Goal: Task Accomplishment & Management: Manage account settings

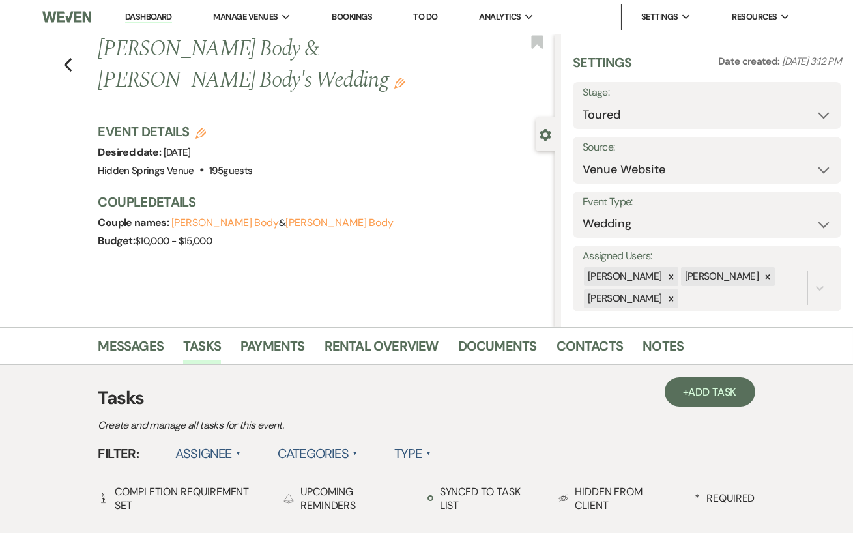
drag, startPoint x: 156, startPoint y: 14, endPoint x: 156, endPoint y: 469, distance: 454.9
click at [159, 18] on link "Dashboard" at bounding box center [148, 17] width 47 height 12
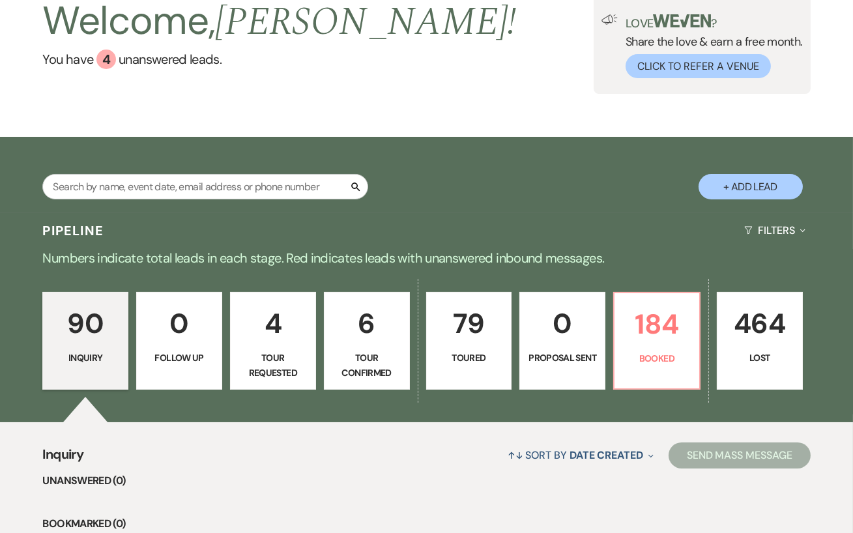
scroll to position [81, 0]
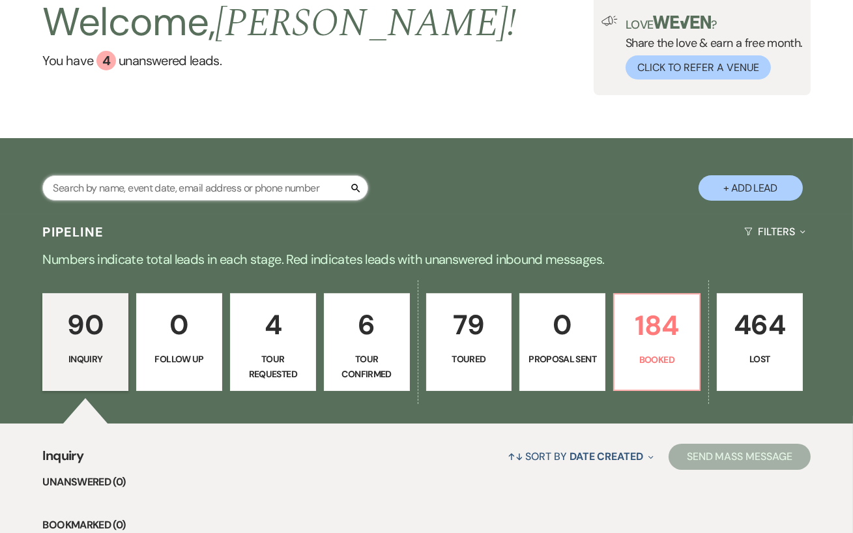
click at [259, 190] on input "text" at bounding box center [205, 187] width 326 height 25
type input "grace"
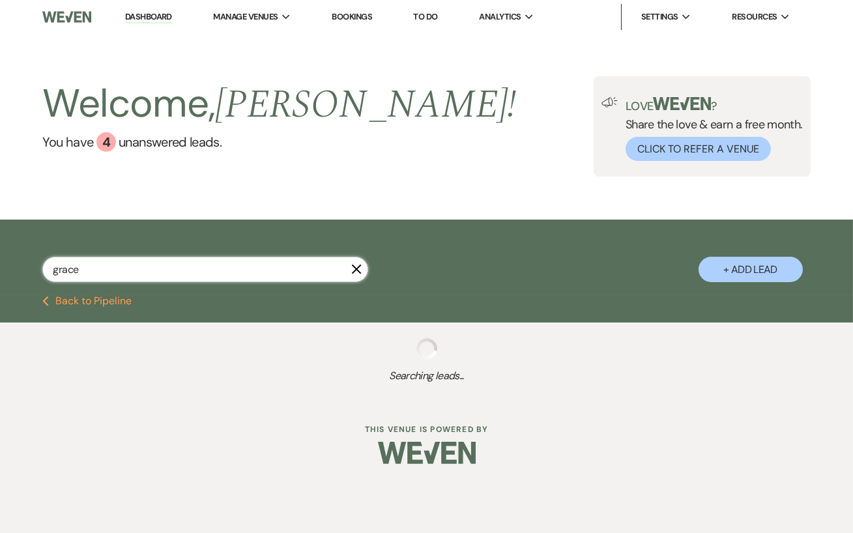
select select "5"
select select "8"
select select "11"
select select "8"
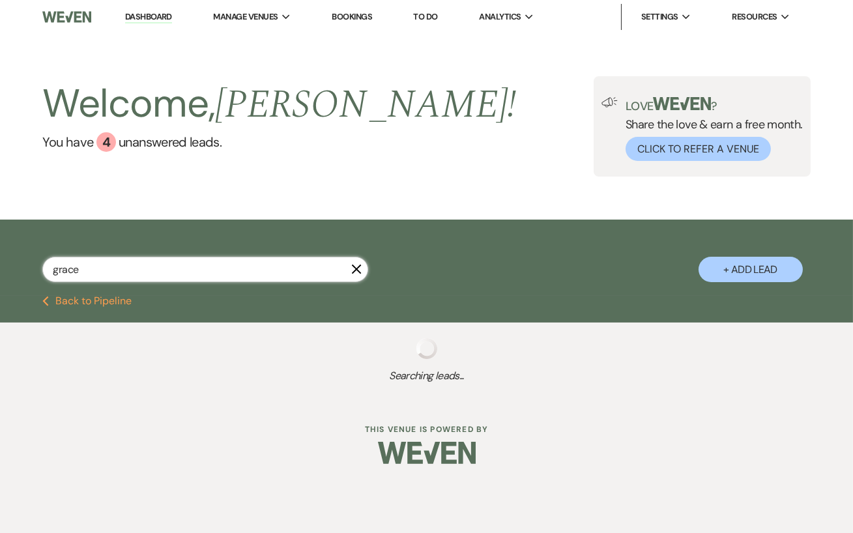
select select "5"
select select "8"
select select "11"
select select "8"
select select "4"
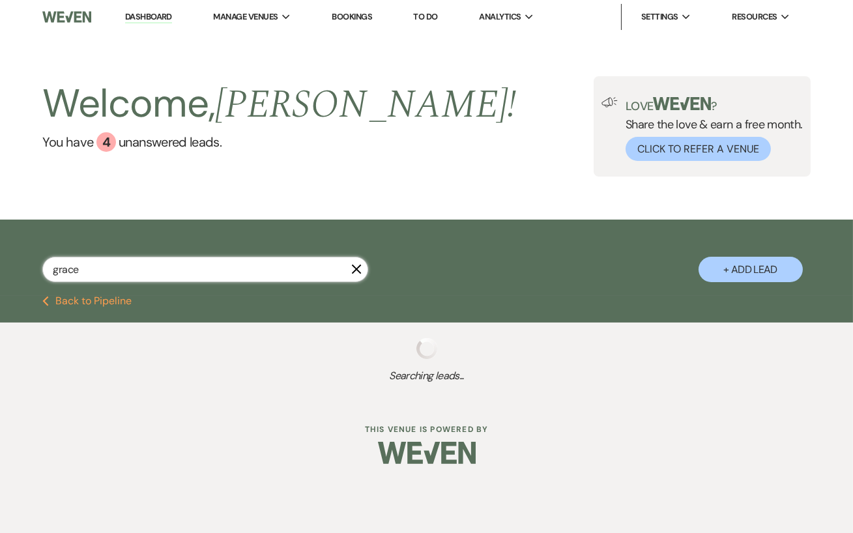
select select "8"
select select "5"
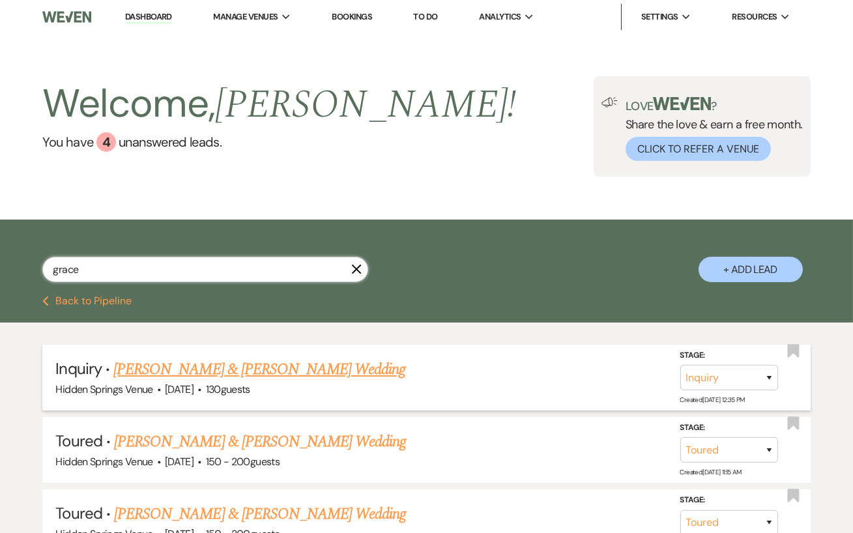
type input "grace"
click at [289, 364] on link "[PERSON_NAME] & [PERSON_NAME] Wedding" at bounding box center [259, 369] width 292 height 23
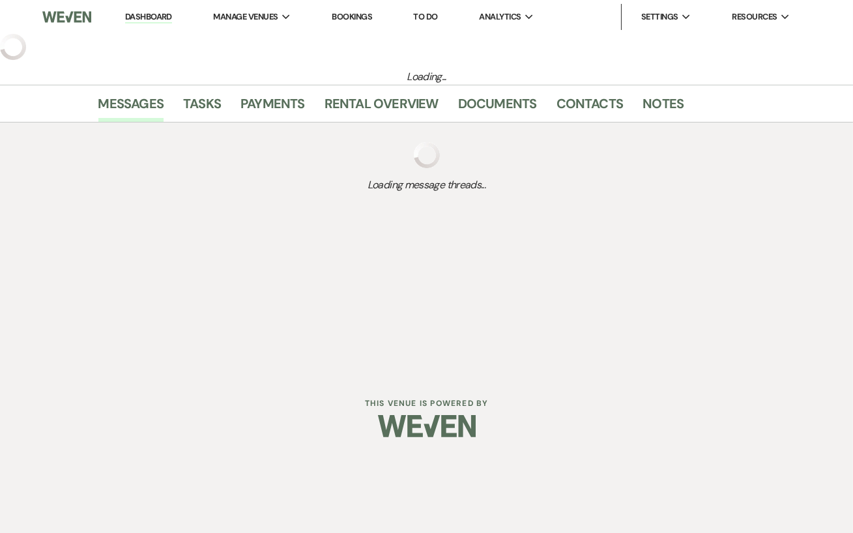
select select "5"
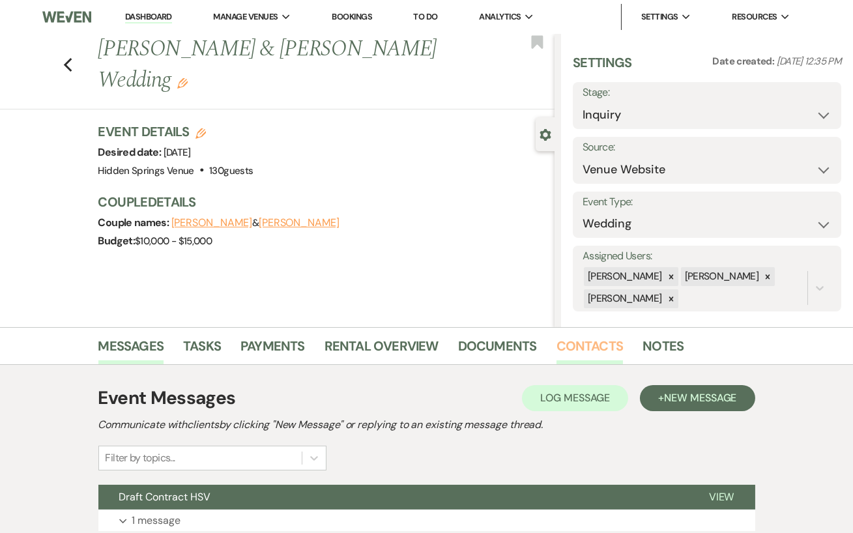
scroll to position [118, 0]
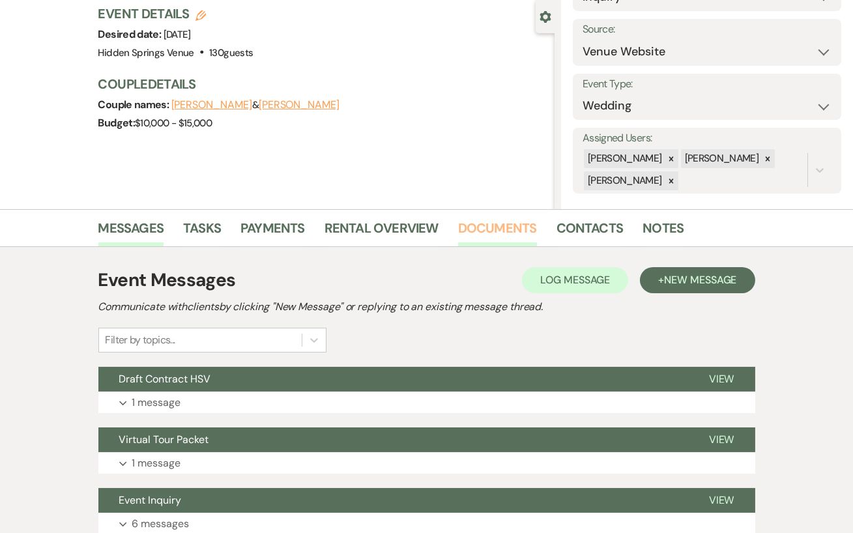
click at [469, 230] on link "Documents" at bounding box center [497, 232] width 79 height 29
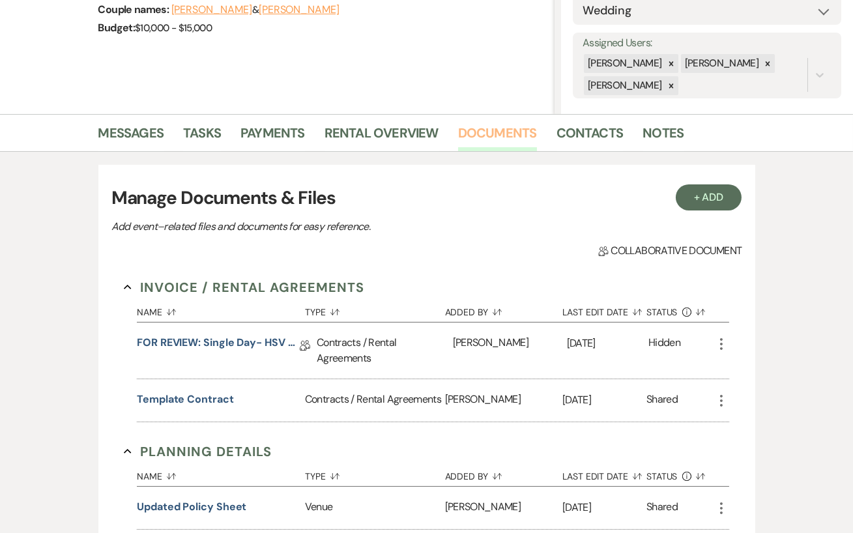
scroll to position [214, 0]
click at [218, 343] on link "FOR REVIEW: Single Day- HSV Contract" at bounding box center [218, 344] width 163 height 20
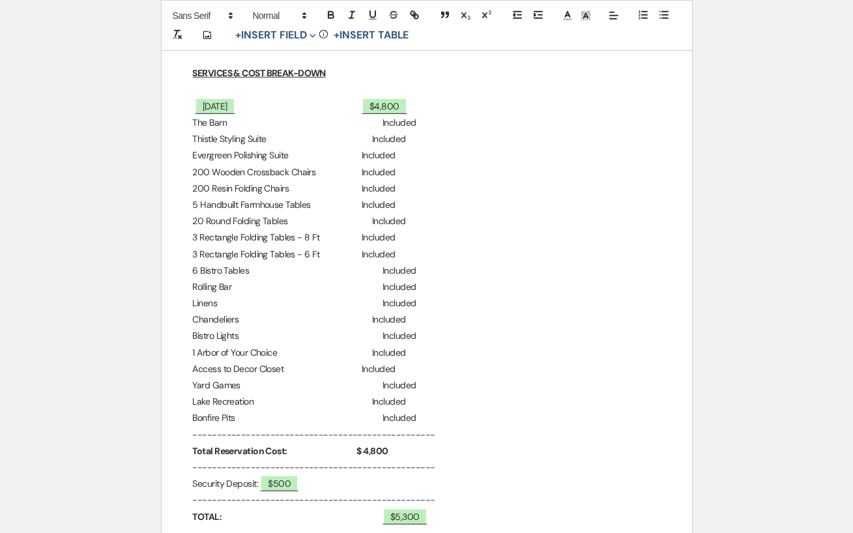
scroll to position [1178, 0]
click at [396, 415] on p "Bonfire Pits Included" at bounding box center [427, 417] width 468 height 16
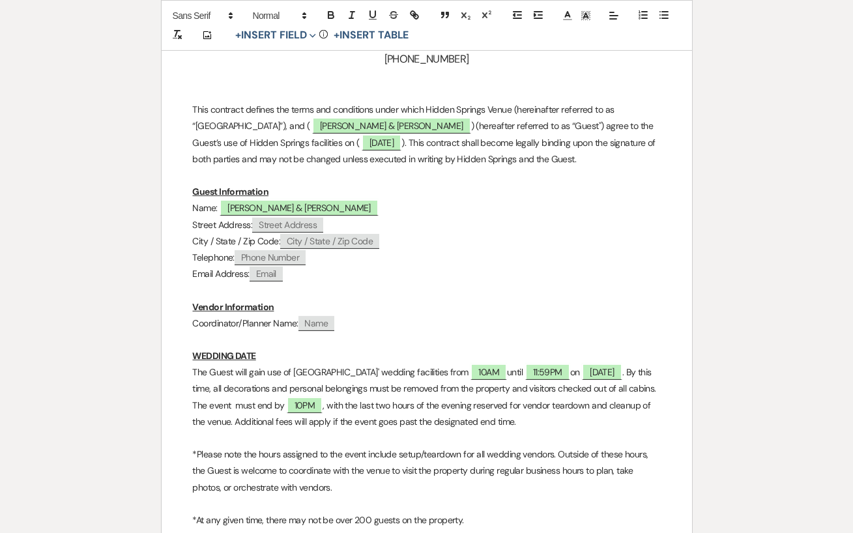
scroll to position [581, 0]
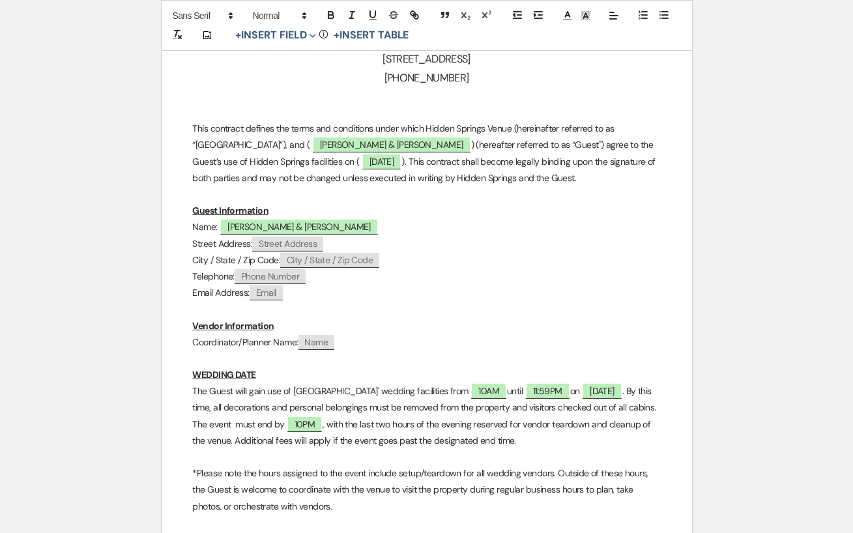
click at [309, 346] on span "Name" at bounding box center [316, 342] width 36 height 15
select select "client"
select select "Name"
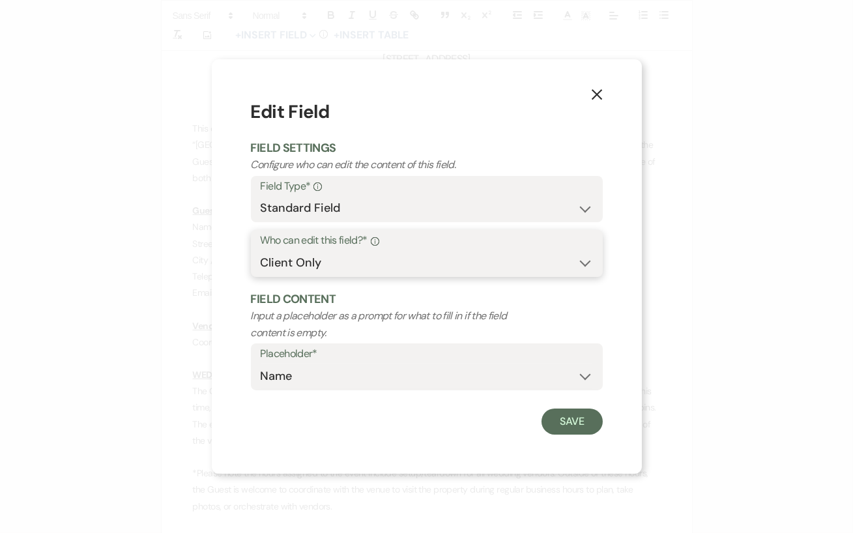
click at [403, 259] on select "Both Venue & Client Client Only Venue Only" at bounding box center [427, 262] width 332 height 25
select select "owner"
click at [261, 250] on select "Both Venue & Client Client Only Venue Only" at bounding box center [427, 262] width 332 height 25
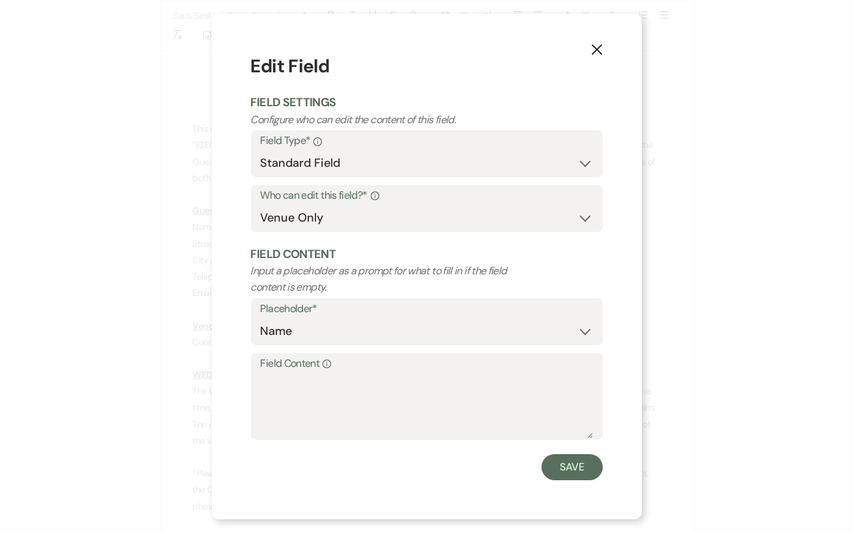
click at [286, 373] on label "Field Content Info" at bounding box center [427, 364] width 332 height 19
click at [286, 373] on textarea "Field Content Info" at bounding box center [427, 405] width 332 height 65
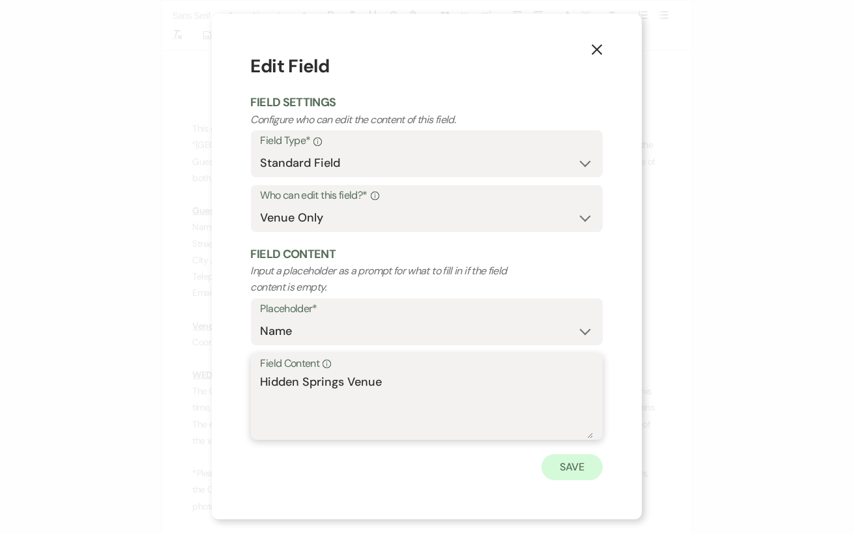
type textarea "Hidden Springs Venue"
click at [568, 468] on button "Save" at bounding box center [572, 467] width 61 height 26
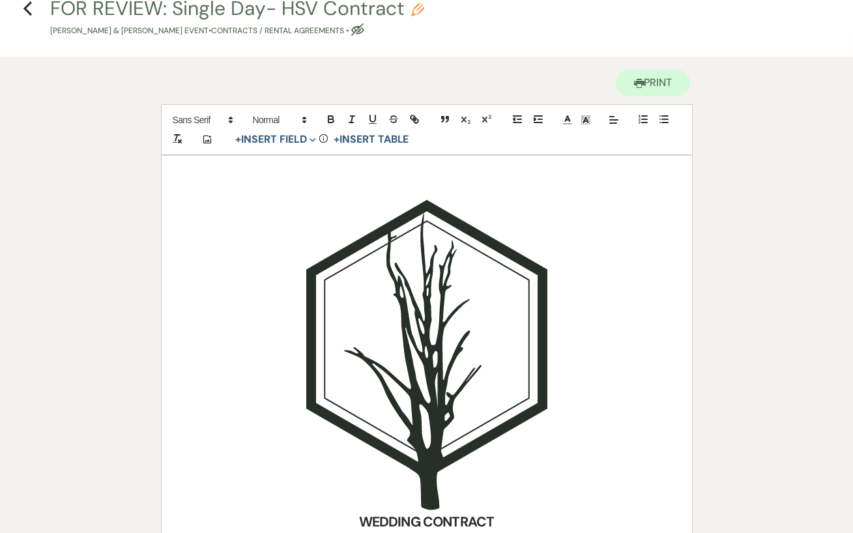
scroll to position [0, 0]
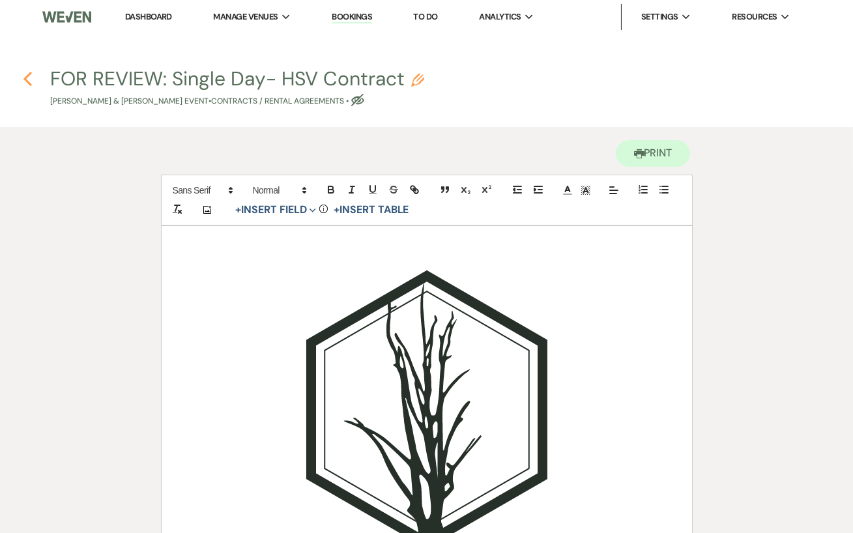
click at [27, 79] on use "button" at bounding box center [27, 79] width 8 height 14
select select "5"
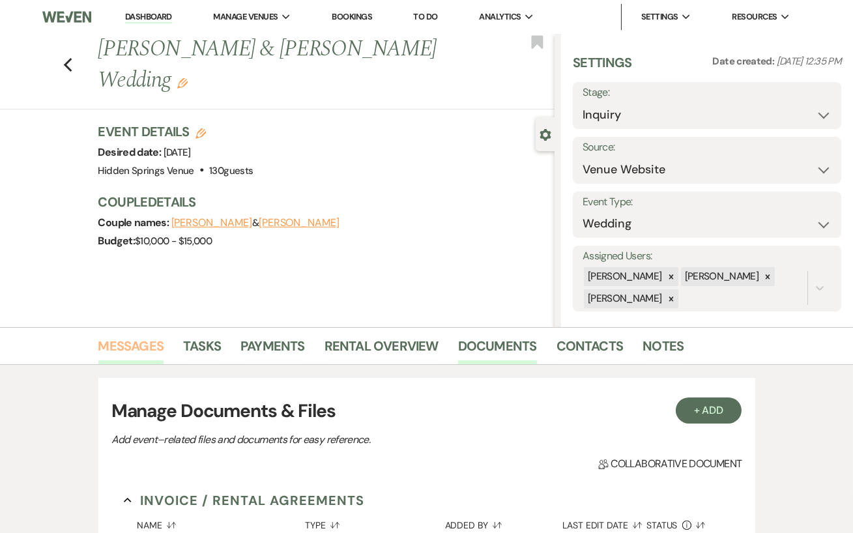
click at [128, 342] on link "Messages" at bounding box center [131, 350] width 66 height 29
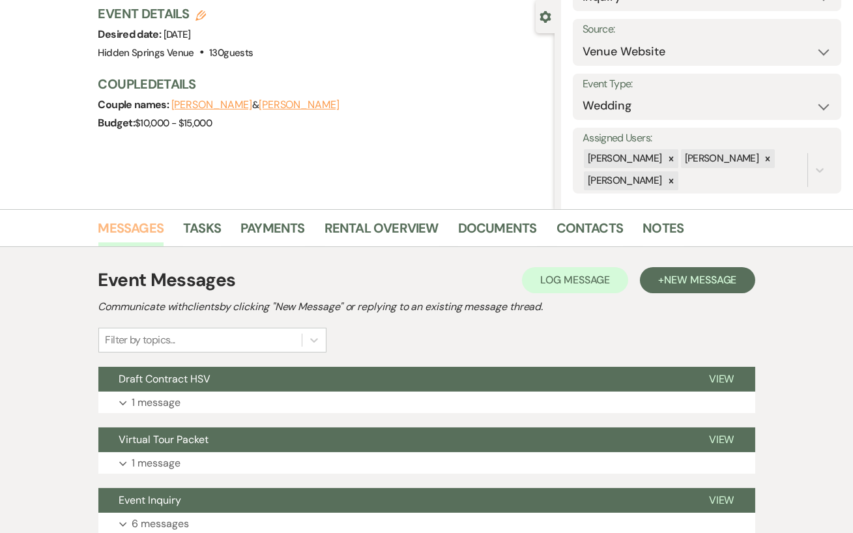
scroll to position [222, 0]
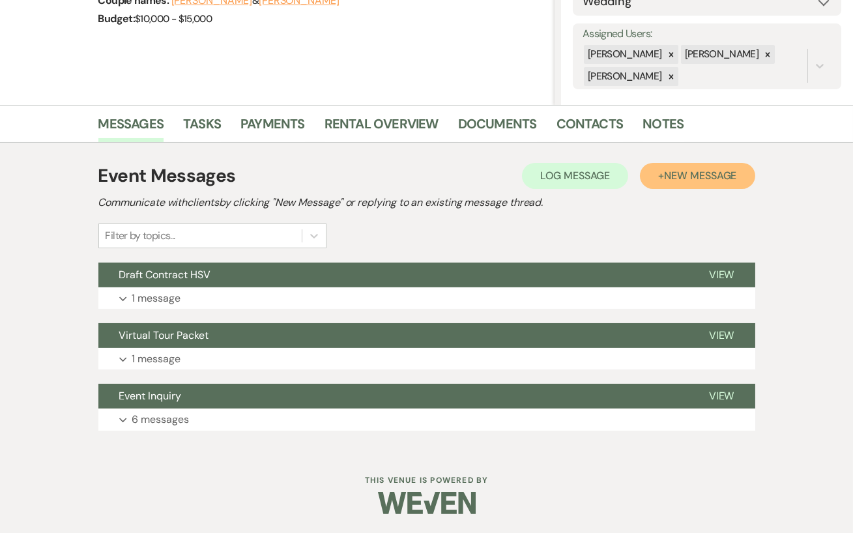
click at [675, 181] on span "New Message" at bounding box center [700, 176] width 72 height 14
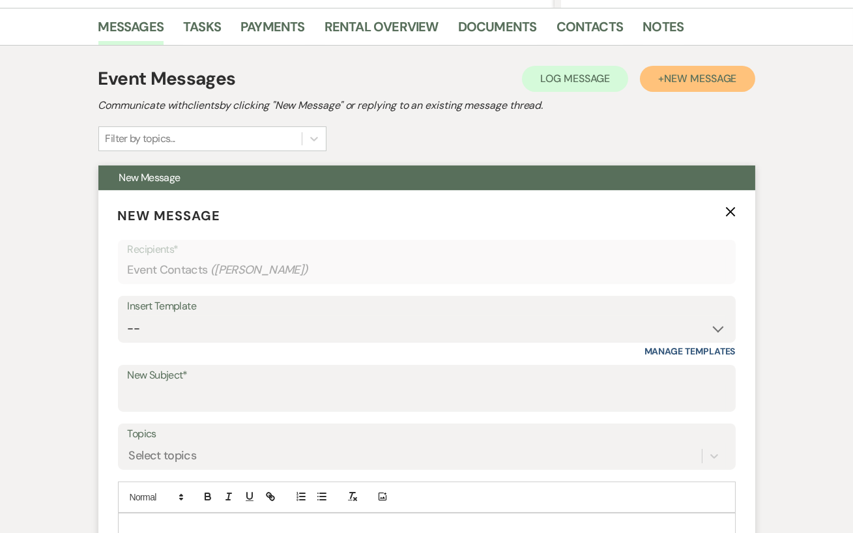
scroll to position [337, 0]
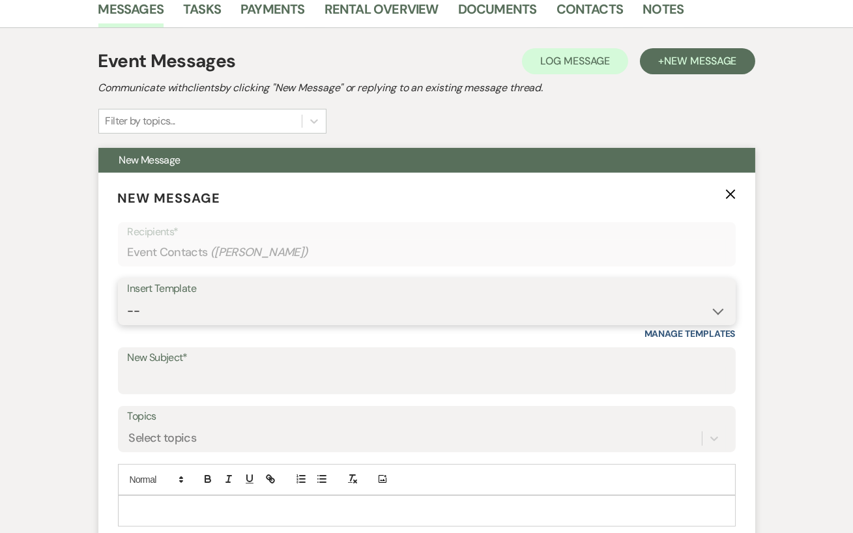
click at [335, 308] on select "-- Initial Inquiry Response Tour Request Response Follow Up Review Email Check-…" at bounding box center [427, 310] width 598 height 25
select select "2805"
click at [128, 298] on select "-- Initial Inquiry Response Tour Request Response Follow Up Review Email Check-…" at bounding box center [427, 310] width 598 height 25
type input "Booking your event at [GEOGRAPHIC_DATA]!"
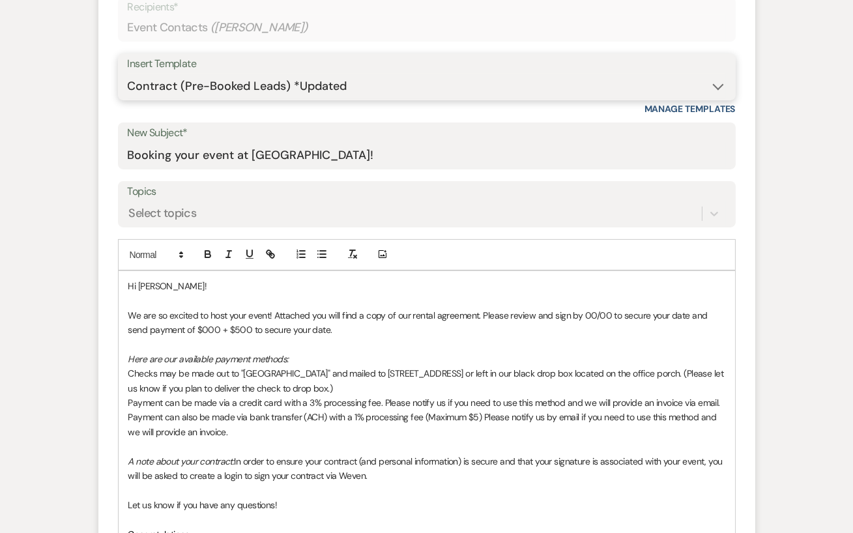
scroll to position [575, 0]
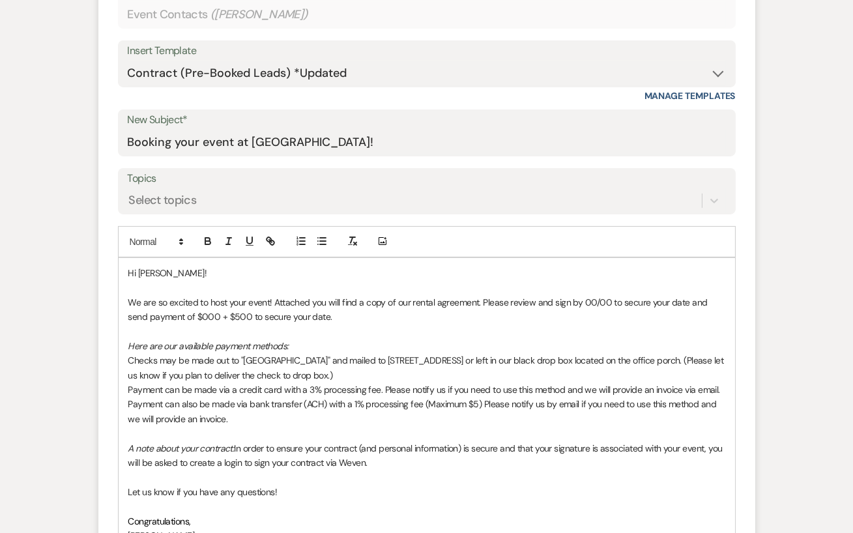
click at [592, 299] on p "We are so excited to host your event! Attached you will find a copy of our rent…" at bounding box center [426, 309] width 597 height 29
click at [196, 313] on p "We are so excited to host your event! Attached you will find a copy of our rent…" at bounding box center [426, 309] width 597 height 29
click at [429, 448] on p "A note about your contract: In order to ensure your contract (and personal info…" at bounding box center [426, 455] width 597 height 29
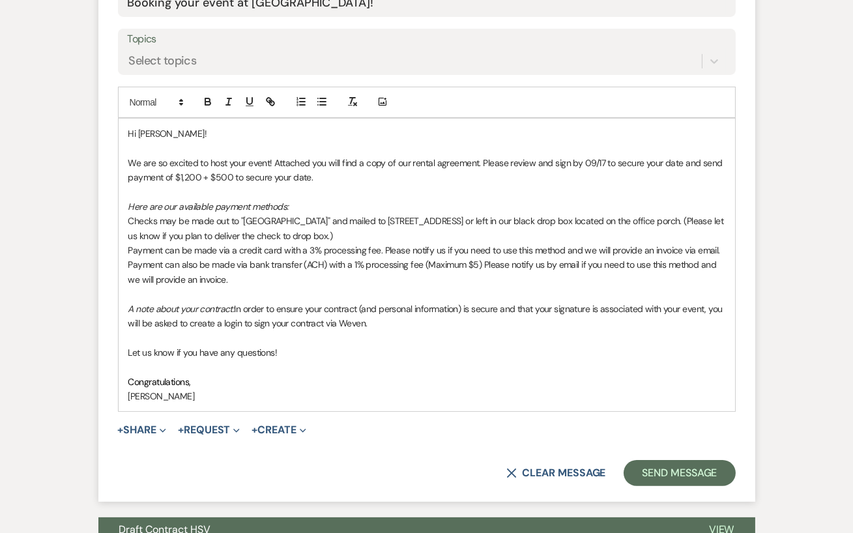
scroll to position [716, 0]
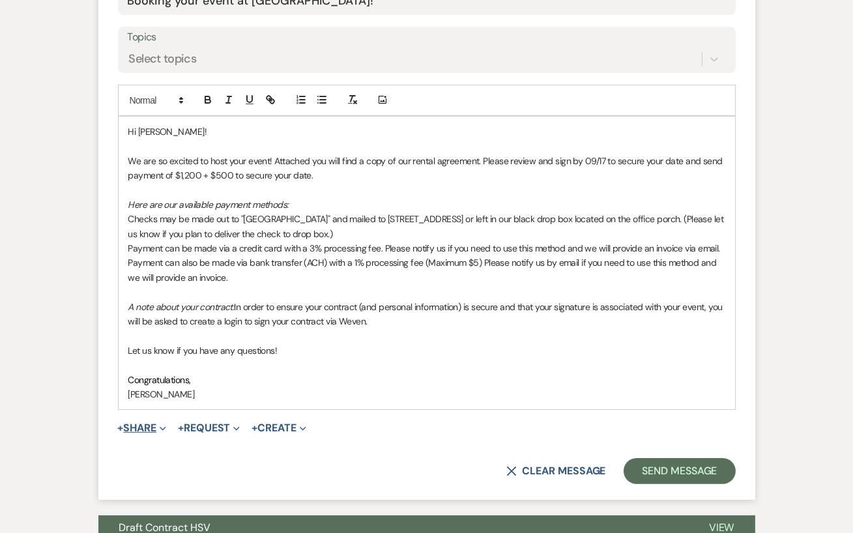
click at [140, 431] on button "+ Share Expand" at bounding box center [142, 428] width 49 height 10
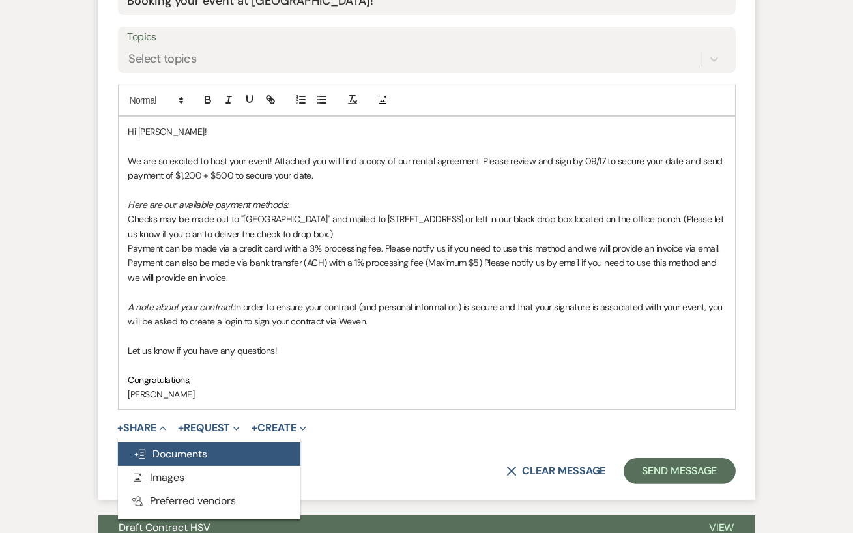
click at [140, 456] on use "button" at bounding box center [140, 454] width 10 height 9
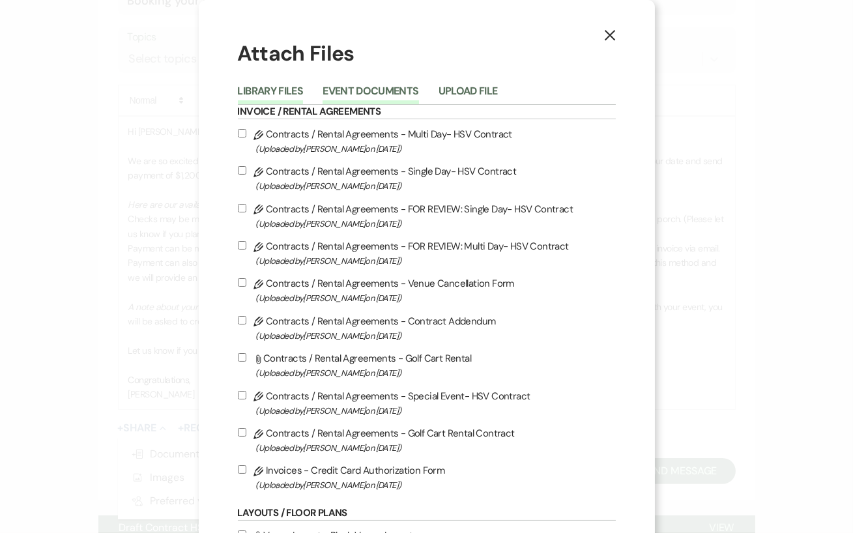
click at [388, 89] on button "Event Documents" at bounding box center [371, 95] width 96 height 18
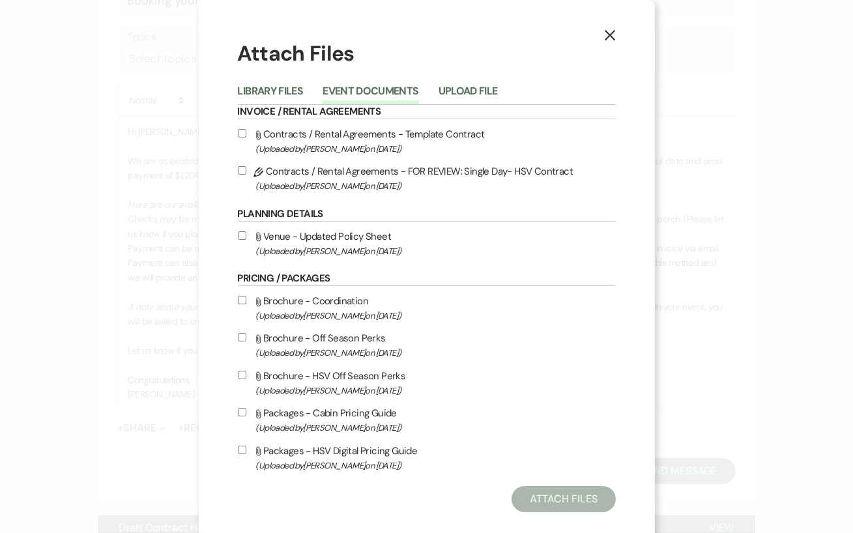
click at [240, 172] on input "Pencil Contracts / Rental Agreements - FOR REVIEW: Single Day- HSV Contract (Up…" at bounding box center [242, 170] width 8 height 8
checkbox input "true"
click at [550, 509] on button "Attach Files" at bounding box center [564, 499] width 104 height 26
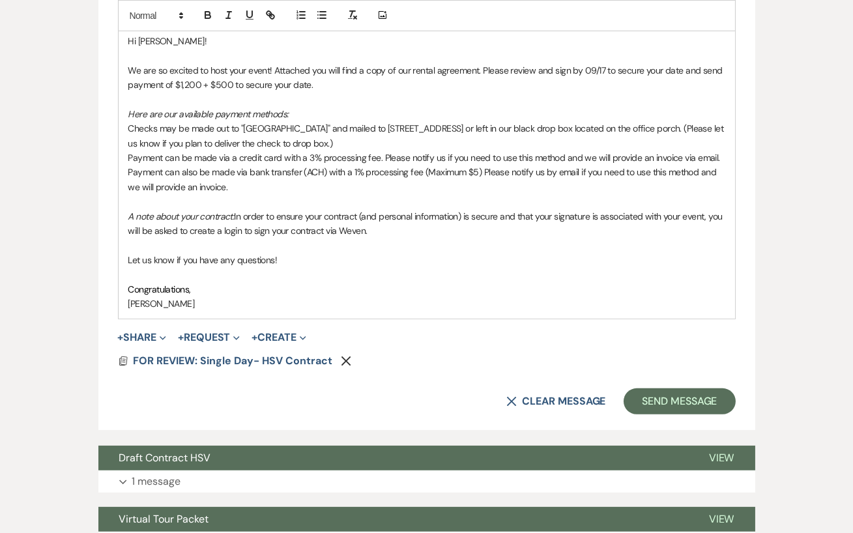
scroll to position [806, 0]
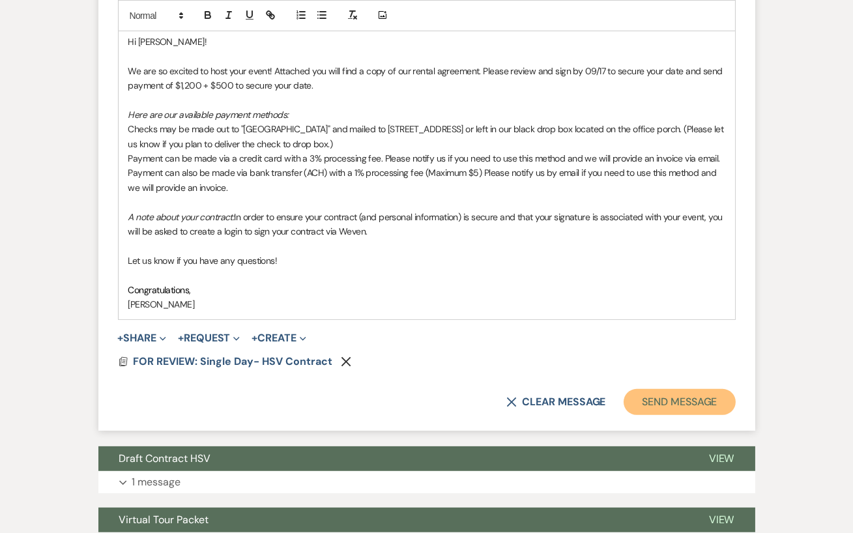
click at [667, 401] on button "Send Message" at bounding box center [679, 402] width 111 height 26
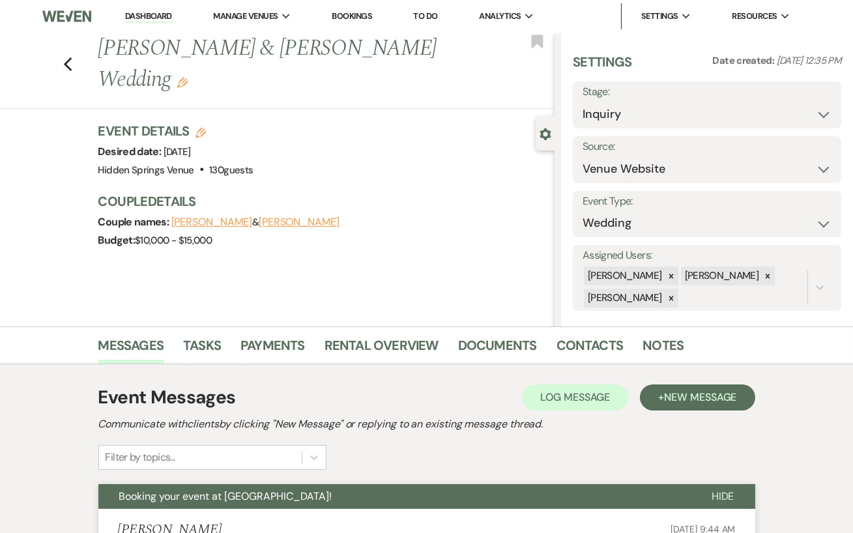
scroll to position [0, 0]
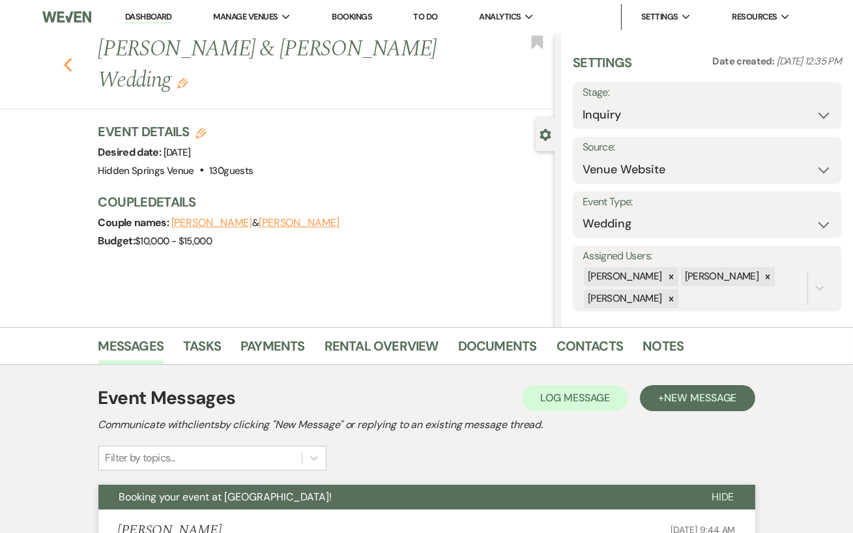
click at [66, 57] on icon "Previous" at bounding box center [68, 65] width 10 height 16
select select "5"
select select "8"
select select "11"
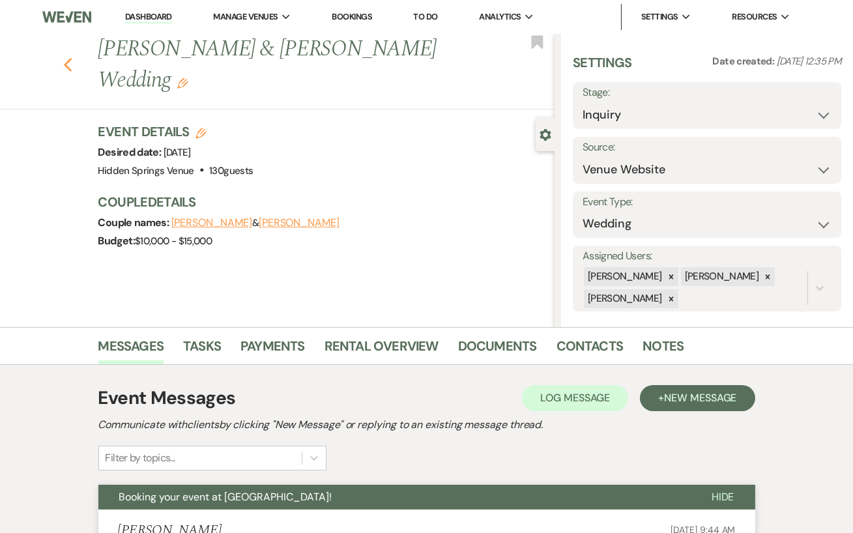
select select "8"
select select "5"
select select "8"
select select "11"
select select "8"
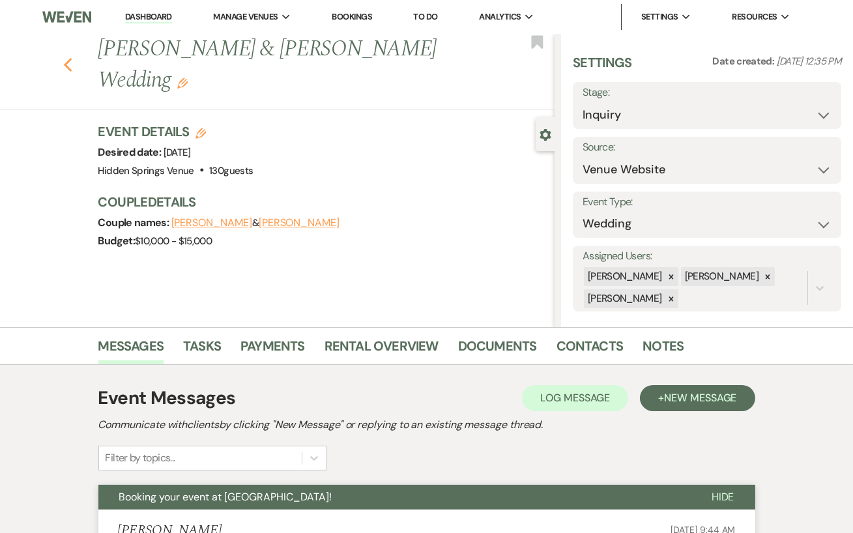
select select "4"
select select "8"
select select "5"
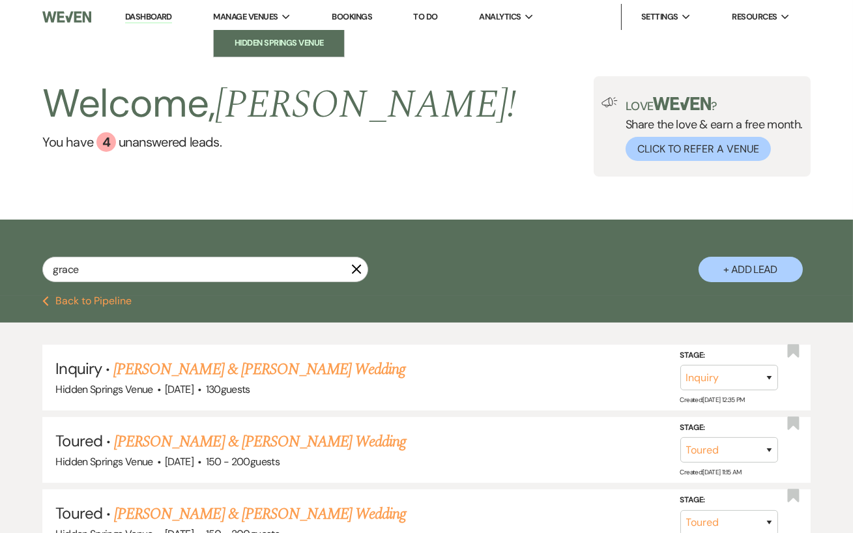
click at [268, 42] on li "Hidden Springs Venue" at bounding box center [278, 42] width 117 height 13
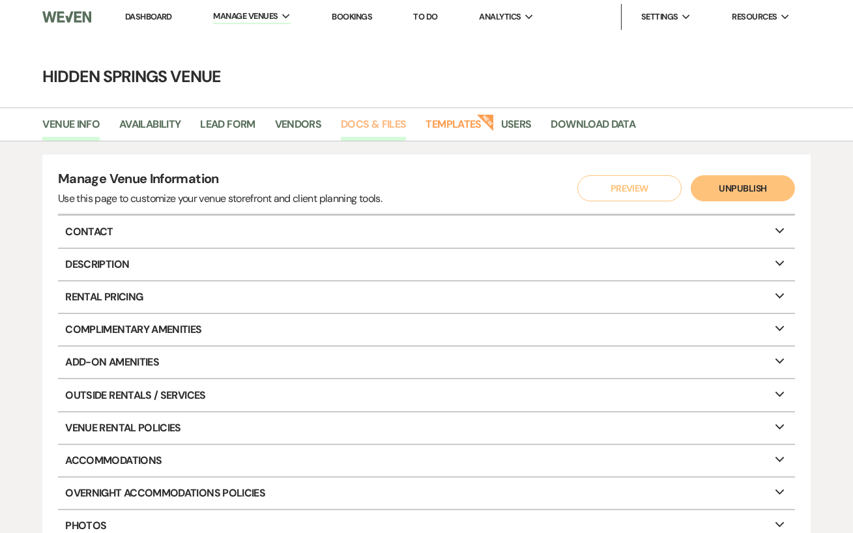
click at [362, 132] on link "Docs & Files" at bounding box center [373, 128] width 65 height 25
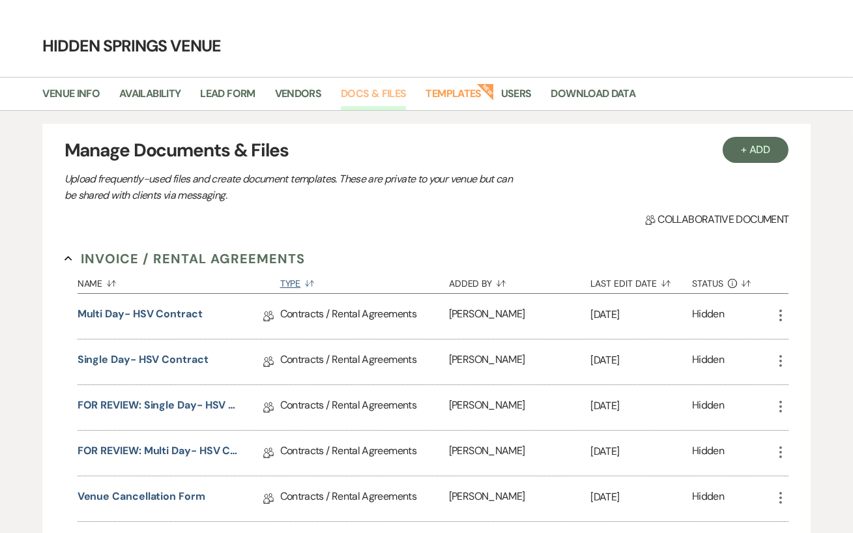
scroll to position [34, 0]
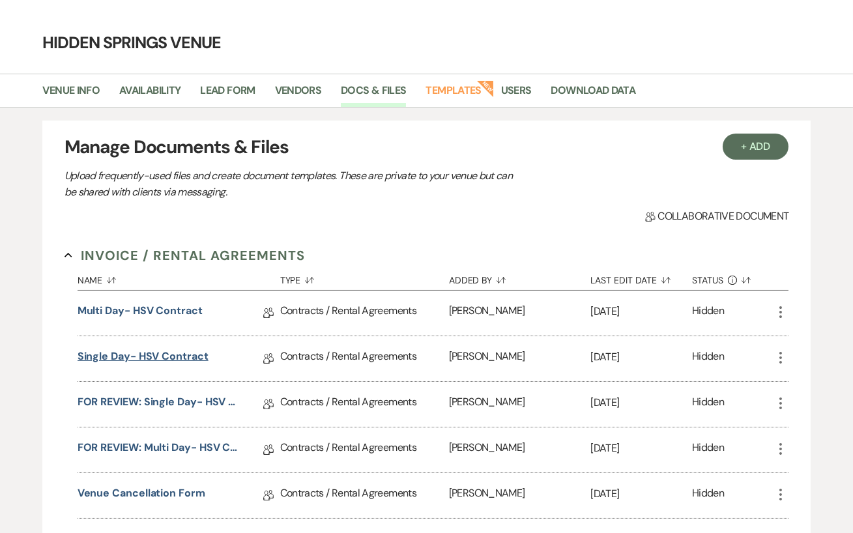
click at [167, 357] on link "Single Day- HSV Contract" at bounding box center [143, 359] width 131 height 20
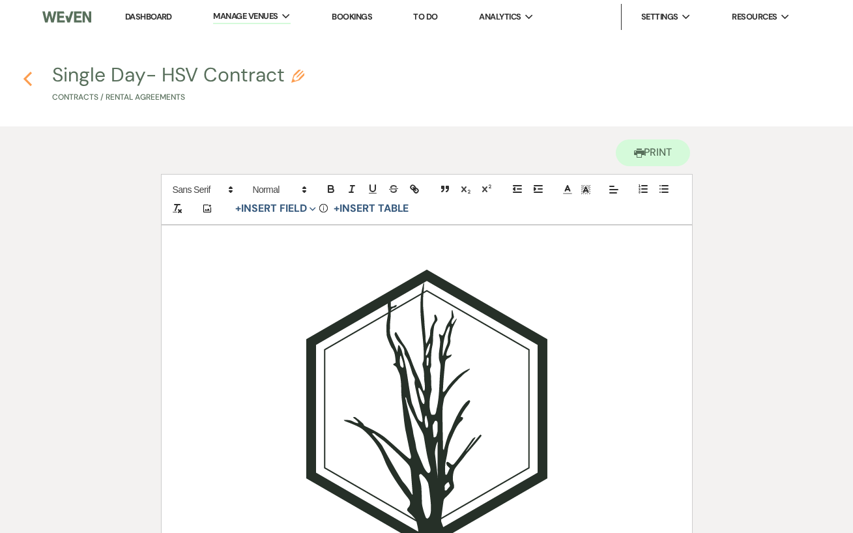
click at [24, 75] on icon "Previous" at bounding box center [28, 79] width 10 height 16
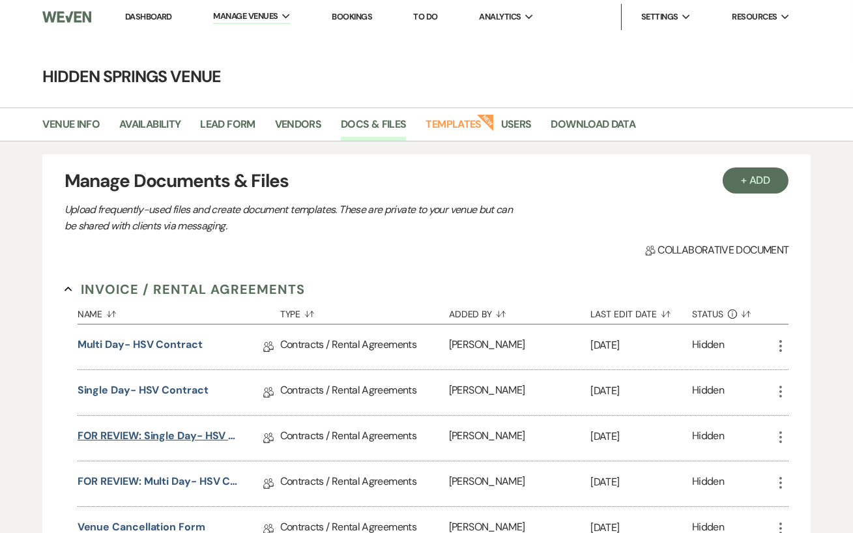
click at [120, 435] on link "FOR REVIEW: Single Day- HSV Contract" at bounding box center [159, 438] width 163 height 20
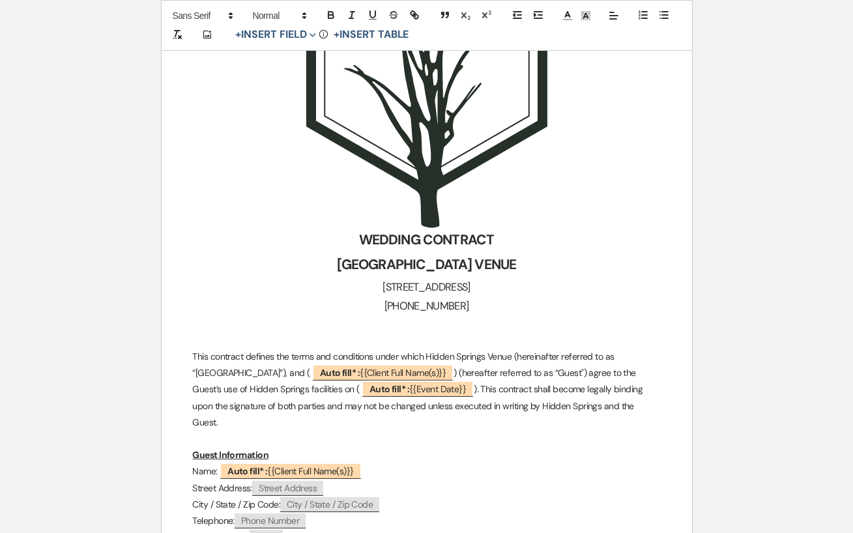
scroll to position [546, 0]
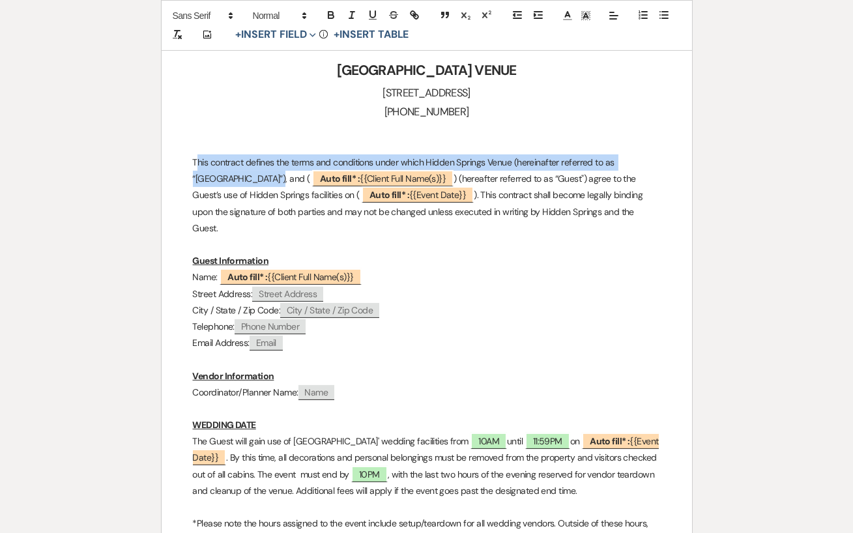
drag, startPoint x: 199, startPoint y: 160, endPoint x: 238, endPoint y: 173, distance: 40.6
click at [238, 173] on p "This contract defines the terms and conditions under which Hidden Springs Venue…" at bounding box center [427, 195] width 468 height 82
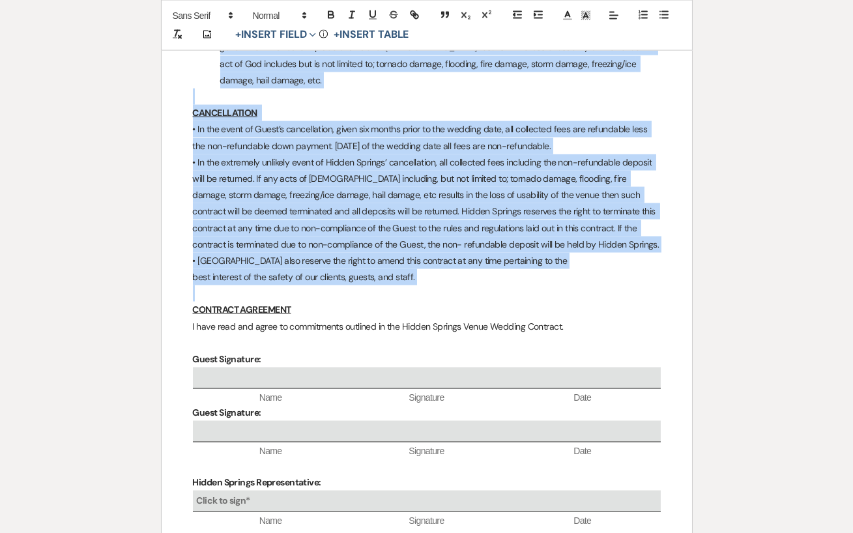
scroll to position [4095, 0]
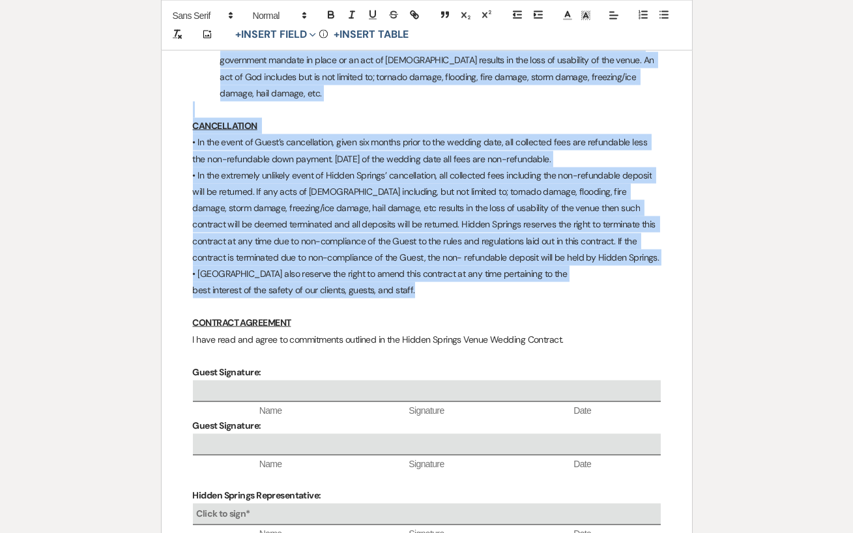
drag, startPoint x: 191, startPoint y: 162, endPoint x: 482, endPoint y: 244, distance: 302.0
copy div "This contract defines the terms and conditions under which Hidden Springs Venue…"
click at [482, 282] on p "best interest of the safety of our clients, guests, and staff." at bounding box center [427, 290] width 468 height 16
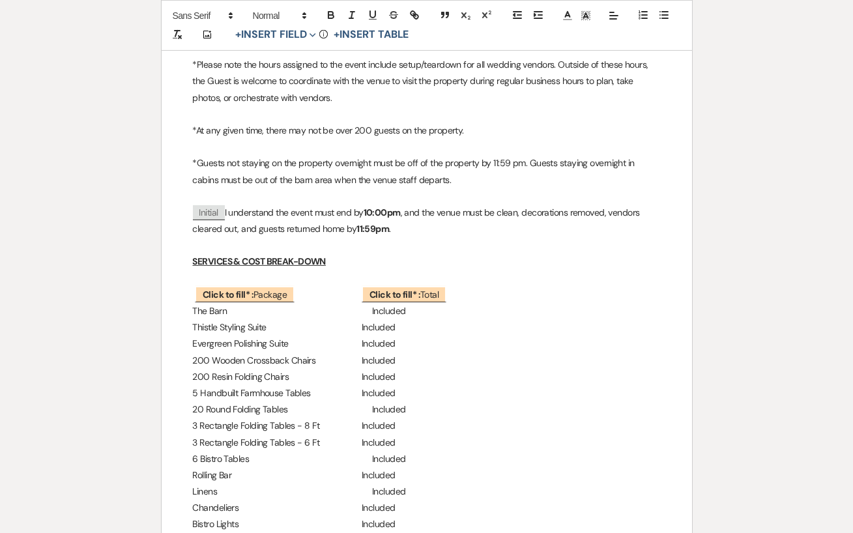
scroll to position [0, 0]
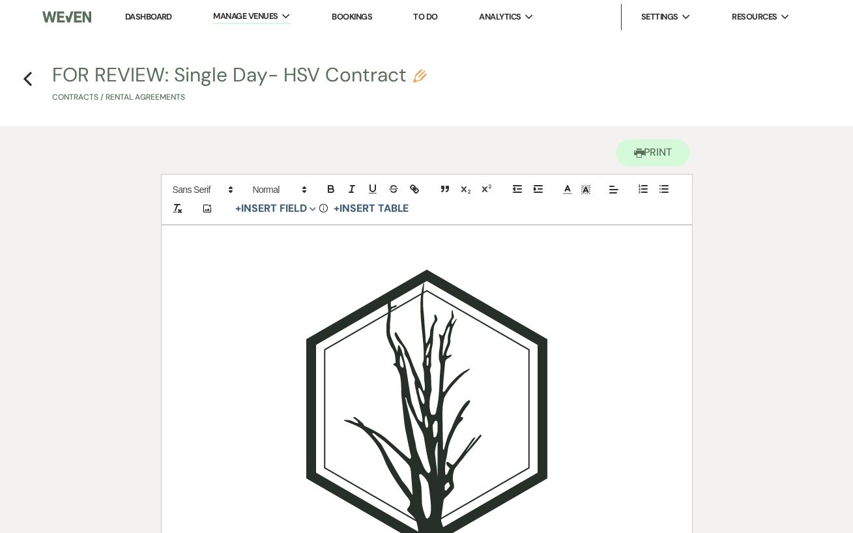
click at [151, 15] on link "Dashboard" at bounding box center [148, 16] width 47 height 11
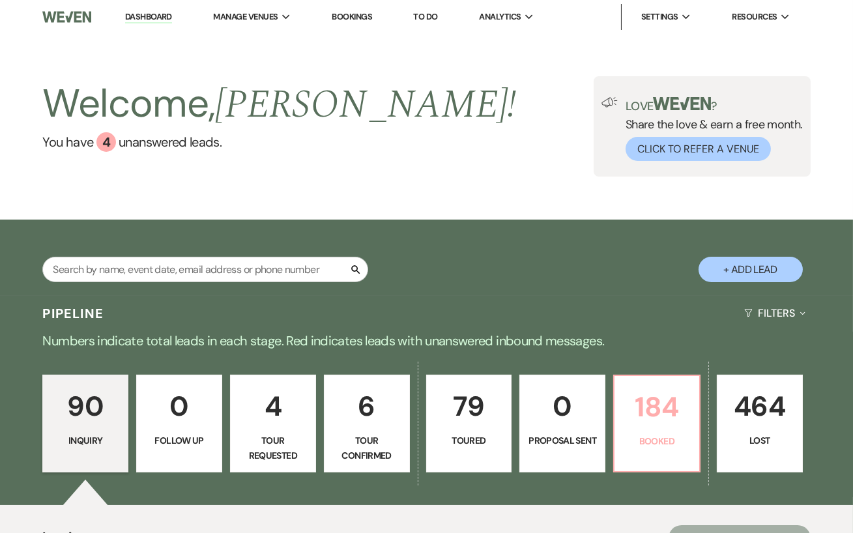
click at [622, 430] on link "184 Booked" at bounding box center [656, 424] width 87 height 98
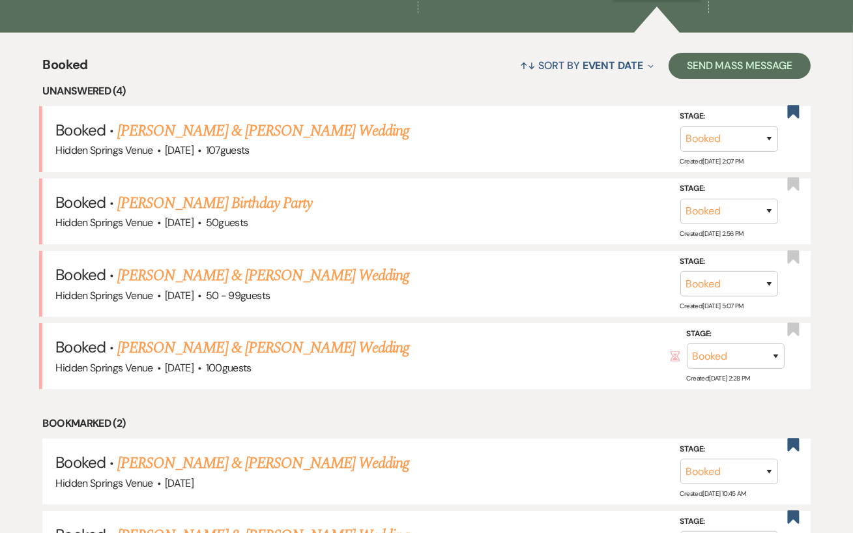
scroll to position [473, 0]
click at [300, 272] on link "[PERSON_NAME] & [PERSON_NAME] Wedding" at bounding box center [263, 274] width 292 height 23
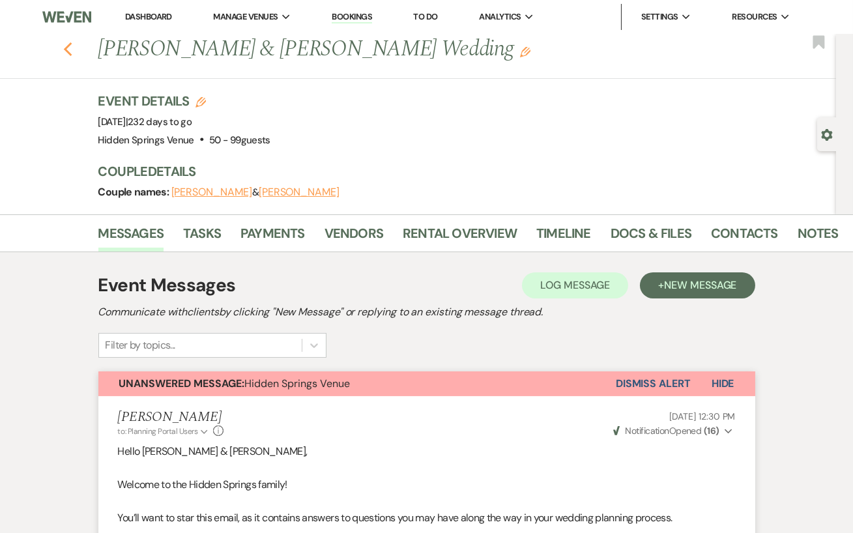
click at [65, 42] on icon "Previous" at bounding box center [68, 50] width 10 height 16
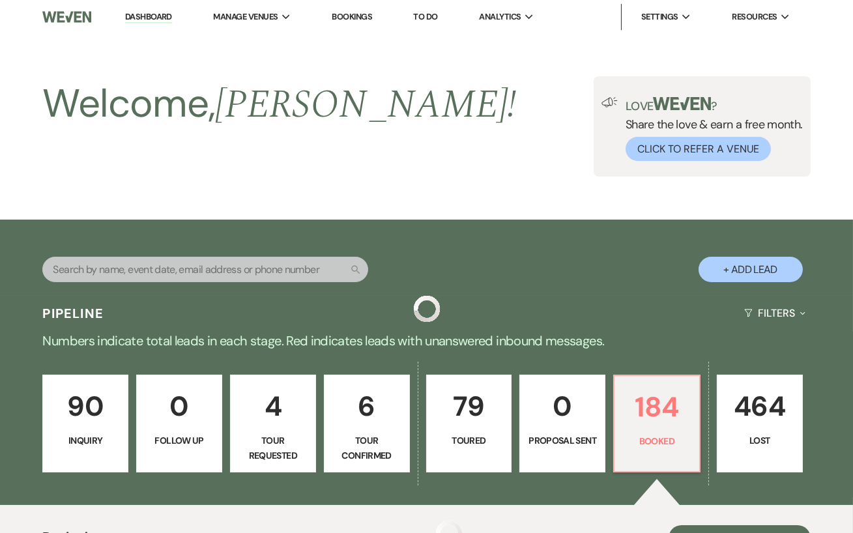
scroll to position [473, 0]
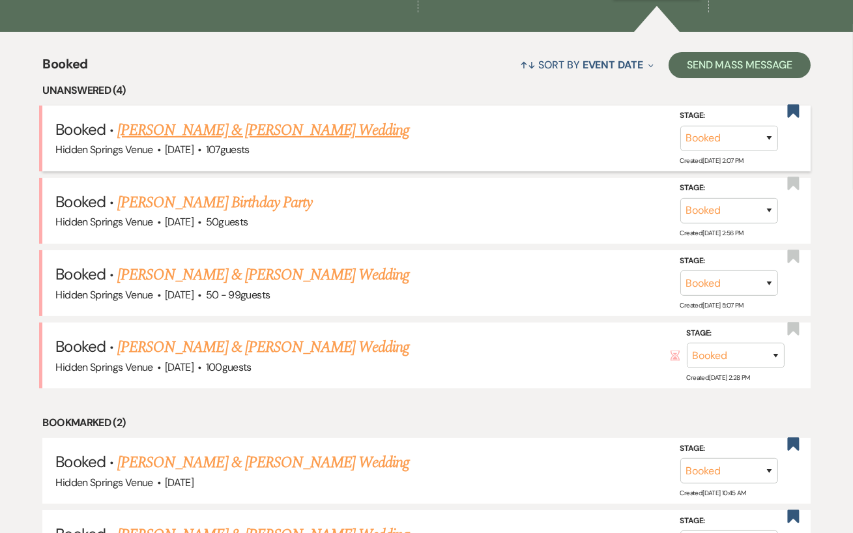
click at [261, 135] on link "[PERSON_NAME] & [PERSON_NAME] Wedding" at bounding box center [263, 130] width 292 height 23
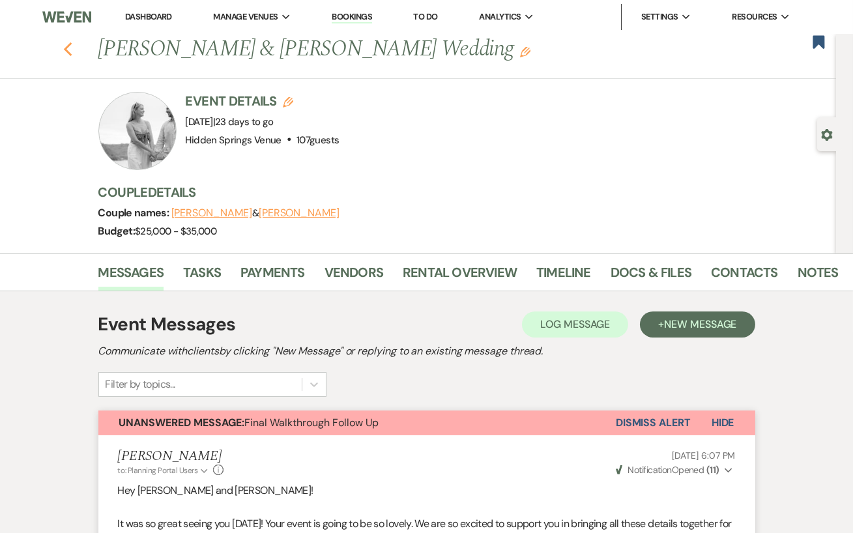
click at [65, 51] on icon "Previous" at bounding box center [68, 50] width 10 height 16
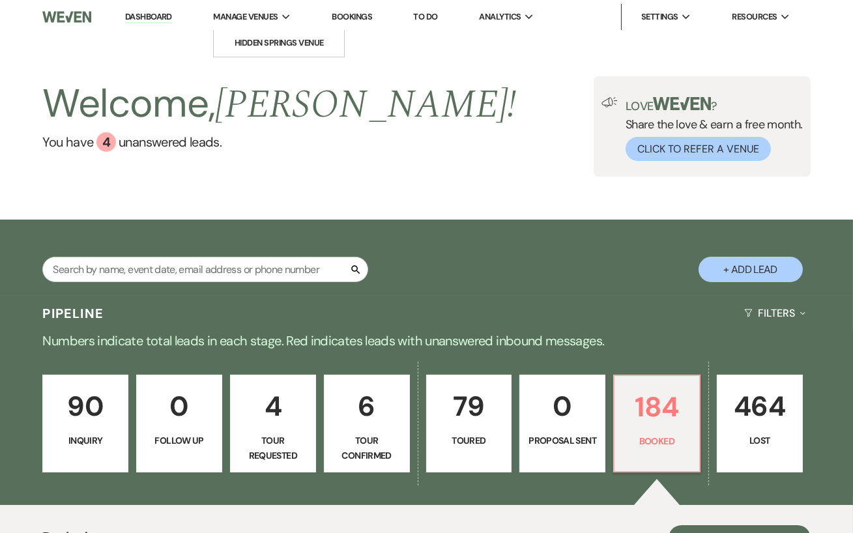
click at [284, 20] on icon "Expand" at bounding box center [286, 17] width 8 height 6
click at [297, 36] on link "Hidden Springs Venue" at bounding box center [279, 43] width 130 height 26
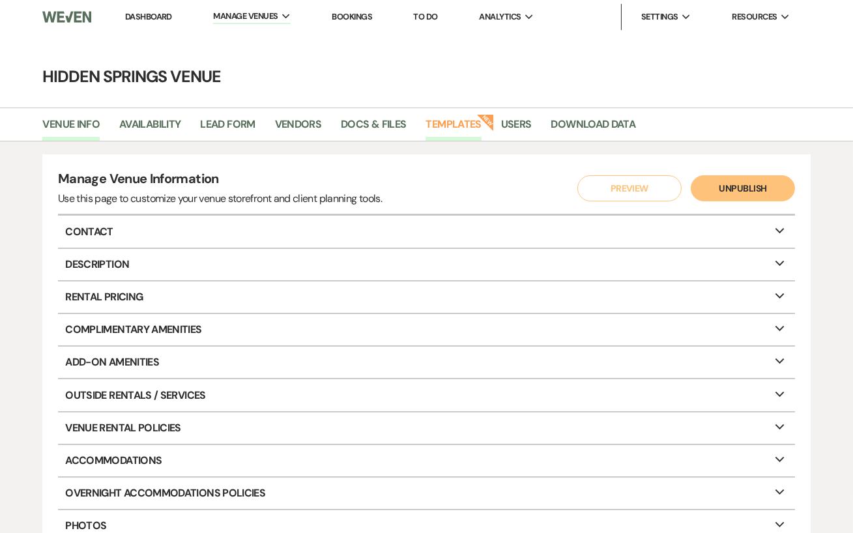
click at [455, 128] on link "Templates" at bounding box center [453, 128] width 55 height 25
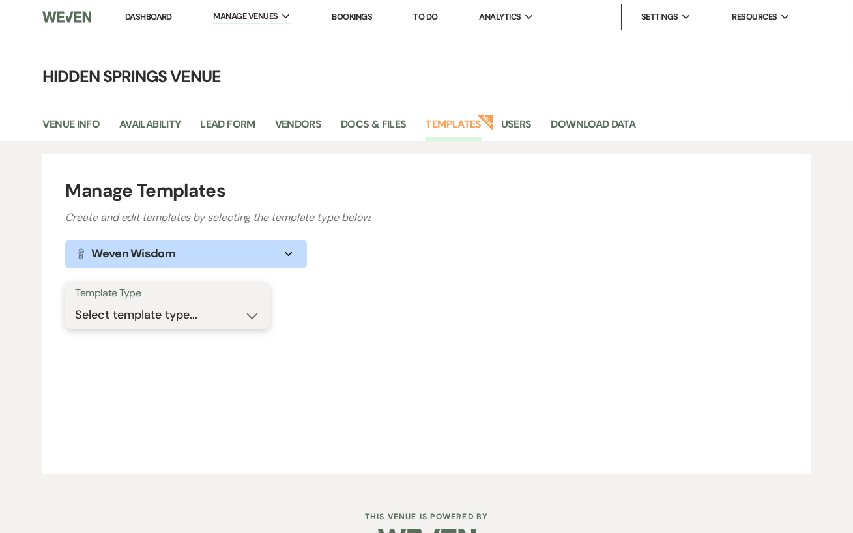
click at [240, 323] on select "Select template type... Task List Message Templates Payment Plan Inventory Item…" at bounding box center [167, 314] width 185 height 25
select select "Message Templates"
click at [75, 302] on select "Select template type... Task List Message Templates Payment Plan Inventory Item…" at bounding box center [167, 314] width 185 height 25
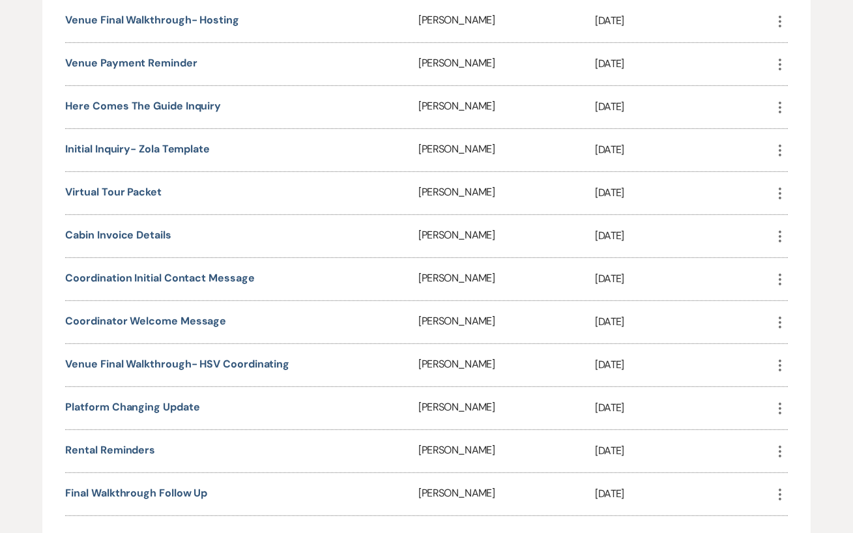
scroll to position [1026, 0]
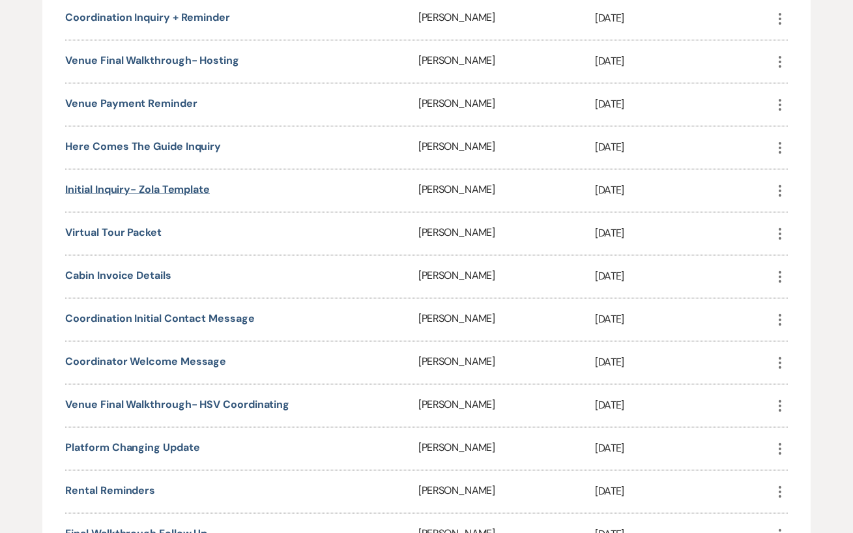
click at [180, 182] on link "Initial Inquiry- Zola template" at bounding box center [137, 189] width 145 height 14
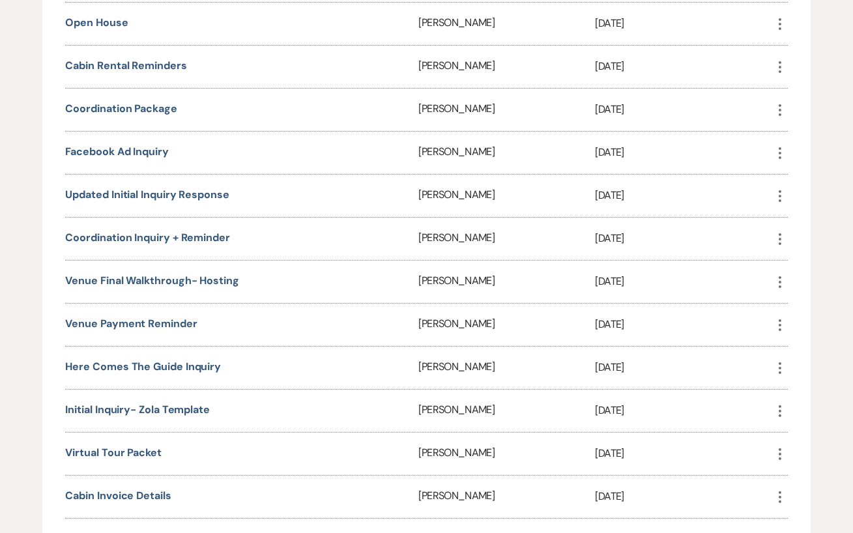
scroll to position [0, 0]
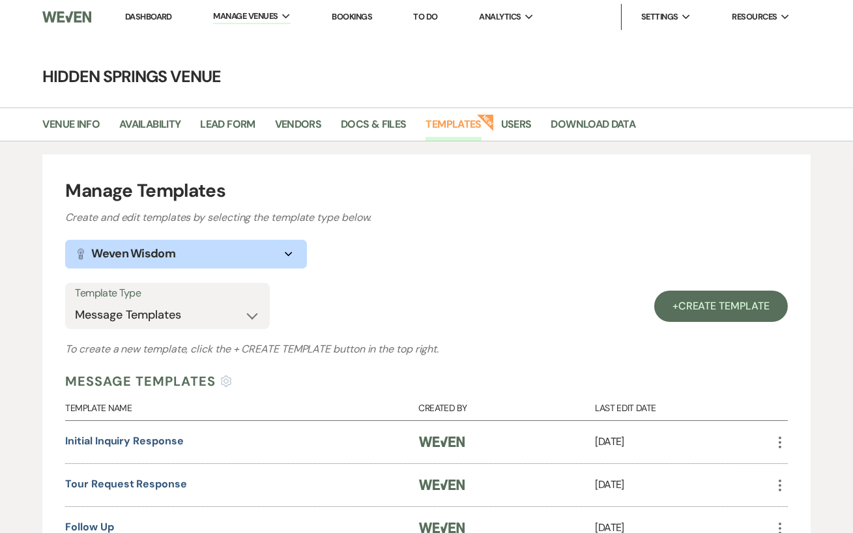
click at [154, 14] on link "Dashboard" at bounding box center [148, 16] width 47 height 11
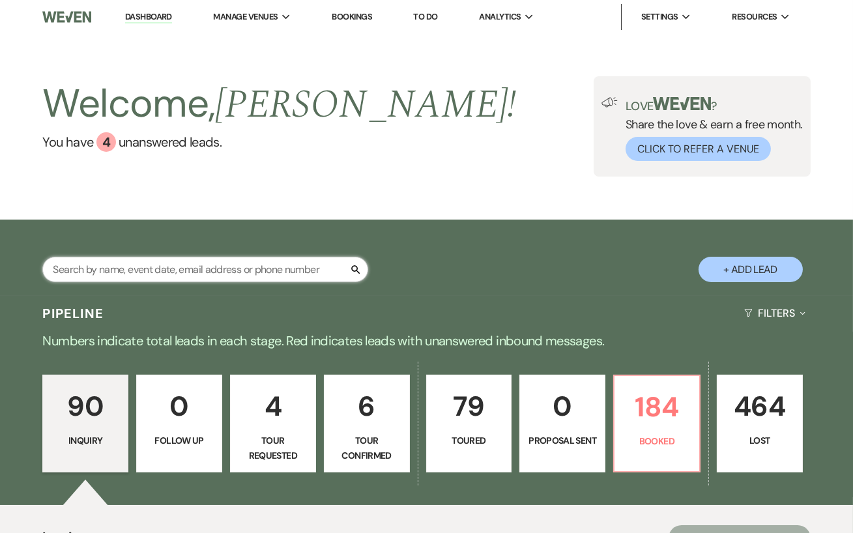
click at [212, 270] on input "text" at bounding box center [205, 269] width 326 height 25
type input "[PERSON_NAME]"
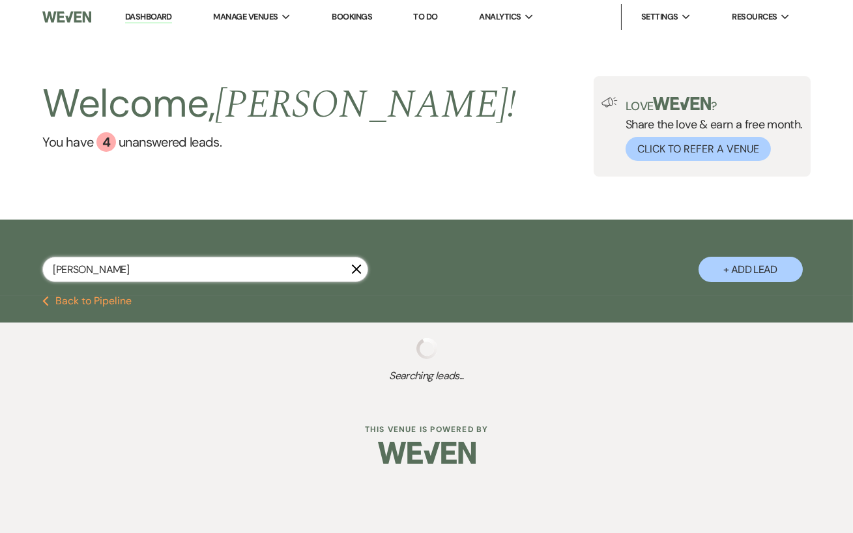
select select "5"
select select "8"
select select "6"
select select "8"
select select "5"
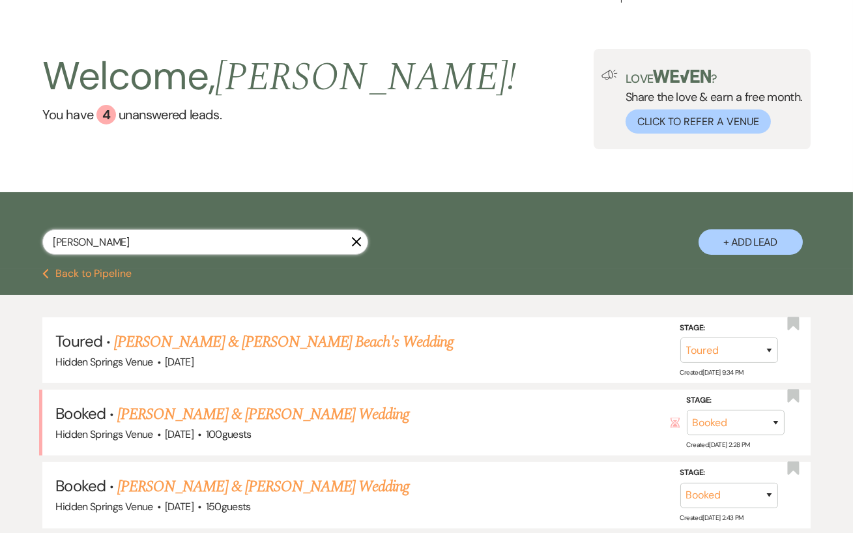
scroll to position [37, 0]
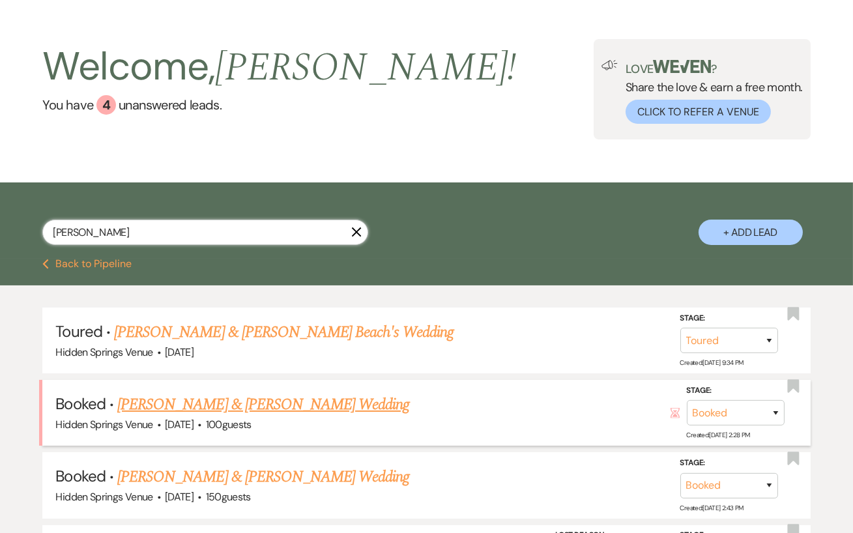
type input "[PERSON_NAME]"
click at [197, 405] on link "[PERSON_NAME] & [PERSON_NAME] Wedding" at bounding box center [263, 404] width 292 height 23
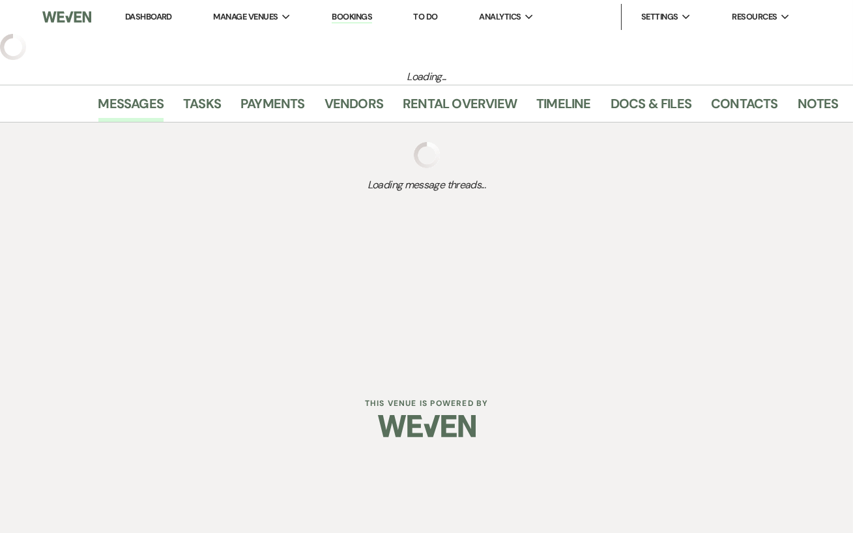
select select "14"
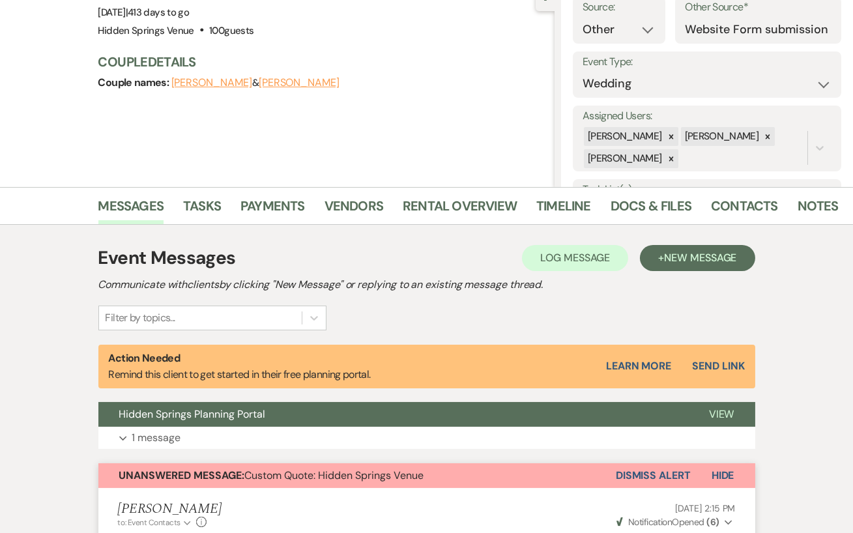
scroll to position [143, 0]
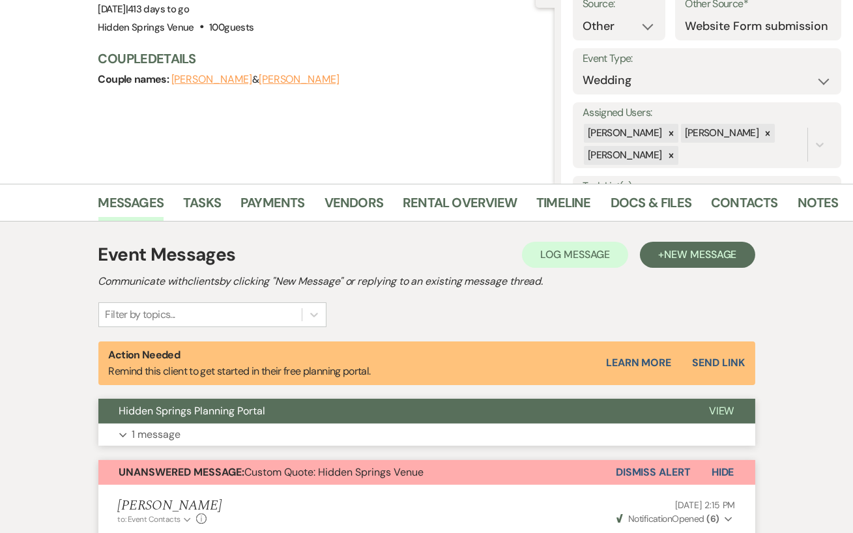
click at [484, 439] on button "Expand 1 message" at bounding box center [426, 435] width 657 height 22
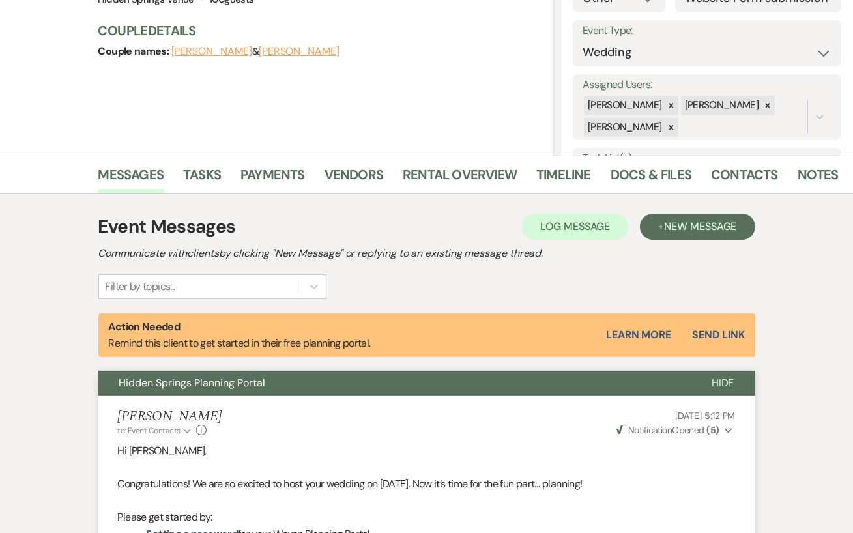
scroll to position [174, 0]
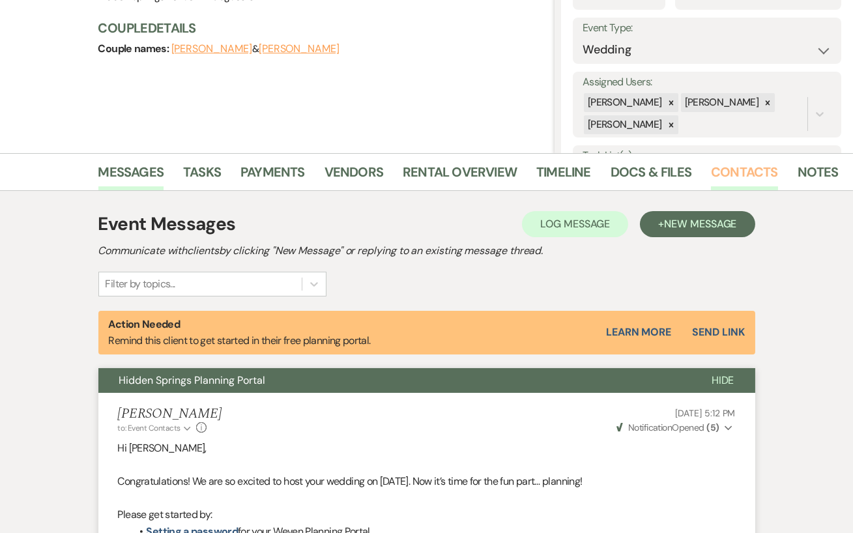
click at [723, 174] on link "Contacts" at bounding box center [744, 176] width 67 height 29
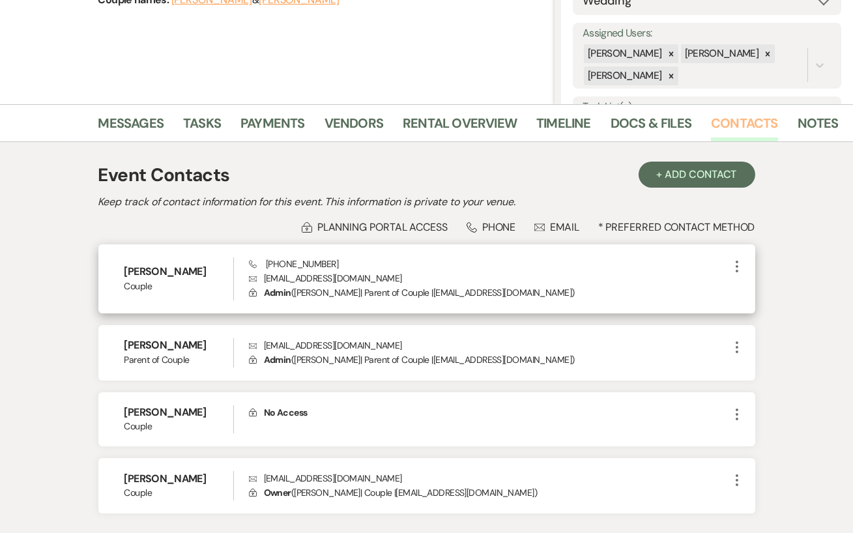
scroll to position [222, 0]
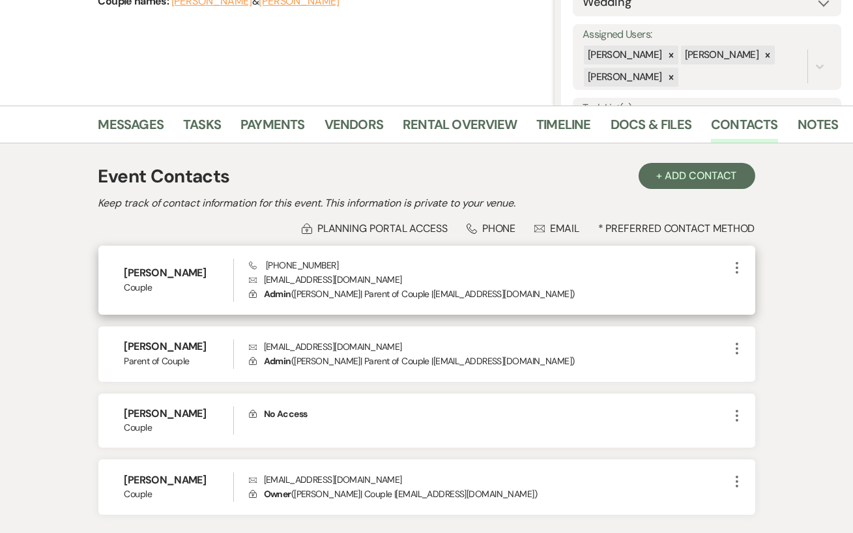
click at [738, 263] on use "button" at bounding box center [737, 268] width 3 height 12
click at [763, 287] on button "Pencil Edit" at bounding box center [768, 293] width 78 height 22
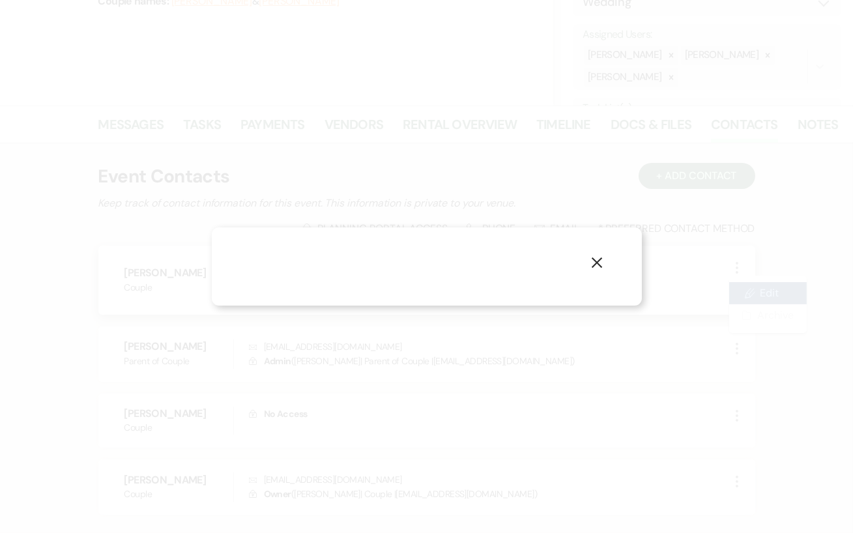
select select "1"
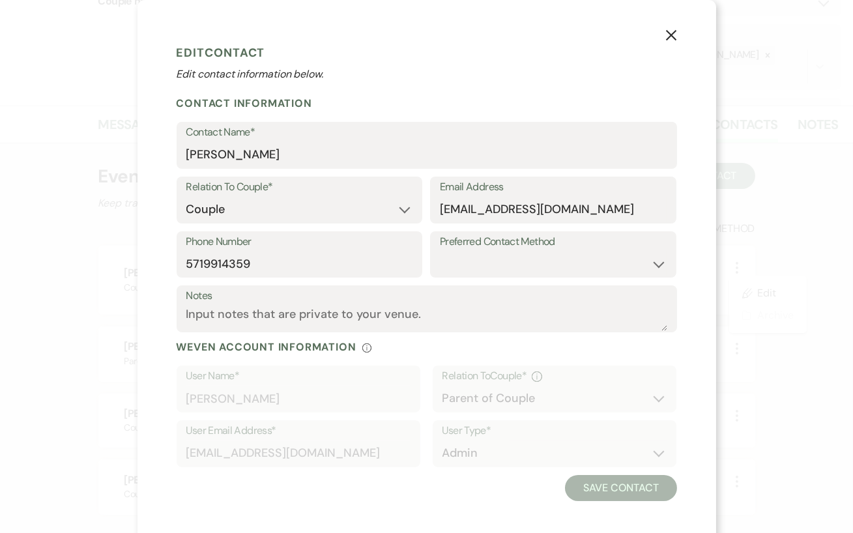
click at [674, 39] on use "button" at bounding box center [670, 35] width 10 height 10
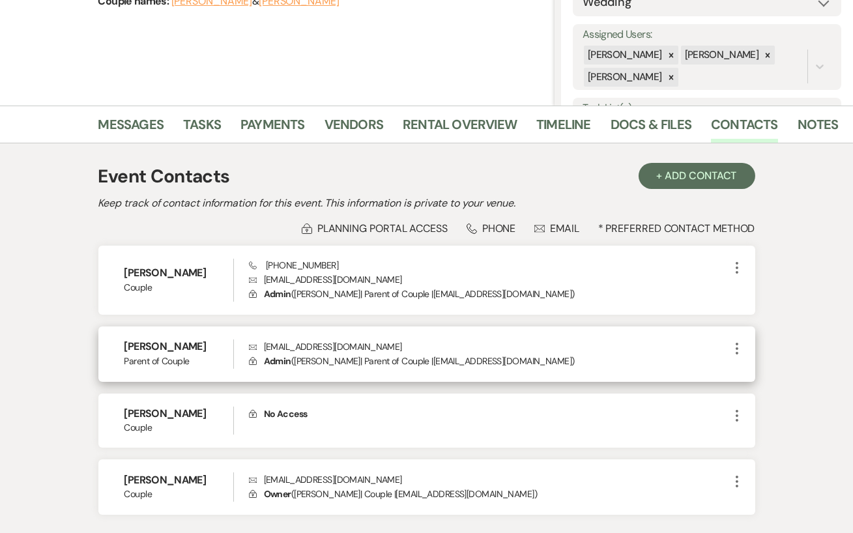
click at [740, 348] on icon "More" at bounding box center [737, 349] width 16 height 16
click at [778, 375] on button "Pencil Edit" at bounding box center [768, 374] width 78 height 22
select select "3"
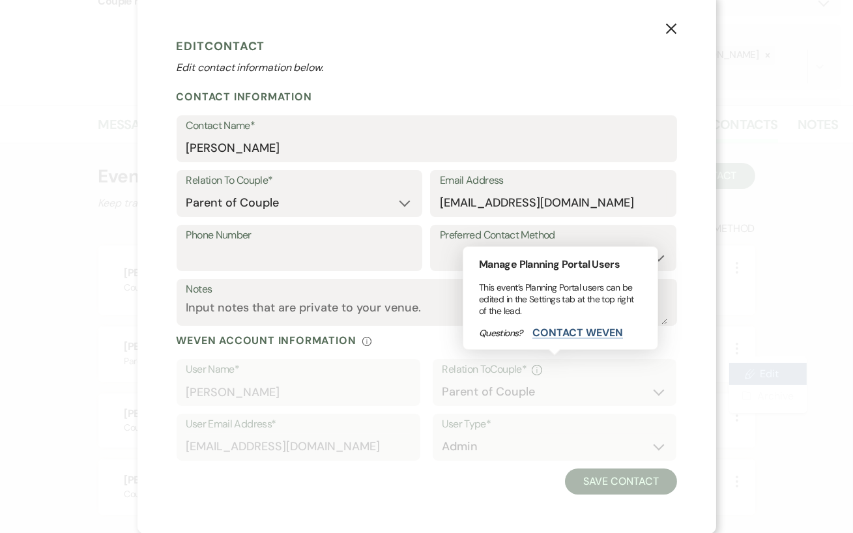
scroll to position [0, 0]
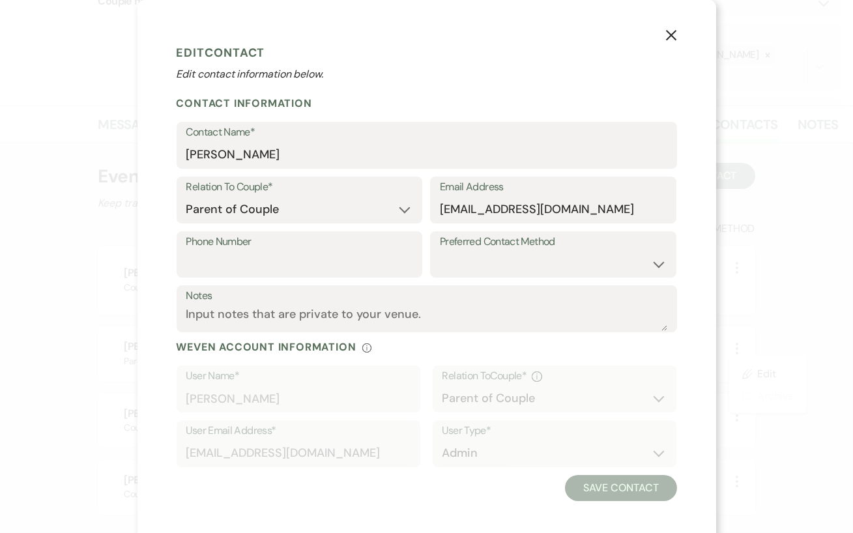
click at [665, 36] on icon "X" at bounding box center [671, 35] width 12 height 12
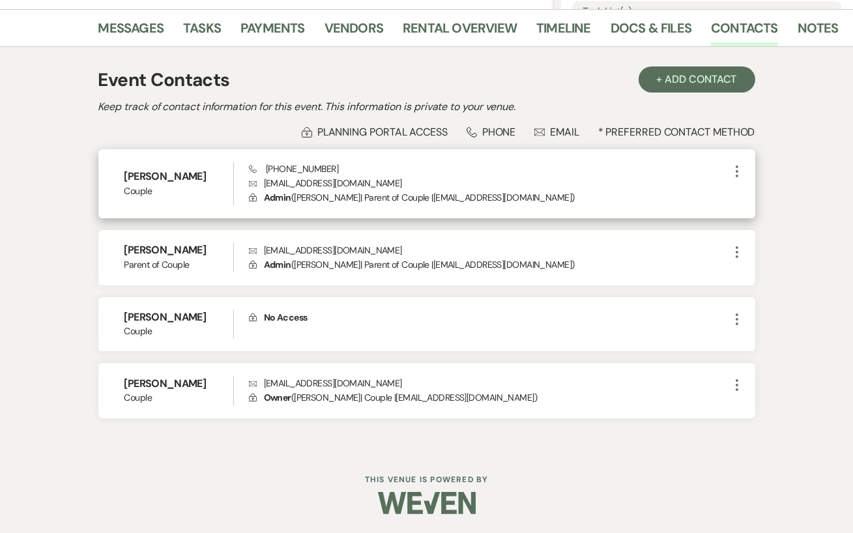
scroll to position [317, 0]
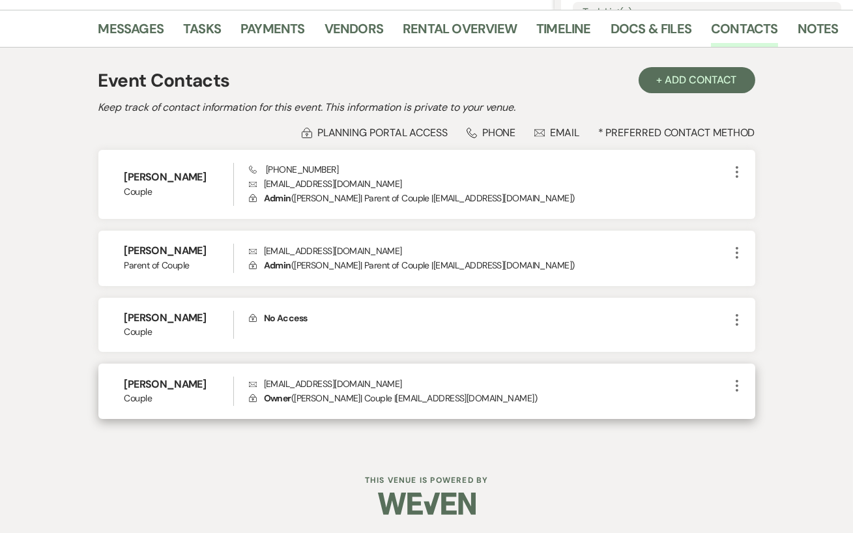
click at [747, 386] on div "Kirsten Shulsky Couple Envelope kshulsky23@gmail.com Lock Owner ( Kirsten Shuls…" at bounding box center [426, 391] width 657 height 55
click at [743, 386] on icon "More" at bounding box center [737, 386] width 16 height 16
click at [734, 383] on icon "More" at bounding box center [737, 386] width 16 height 16
click at [759, 404] on button "Pencil Edit" at bounding box center [768, 411] width 78 height 22
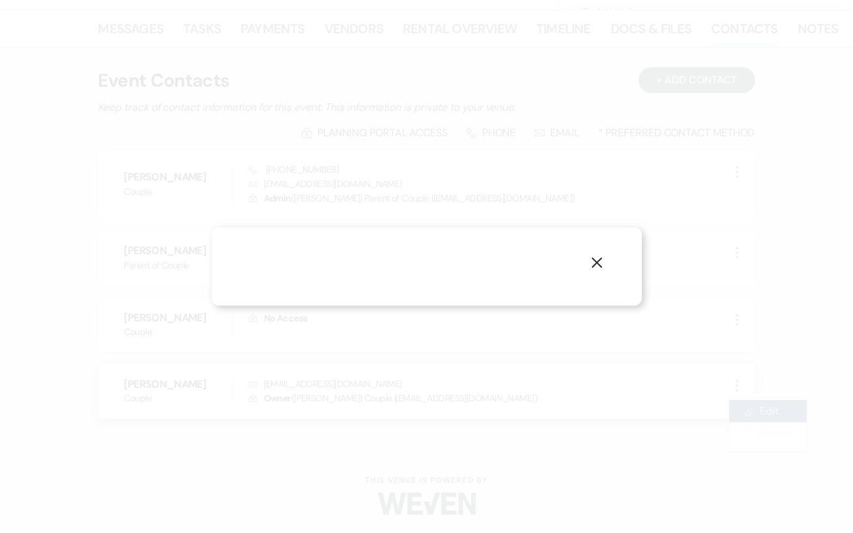
select select "1"
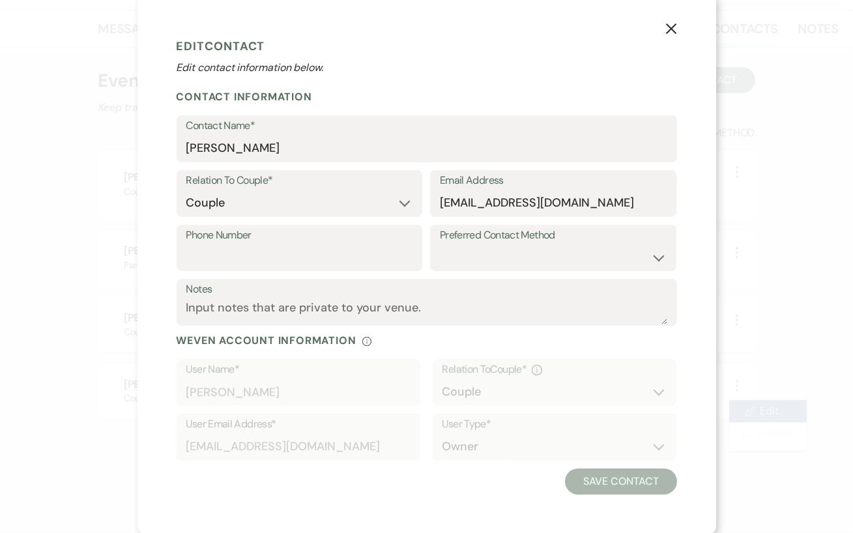
scroll to position [0, 0]
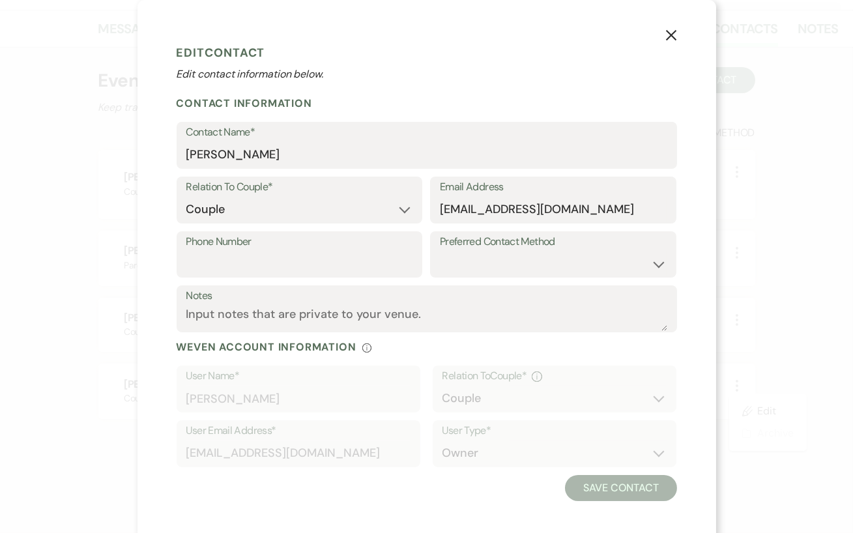
click at [673, 29] on button "X" at bounding box center [671, 34] width 20 height 23
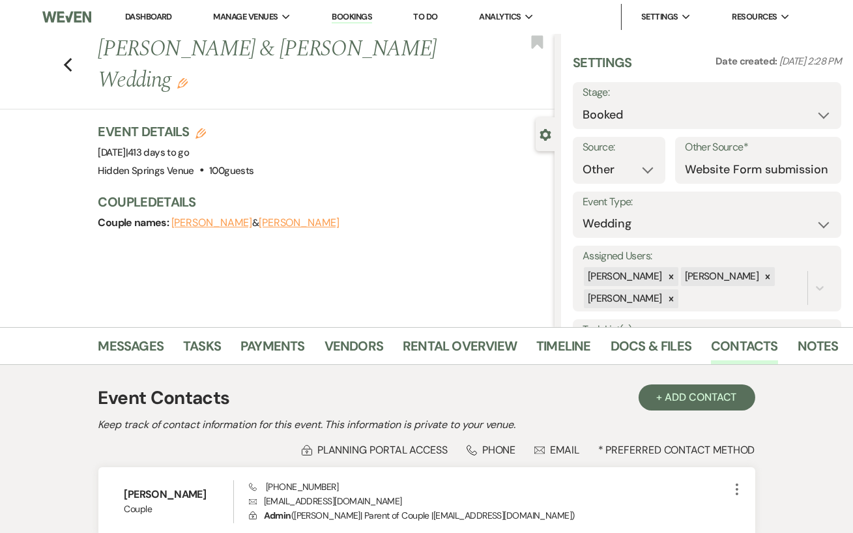
click at [224, 218] on button "Charissa Shulsky" at bounding box center [211, 223] width 81 height 10
select select "1"
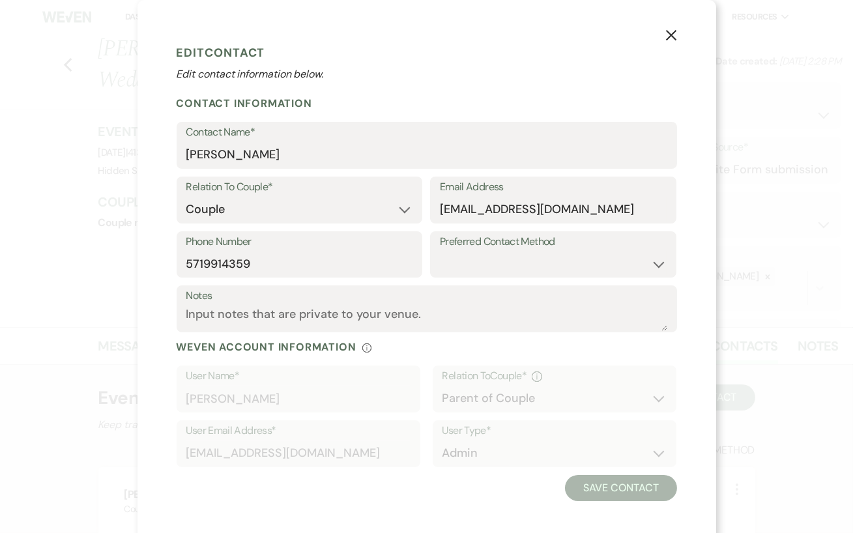
click at [674, 27] on button "X" at bounding box center [671, 34] width 20 height 23
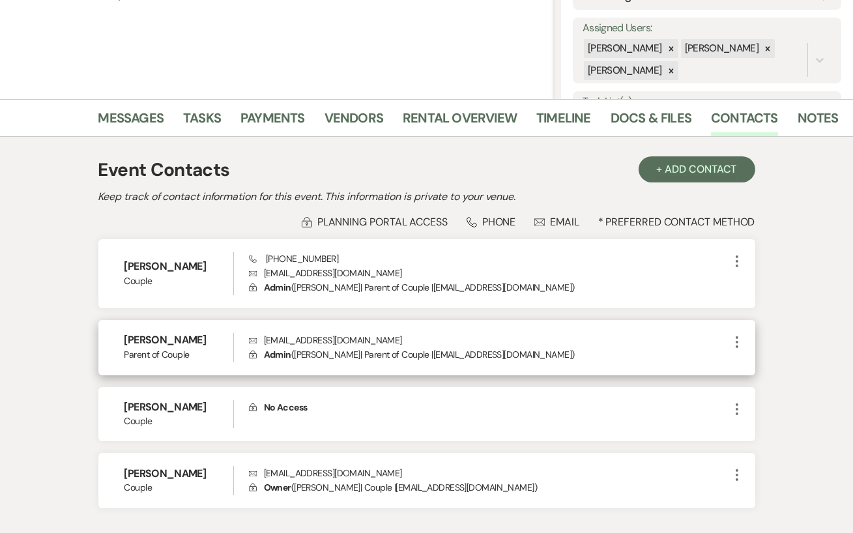
scroll to position [233, 0]
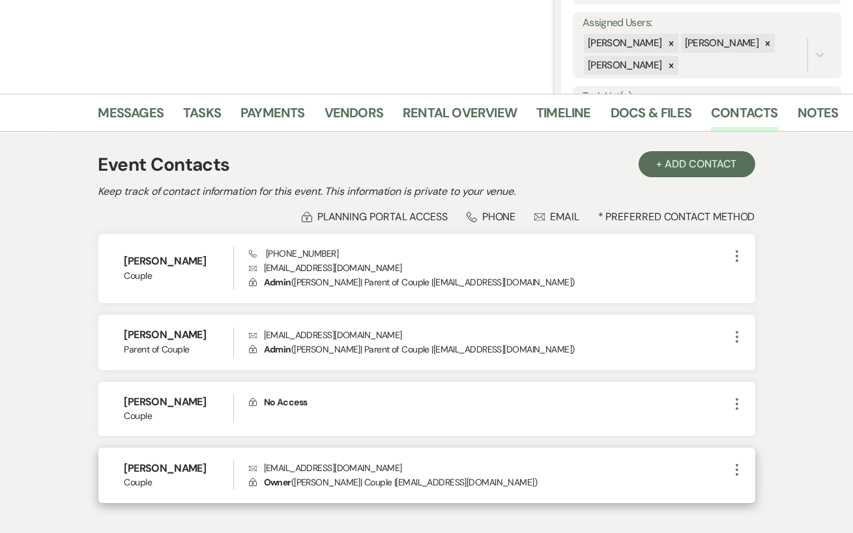
drag, startPoint x: 199, startPoint y: 469, endPoint x: 110, endPoint y: 465, distance: 88.7
click at [110, 465] on div "Kirsten Shulsky Couple Envelope kshulsky23@gmail.com Lock Owner ( Kirsten Shuls…" at bounding box center [426, 475] width 657 height 55
copy h6 "Kirsten Shulsky"
click at [110, 465] on div "Kirsten Shulsky Couple Envelope kshulsky23@gmail.com Lock Owner ( Kirsten Shuls…" at bounding box center [426, 475] width 657 height 55
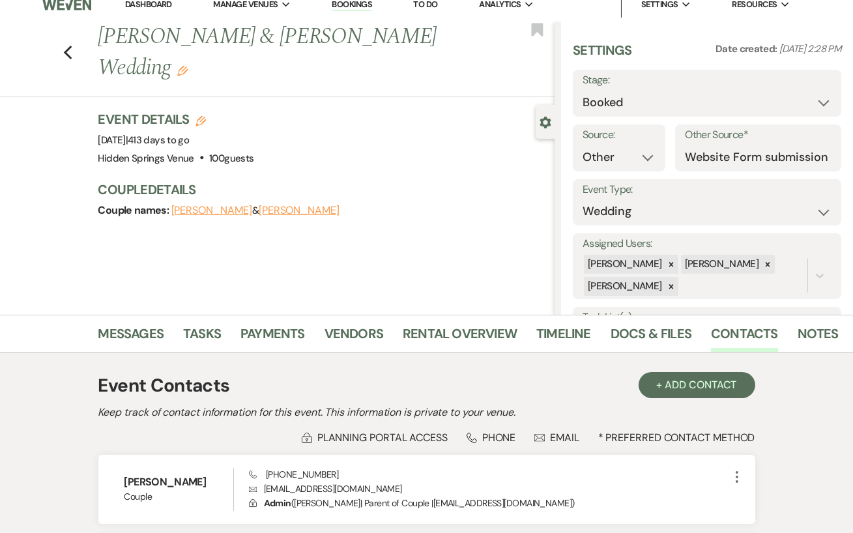
scroll to position [0, 0]
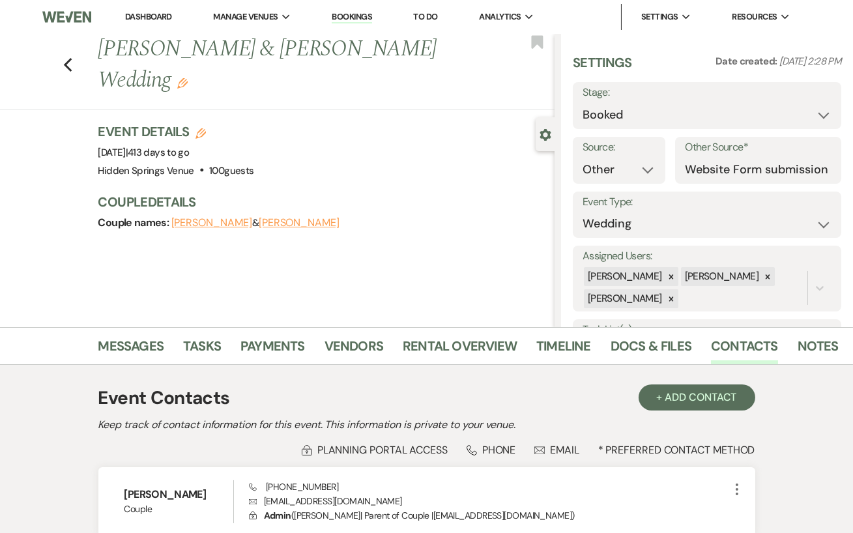
click at [216, 218] on button "Charissa Shulsky" at bounding box center [211, 223] width 81 height 10
select select "1"
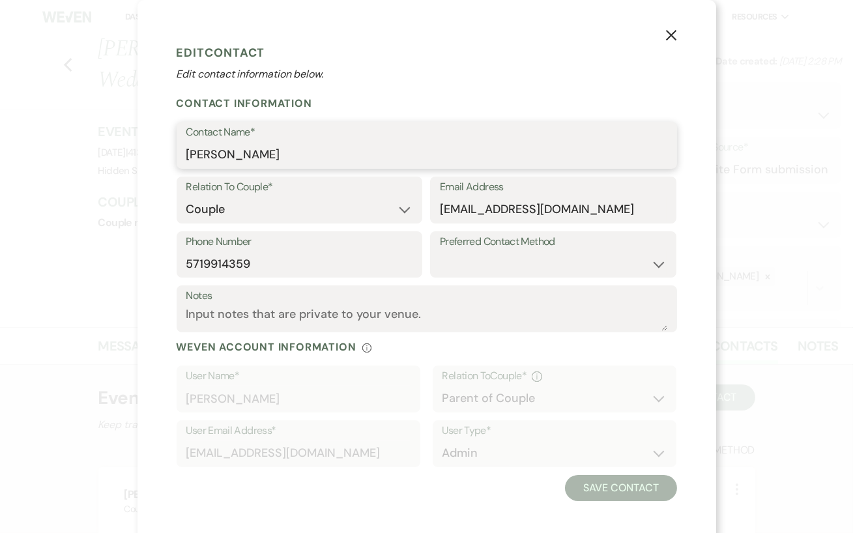
click at [303, 151] on input "Charissa Shulsky" at bounding box center [426, 154] width 481 height 25
drag, startPoint x: 305, startPoint y: 152, endPoint x: 133, endPoint y: 152, distance: 172.1
click at [133, 152] on div "X Edit Contact Edit contact information below. Contact Information Contact Name…" at bounding box center [426, 266] width 853 height 533
paste input "Kirsten"
type input "Kirsten Shulsky"
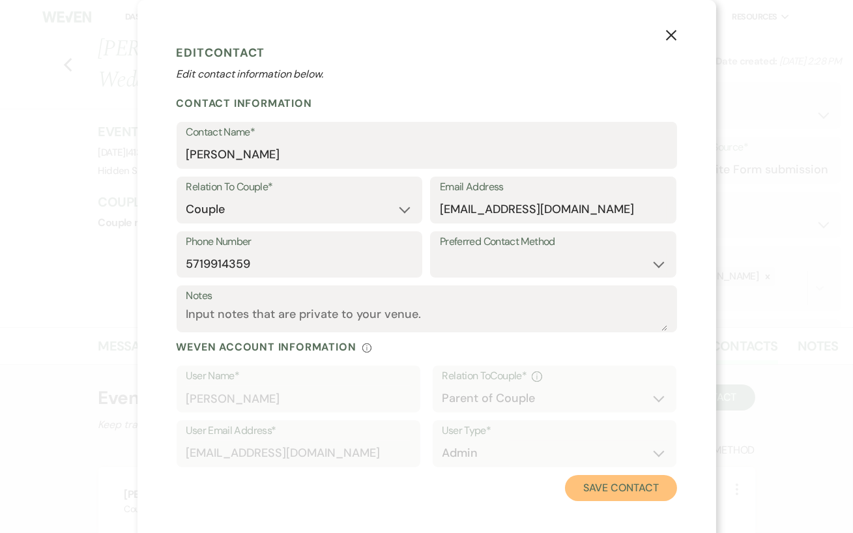
click at [592, 486] on button "Save Contact" at bounding box center [620, 488] width 111 height 26
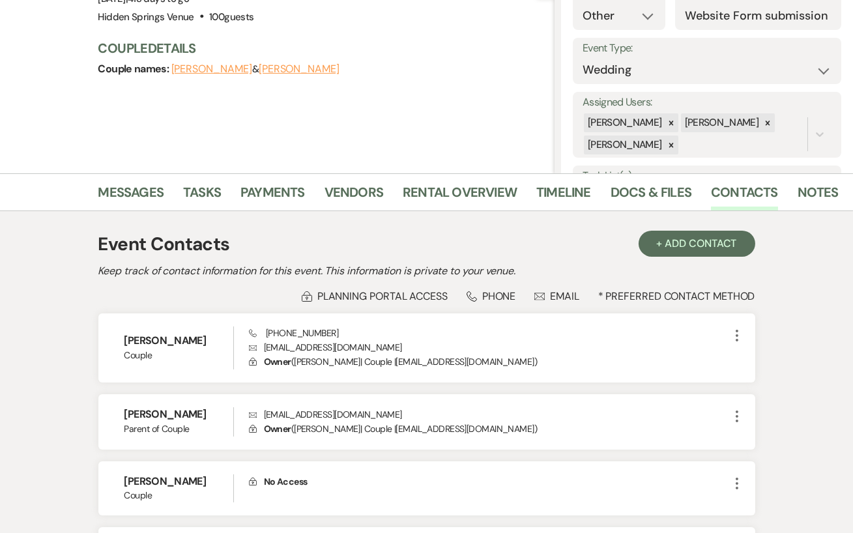
scroll to position [318, 0]
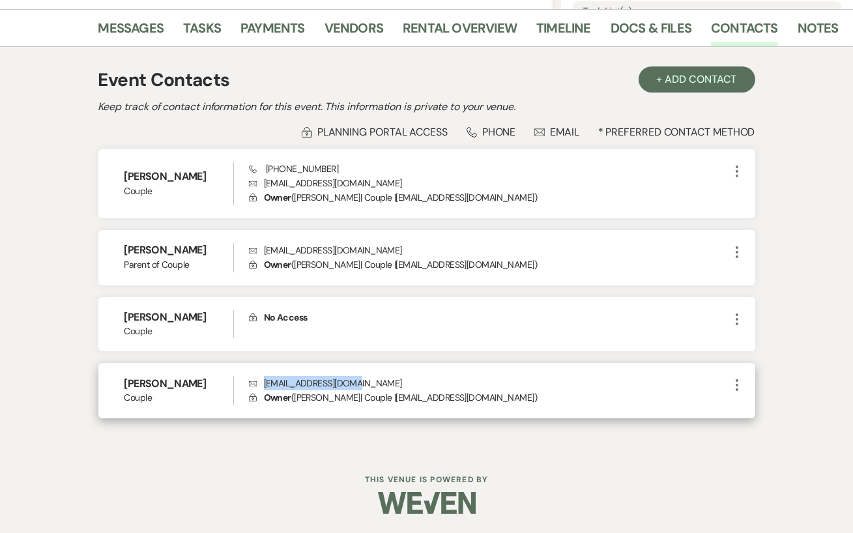
drag, startPoint x: 358, startPoint y: 381, endPoint x: 265, endPoint y: 378, distance: 93.9
click at [265, 378] on p "Envelope kshulsky23@gmail.com" at bounding box center [489, 383] width 480 height 14
copy p "kshulsky23@gmail.com"
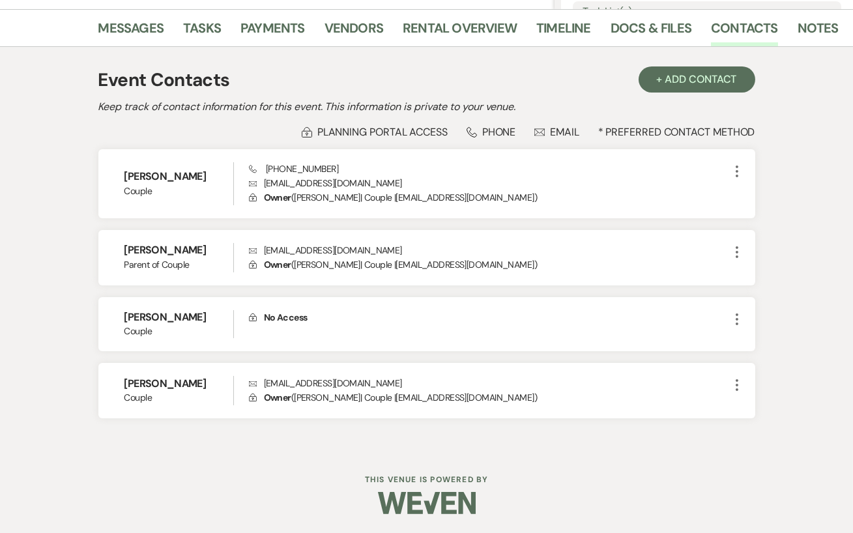
click at [332, 359] on div "Kirsten Shulsky Couple Phone (571) 991-4359 Envelope cshulsky@gmail.com Lock Ow…" at bounding box center [426, 283] width 657 height 269
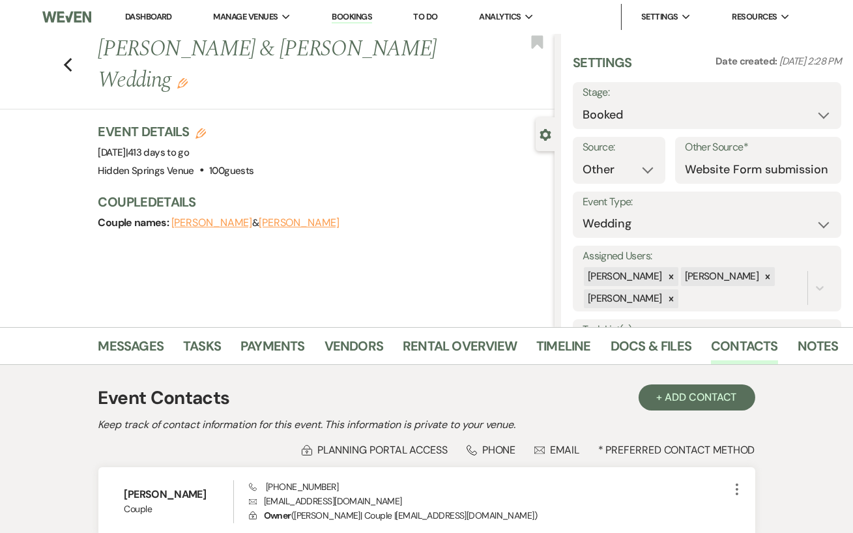
click at [188, 218] on button "Kirsten Shulsky" at bounding box center [211, 223] width 81 height 10
select select "1"
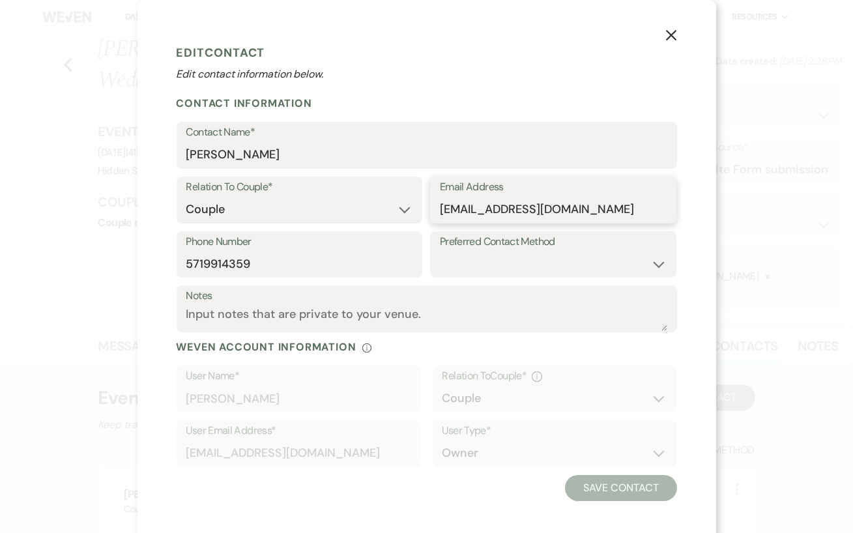
drag, startPoint x: 560, startPoint y: 206, endPoint x: 433, endPoint y: 206, distance: 127.1
click at [433, 206] on div "Email Address cshulsky@gmail.com" at bounding box center [553, 200] width 246 height 47
paste input "kshulsky23"
type input "kshulsky23@gmail.com"
click at [604, 484] on button "Save Contact" at bounding box center [620, 488] width 111 height 26
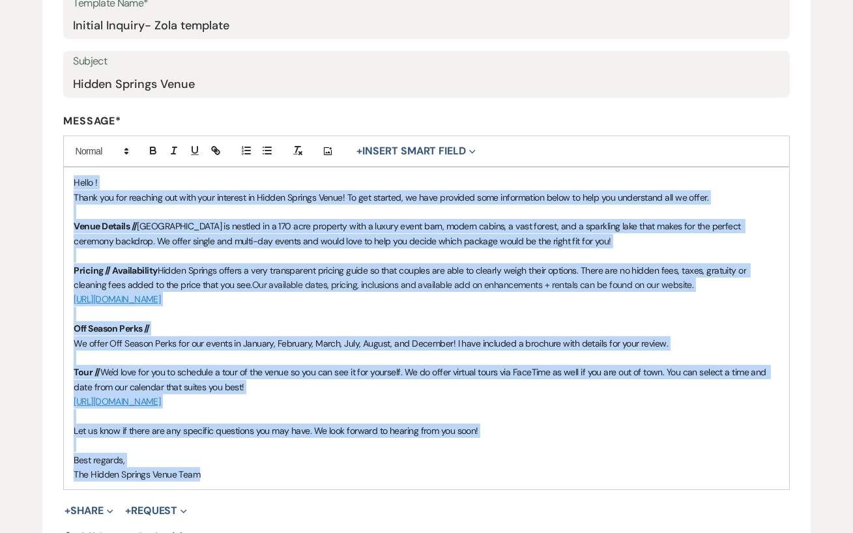
drag, startPoint x: 71, startPoint y: 179, endPoint x: 243, endPoint y: 478, distance: 345.7
click at [243, 478] on div "Hello ! Thank you for reaching out with your interest in Hidden Springs Venue! …" at bounding box center [426, 328] width 725 height 322
copy div "Lorem ! Ipsum dol sit ametcons adi elit sedd eiusmodt in Utlabo Etdolor Magna! …"
click at [243, 478] on p "The Hidden Springs Venue Team" at bounding box center [426, 474] width 705 height 14
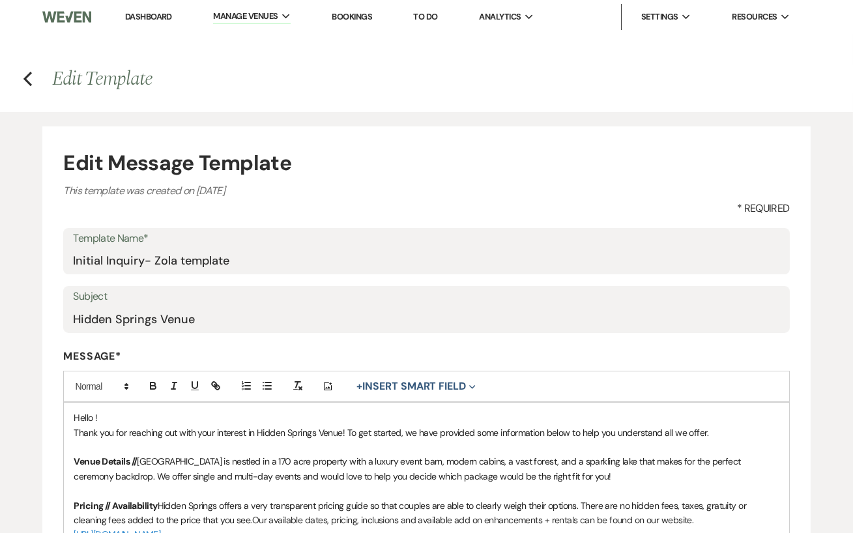
click at [26, 69] on div "Previous" at bounding box center [28, 76] width 10 height 20
click at [29, 83] on use "button" at bounding box center [27, 79] width 8 height 14
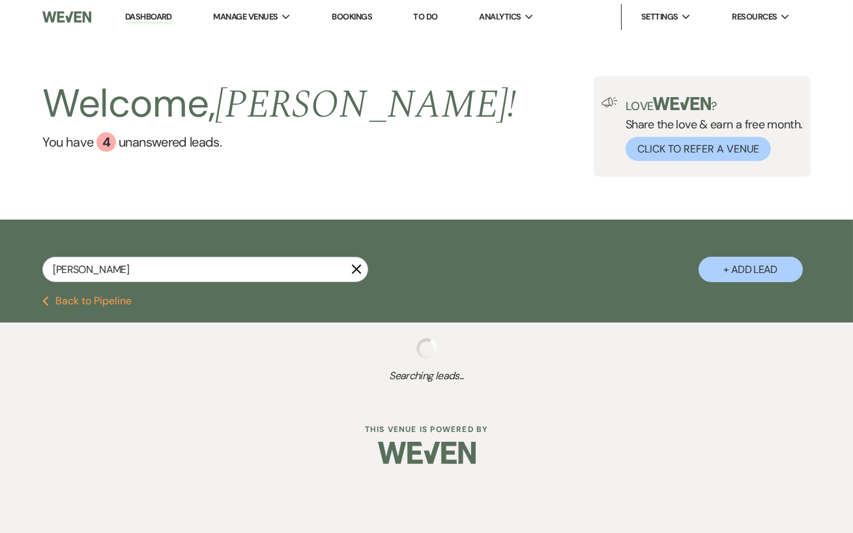
select select "5"
select select "8"
select select "6"
select select "8"
select select "5"
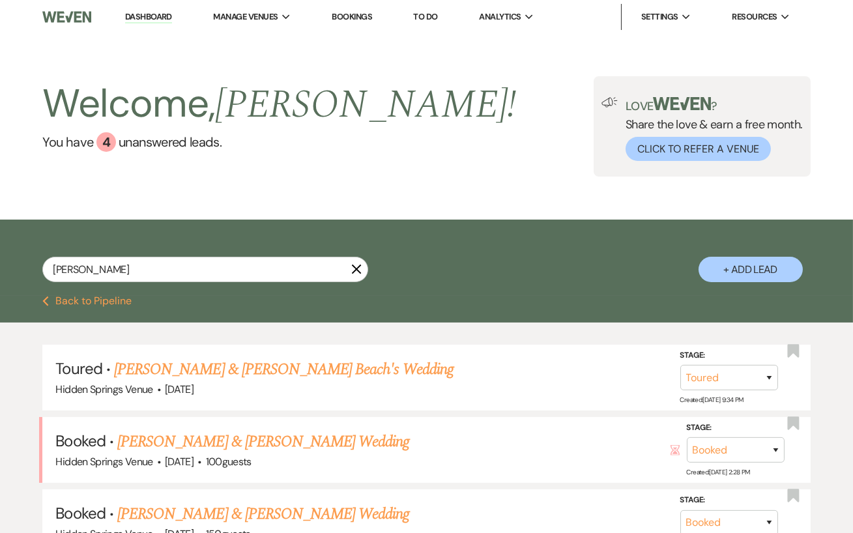
click at [358, 267] on use "button" at bounding box center [357, 270] width 10 height 10
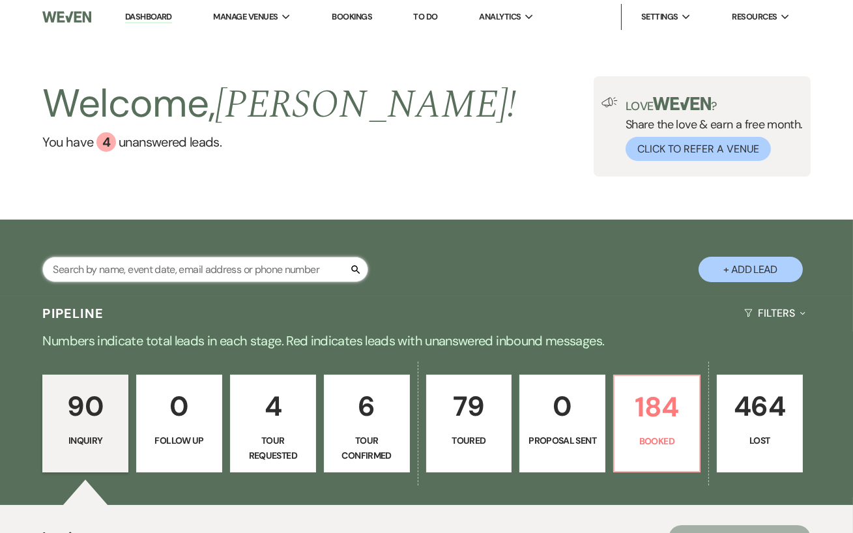
click at [229, 262] on input "text" at bounding box center [205, 269] width 326 height 25
type input "grace"
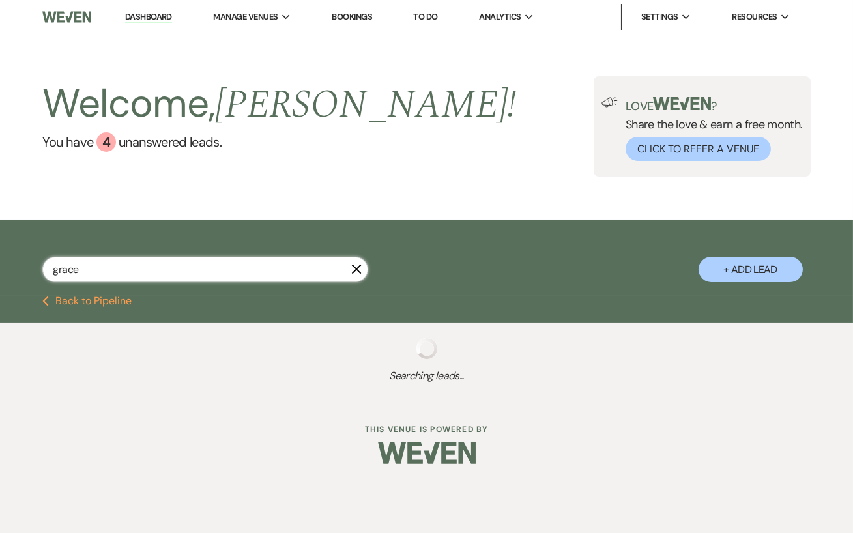
select select "5"
select select "8"
select select "11"
select select "8"
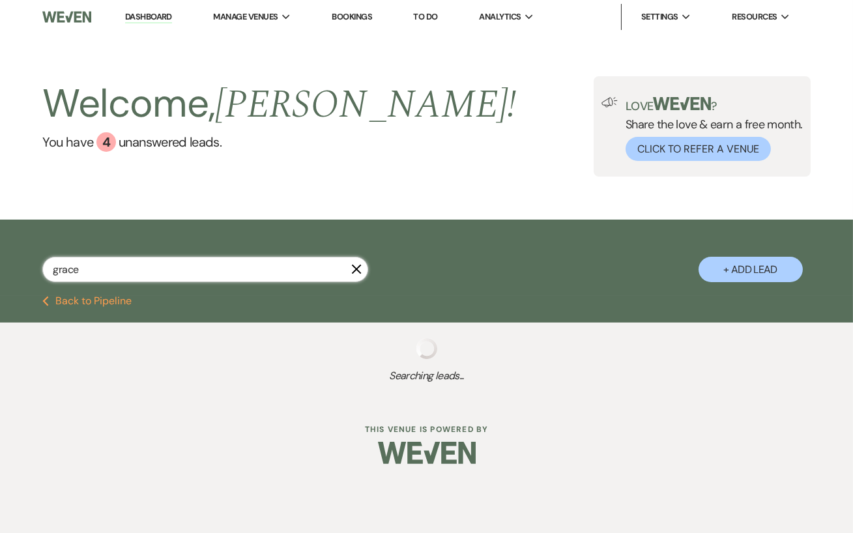
select select "5"
select select "8"
select select "11"
select select "8"
select select "4"
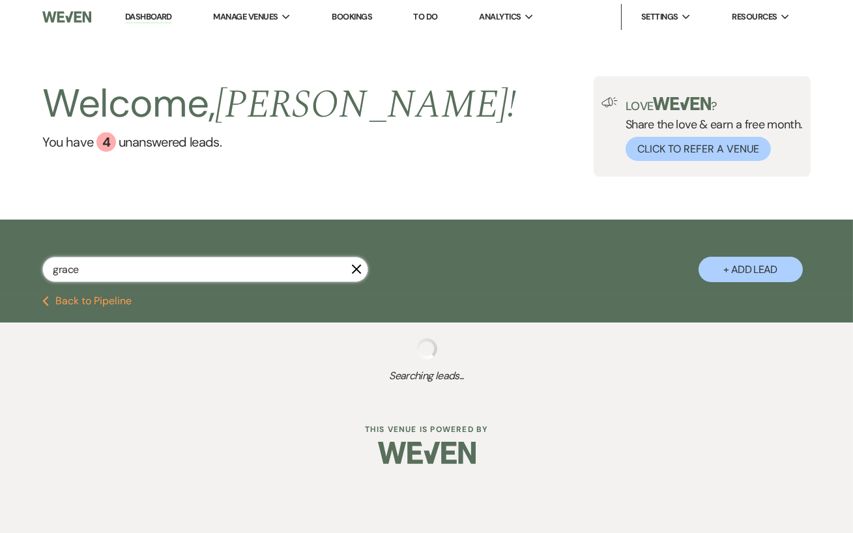
select select "8"
select select "5"
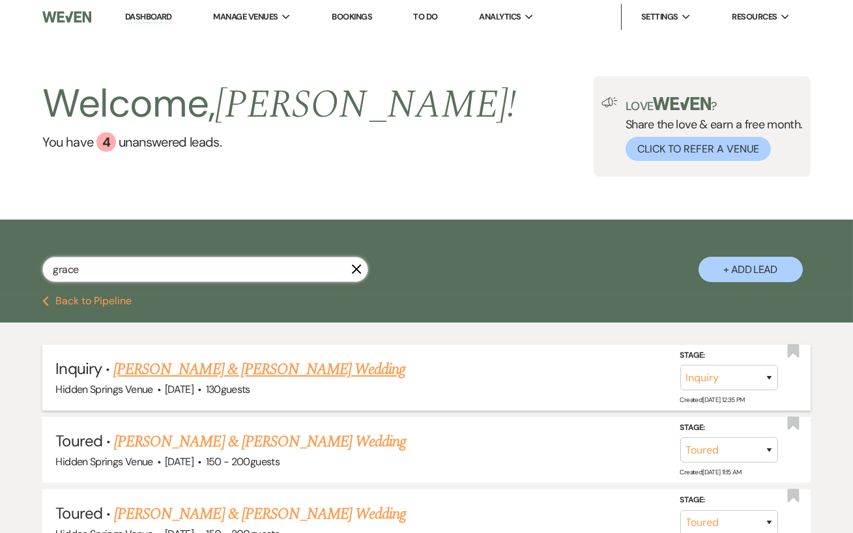
type input "grace"
click at [273, 374] on link "[PERSON_NAME] & [PERSON_NAME] Wedding" at bounding box center [259, 369] width 292 height 23
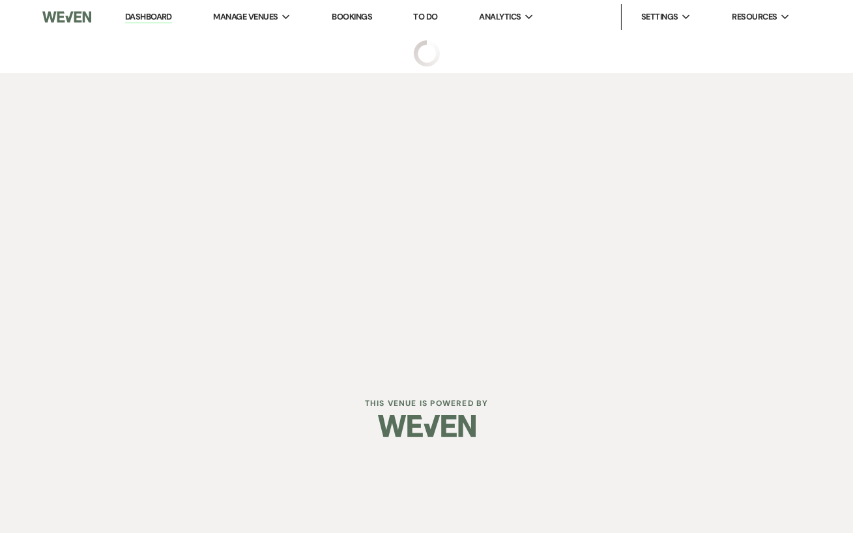
select select "5"
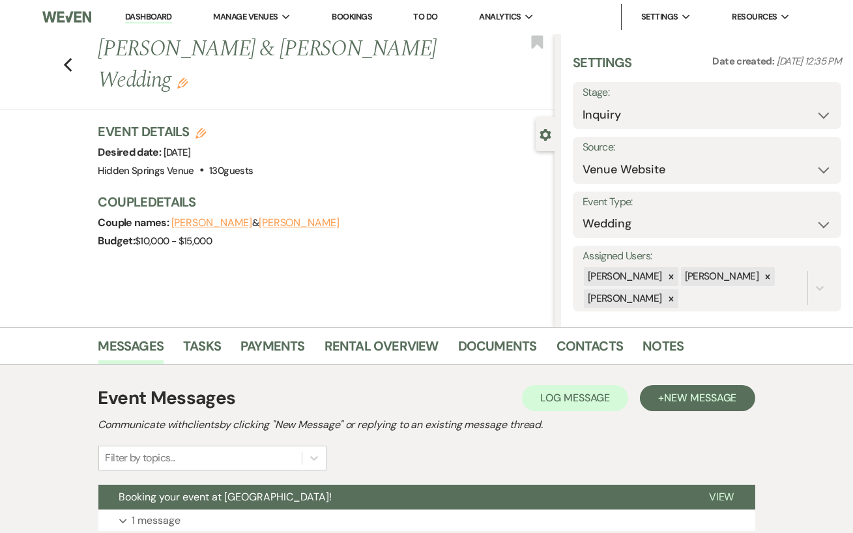
drag, startPoint x: 348, startPoint y: 57, endPoint x: 147, endPoint y: 70, distance: 201.1
click at [147, 70] on div "Previous [PERSON_NAME] & [PERSON_NAME] Wedding Edit Bookmark" at bounding box center [273, 72] width 561 height 76
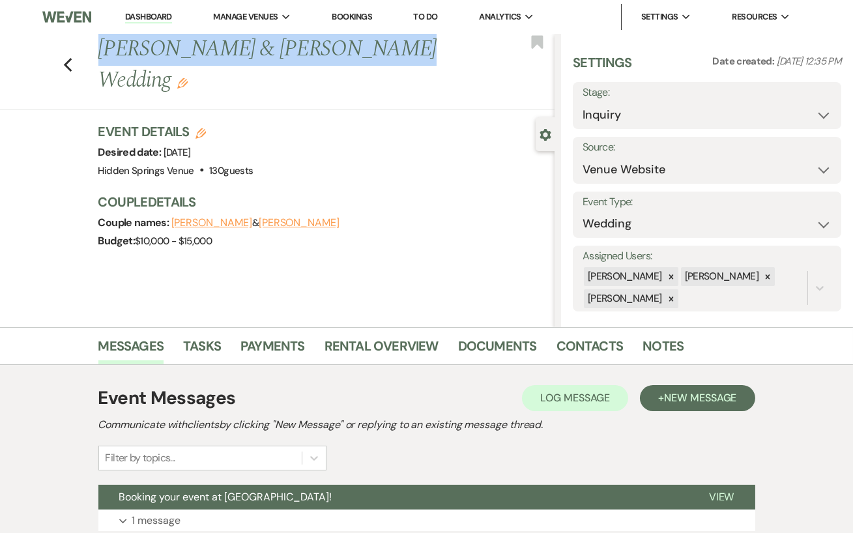
drag, startPoint x: 347, startPoint y: 47, endPoint x: 103, endPoint y: 59, distance: 244.1
click at [103, 59] on h1 "[PERSON_NAME] & [PERSON_NAME] Wedding Edit" at bounding box center [278, 65] width 360 height 62
copy h1 "[PERSON_NAME] & [PERSON_NAME]"
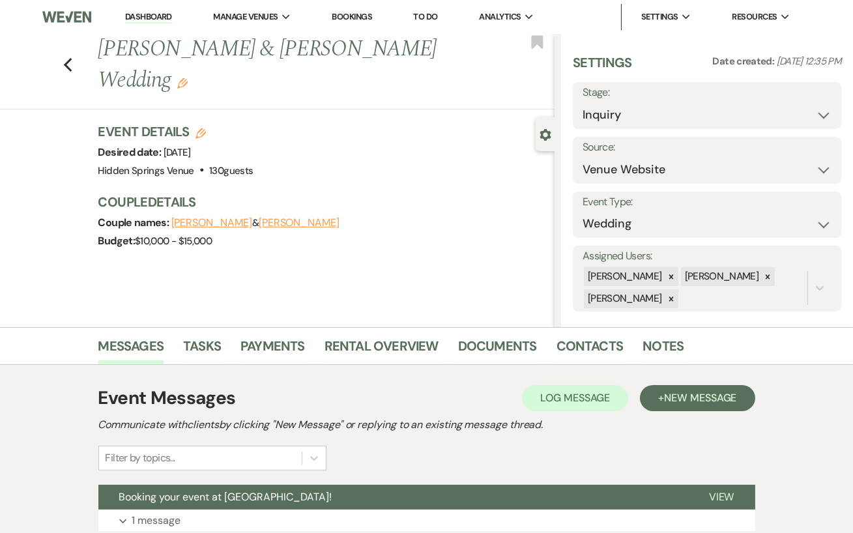
click at [365, 87] on div "Previous [PERSON_NAME] & [PERSON_NAME] Wedding Edit Bookmark Gear Settings Sett…" at bounding box center [277, 180] width 555 height 293
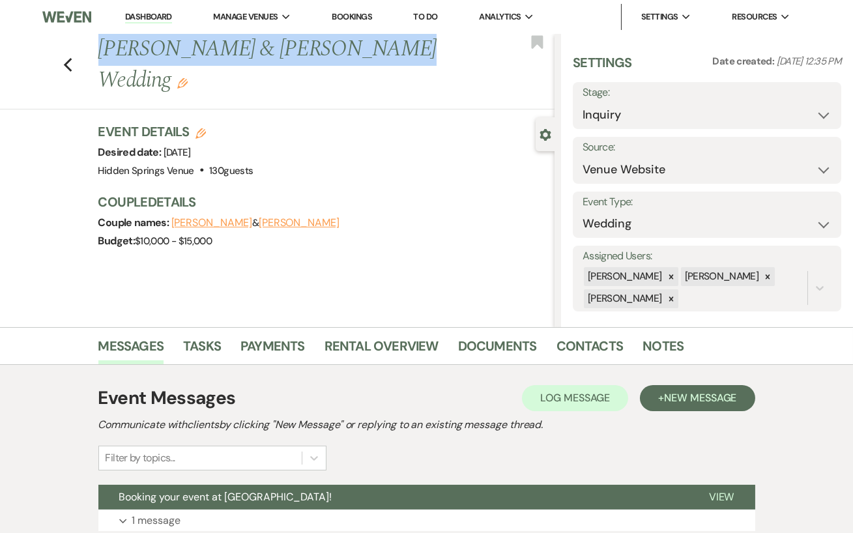
drag, startPoint x: 347, startPoint y: 53, endPoint x: 100, endPoint y: 44, distance: 246.5
click at [100, 44] on h1 "[PERSON_NAME] & [PERSON_NAME] Wedding Edit" at bounding box center [278, 65] width 360 height 62
copy h1 "[PERSON_NAME] & [PERSON_NAME]"
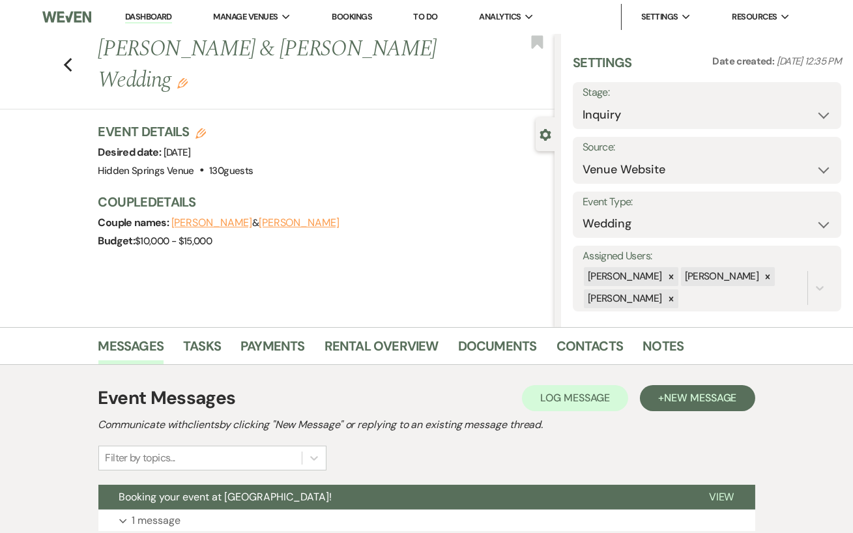
click at [460, 214] on div "Couple names: [PERSON_NAME] & [PERSON_NAME]" at bounding box center [319, 223] width 443 height 18
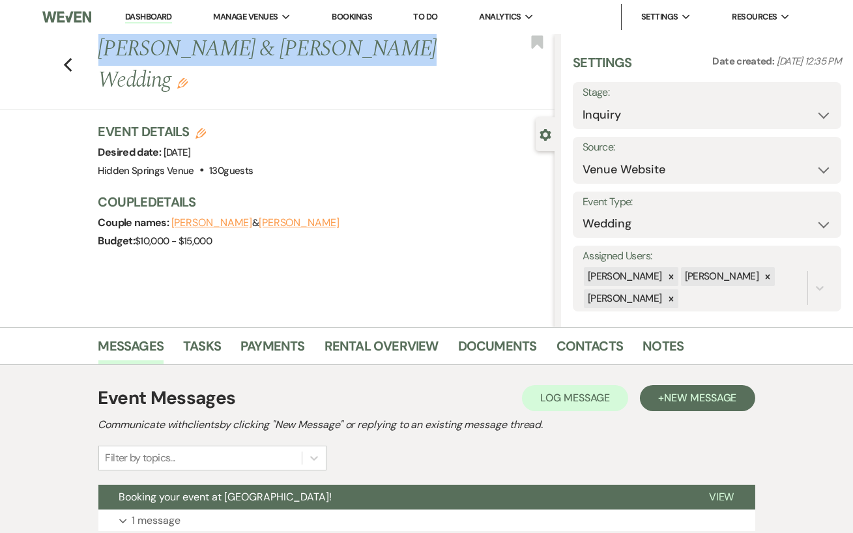
drag, startPoint x: 347, startPoint y: 57, endPoint x: 100, endPoint y: 50, distance: 247.7
click at [100, 50] on h1 "[PERSON_NAME] & [PERSON_NAME] Wedding Edit" at bounding box center [278, 65] width 360 height 62
copy h1 "[PERSON_NAME] & [PERSON_NAME]"
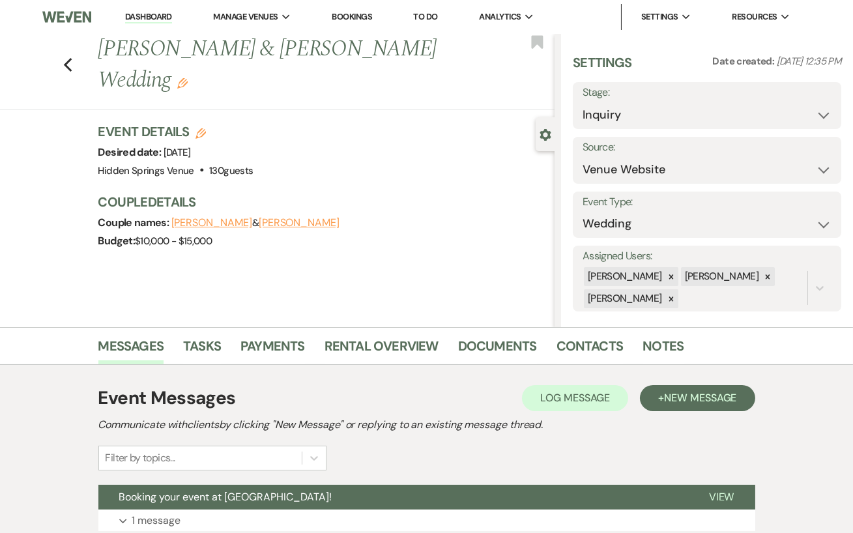
click at [276, 123] on div "Event Details Edit Desired date: [DATE] Venue: [GEOGRAPHIC_DATA] Venue . 130 gu…" at bounding box center [319, 151] width 443 height 57
click at [153, 16] on link "Dashboard" at bounding box center [148, 17] width 47 height 12
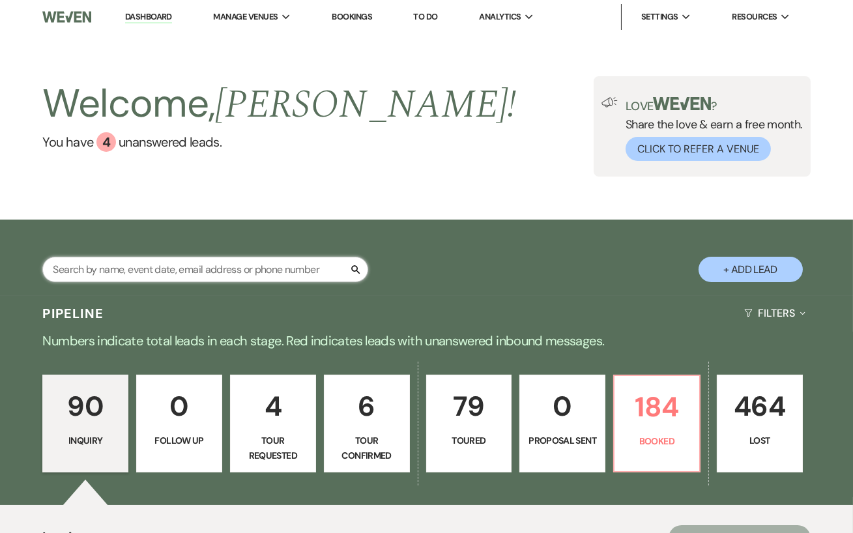
click at [167, 267] on input "text" at bounding box center [205, 269] width 326 height 25
type input "[PERSON_NAME]"
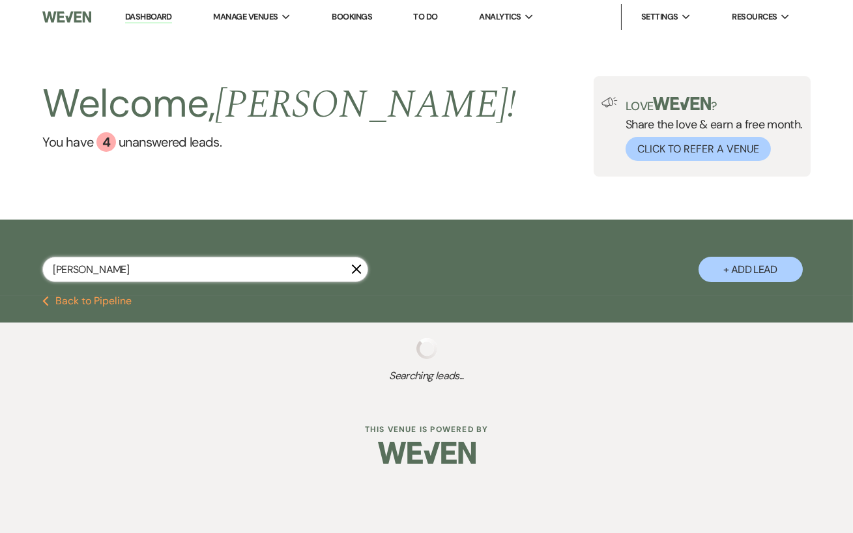
select select "8"
select select "5"
select select "8"
select select "6"
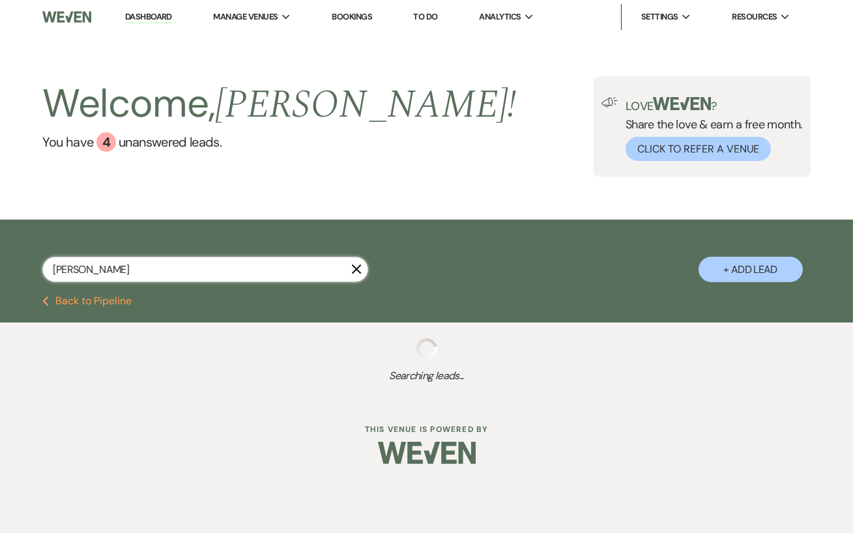
select select "5"
select select "8"
select select "5"
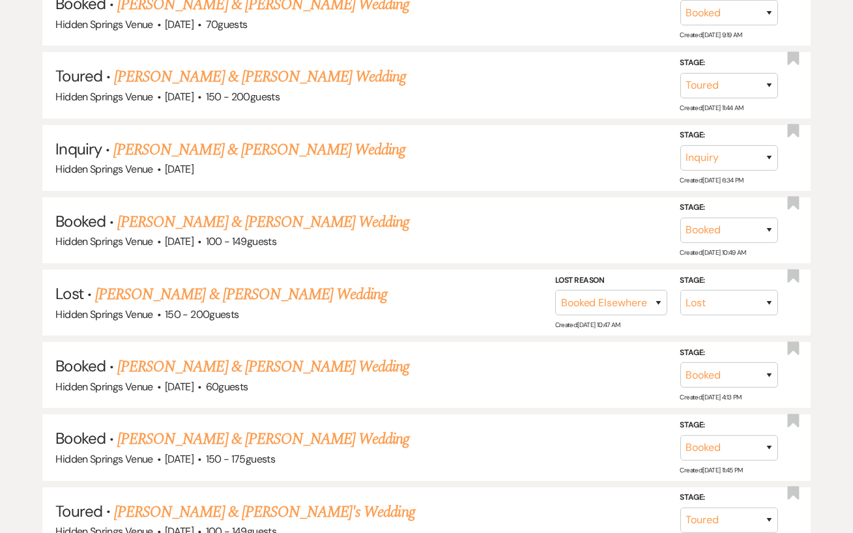
scroll to position [437, 0]
type input "[PERSON_NAME]"
click at [312, 361] on link "[PERSON_NAME] & [PERSON_NAME] Wedding" at bounding box center [263, 367] width 292 height 23
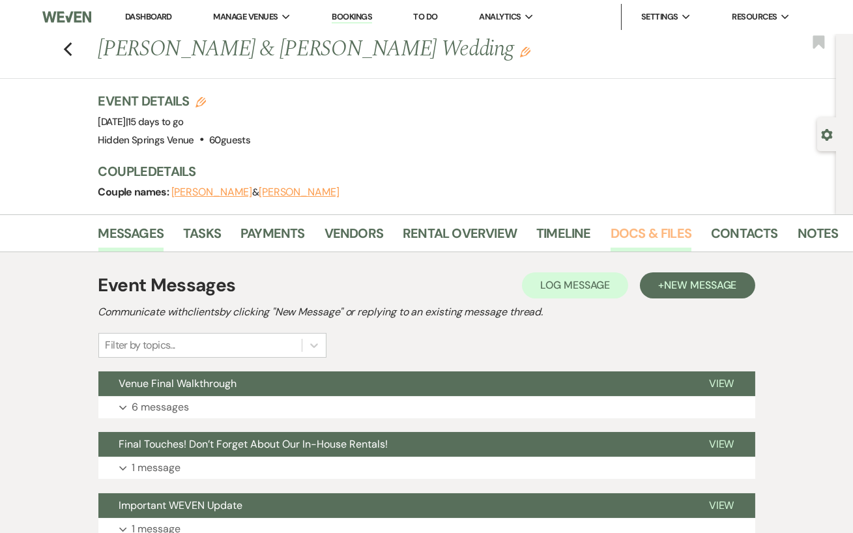
click at [618, 243] on link "Docs & Files" at bounding box center [651, 237] width 81 height 29
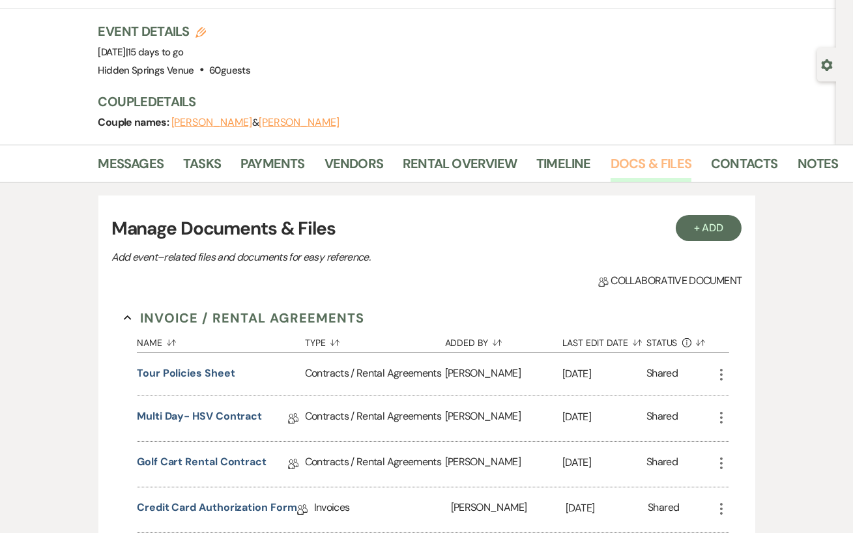
scroll to position [69, 0]
click at [701, 236] on button "+ Add" at bounding box center [709, 229] width 66 height 26
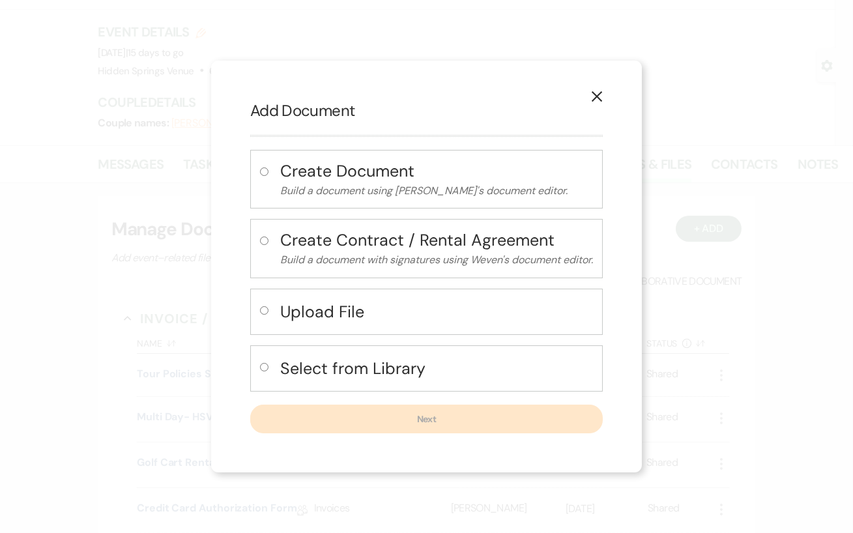
click at [268, 308] on label at bounding box center [267, 315] width 14 height 22
click at [268, 308] on input "radio" at bounding box center [264, 310] width 8 height 8
radio input "true"
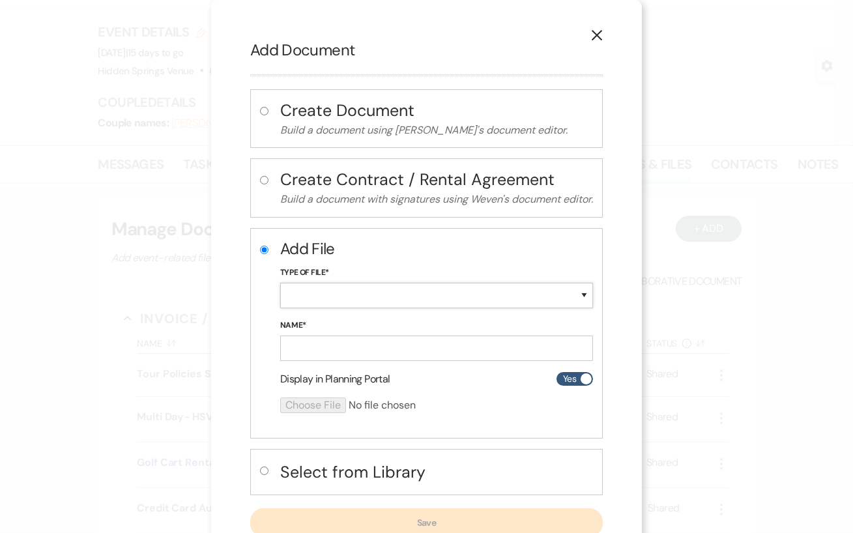
click at [327, 295] on select "Special Event Insurance Vendor Certificate of Insurance Contracts / Rental Agre…" at bounding box center [436, 295] width 313 height 25
select select "19"
click at [280, 283] on select "Special Event Insurance Vendor Certificate of Insurance Contracts / Rental Agre…" at bounding box center [436, 295] width 313 height 25
click at [321, 344] on input "Name*" at bounding box center [436, 348] width 313 height 25
type input "Insurance"
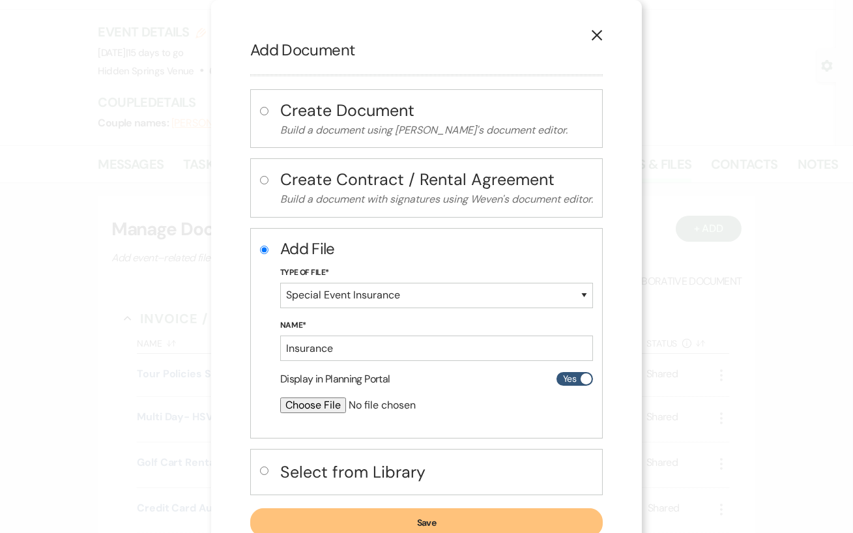
click at [308, 402] on input "file" at bounding box center [402, 406] width 244 height 16
type input "C:\fakepath\CertificateofLiabilityInsurance-2025-09-08T233550.302.pdf"
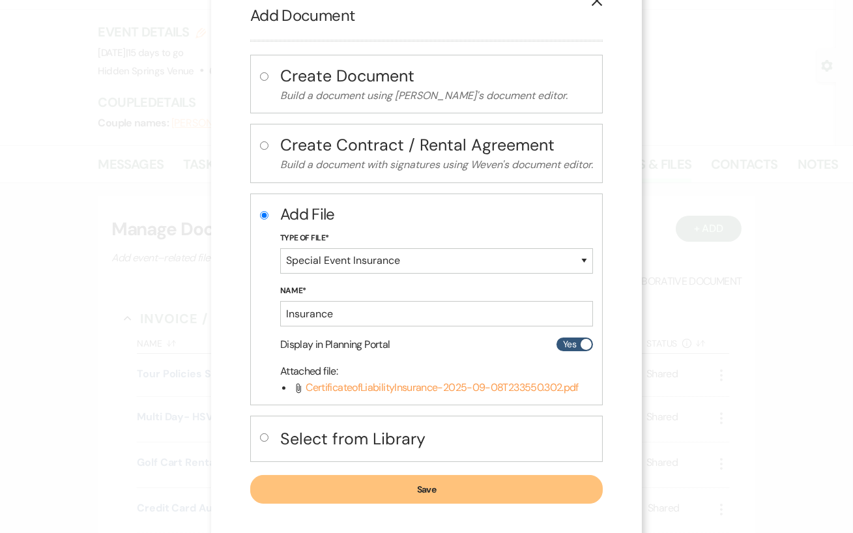
scroll to position [41, 0]
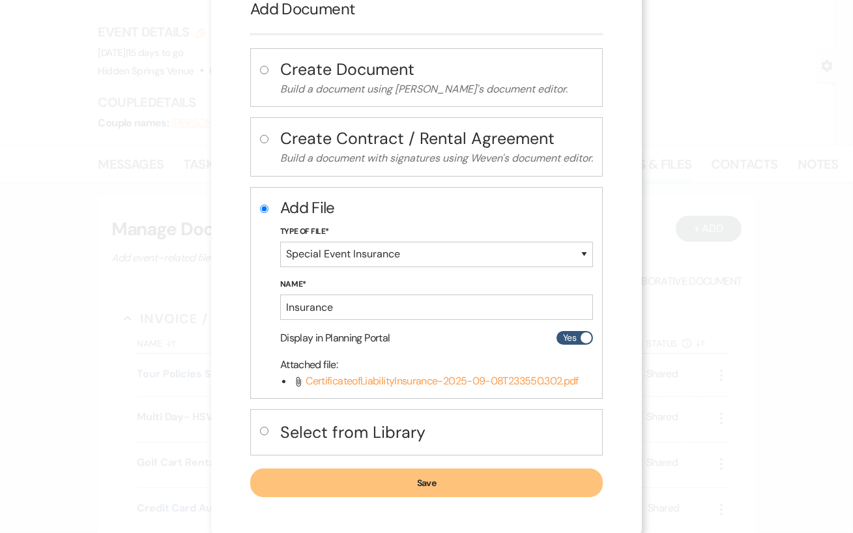
click at [448, 476] on button "Save" at bounding box center [426, 483] width 353 height 29
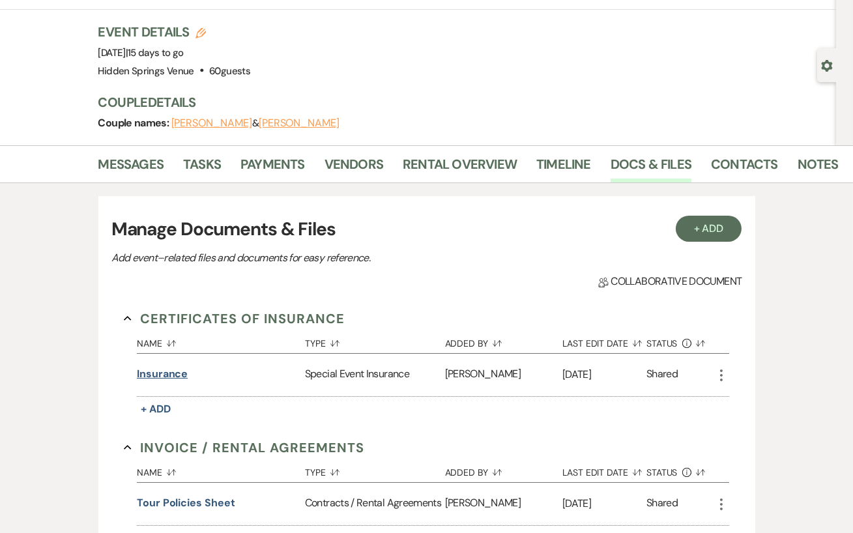
click at [173, 372] on button "Insurance" at bounding box center [162, 374] width 51 height 16
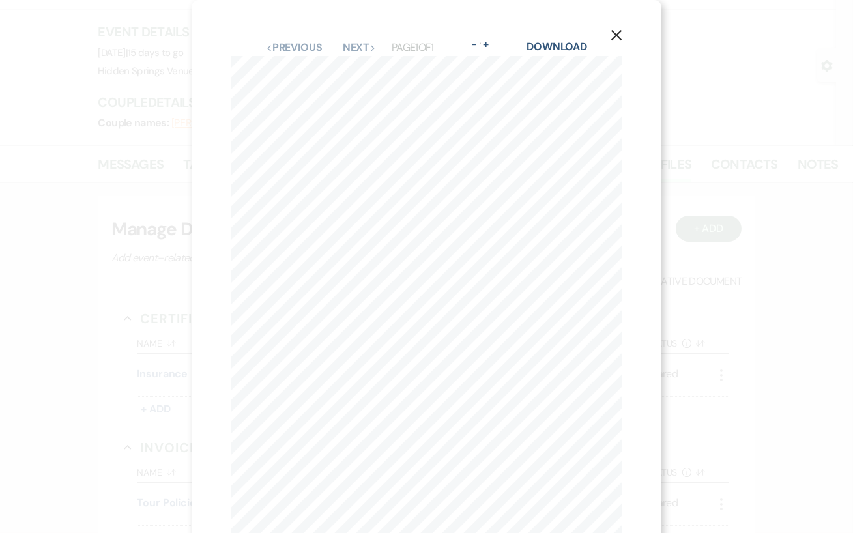
click at [596, 29] on div "X Previous Previous Next Next Page 1 of 1 - Zoom + Download CERTIFICATE OF LIAB…" at bounding box center [427, 301] width 471 height 603
click at [617, 31] on icon "X" at bounding box center [617, 35] width 12 height 12
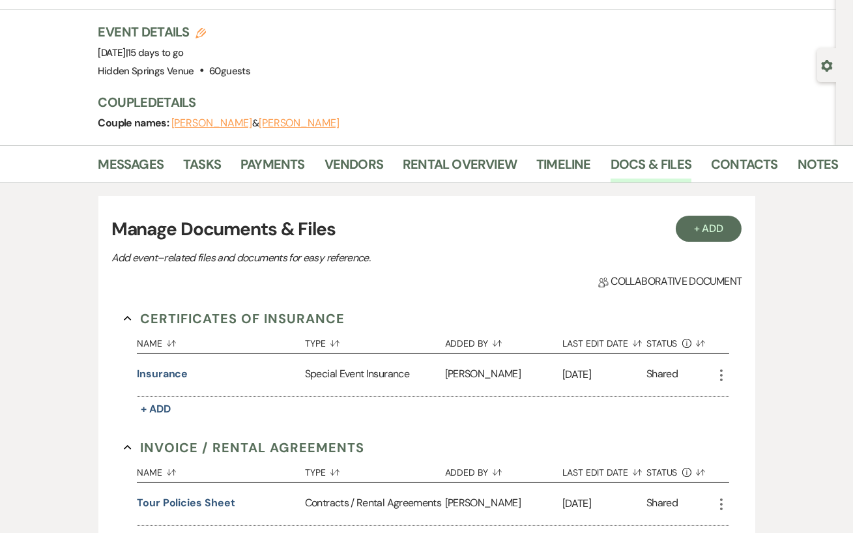
click at [714, 375] on icon "More" at bounding box center [722, 376] width 16 height 16
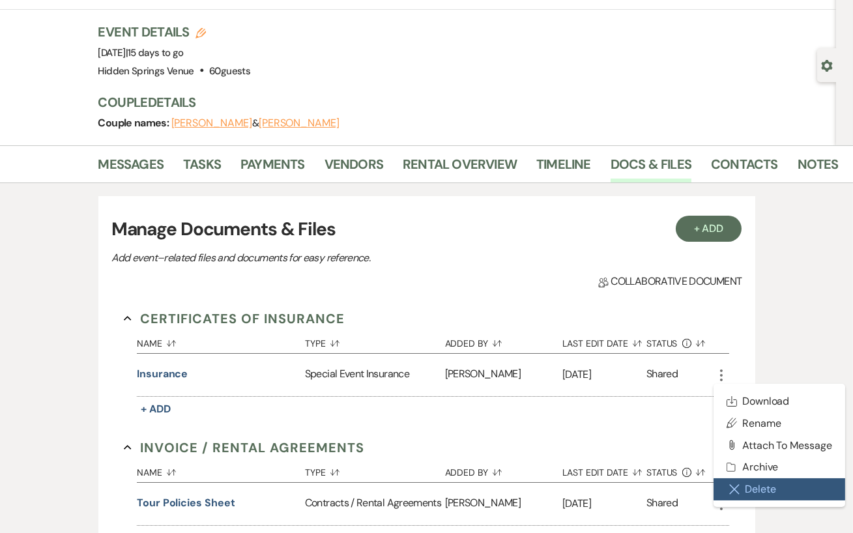
click at [753, 492] on button "Close Delete X Delete" at bounding box center [780, 489] width 132 height 22
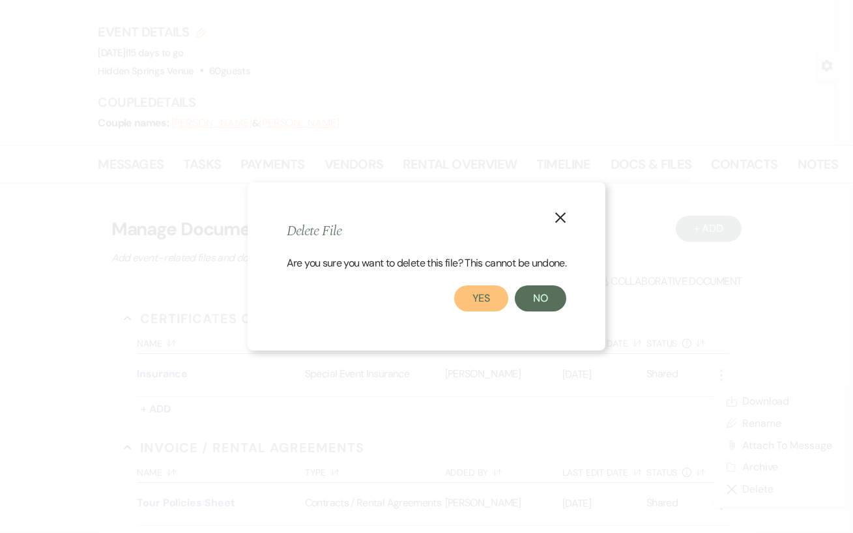
click at [484, 296] on button "Yes" at bounding box center [481, 298] width 55 height 26
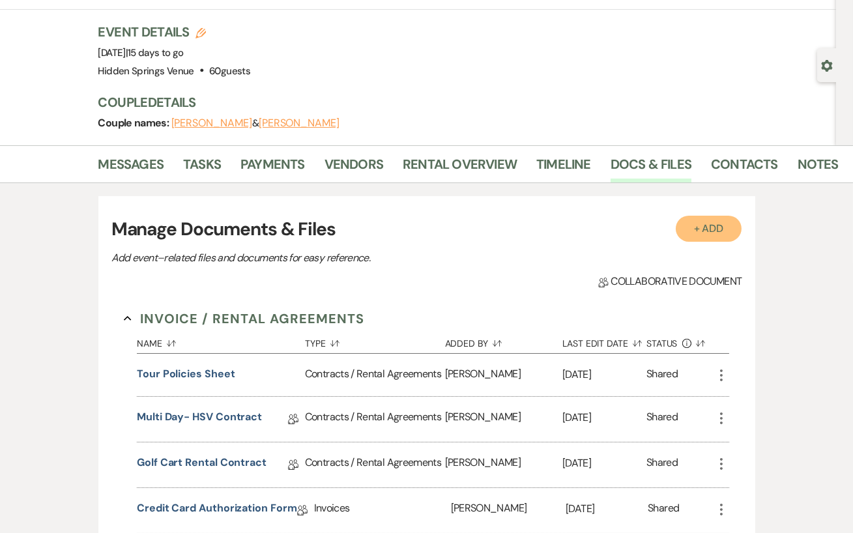
click at [731, 232] on button "+ Add" at bounding box center [709, 229] width 66 height 26
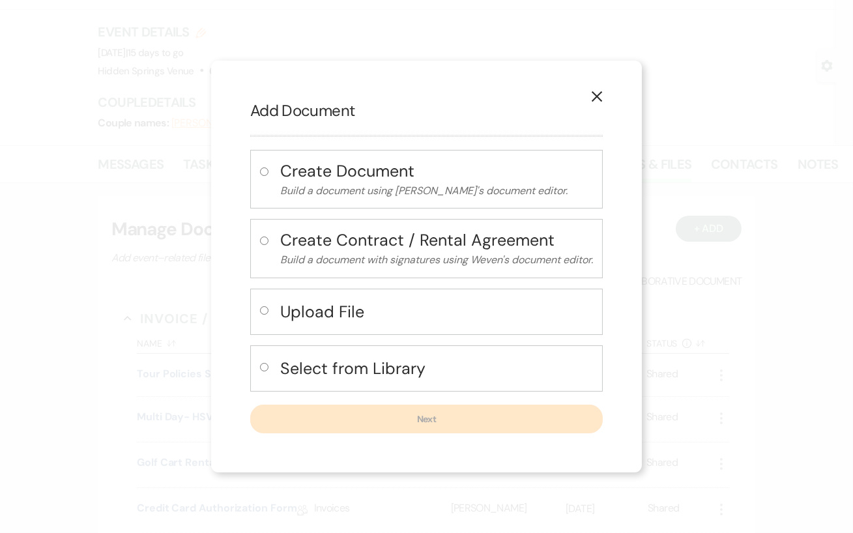
click at [262, 312] on input "radio" at bounding box center [264, 310] width 8 height 8
radio input "true"
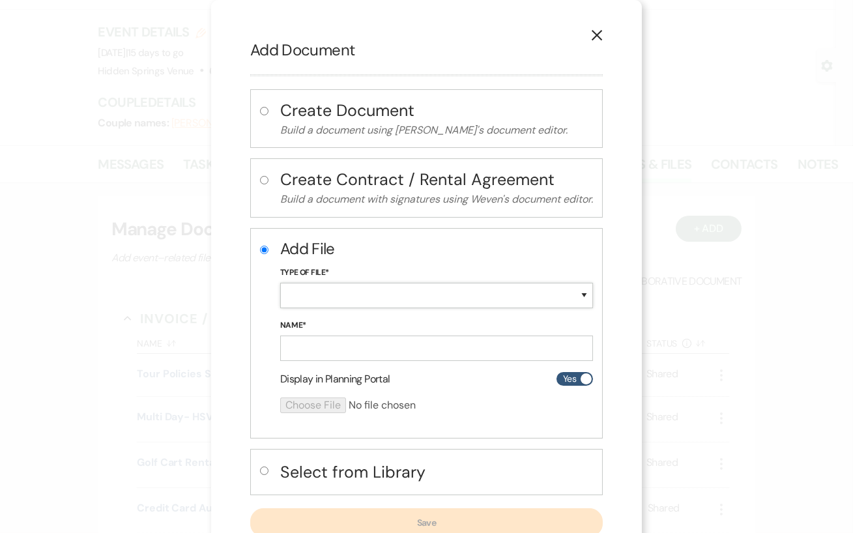
click at [425, 301] on select "Special Event Insurance Vendor Certificate of Insurance Contracts / Rental Agre…" at bounding box center [436, 295] width 313 height 25
select select "19"
click at [280, 283] on select "Special Event Insurance Vendor Certificate of Insurance Contracts / Rental Agre…" at bounding box center [436, 295] width 313 height 25
click at [383, 347] on input "Name*" at bounding box center [436, 348] width 313 height 25
type input "Insurance"
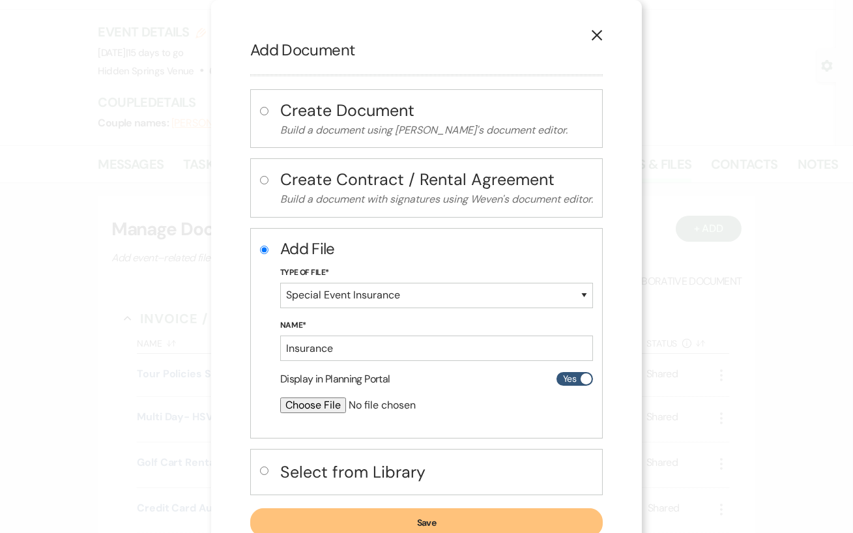
click at [336, 403] on input "file" at bounding box center [402, 406] width 244 height 16
type input "C:\fakepath\CertificateofLiabilityInsurance-2025-09-08T222624.985.pdf"
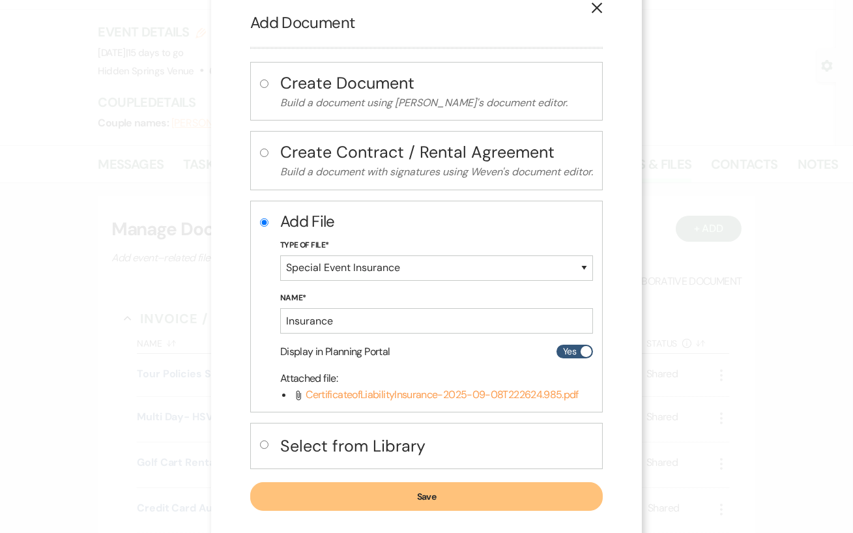
scroll to position [43, 0]
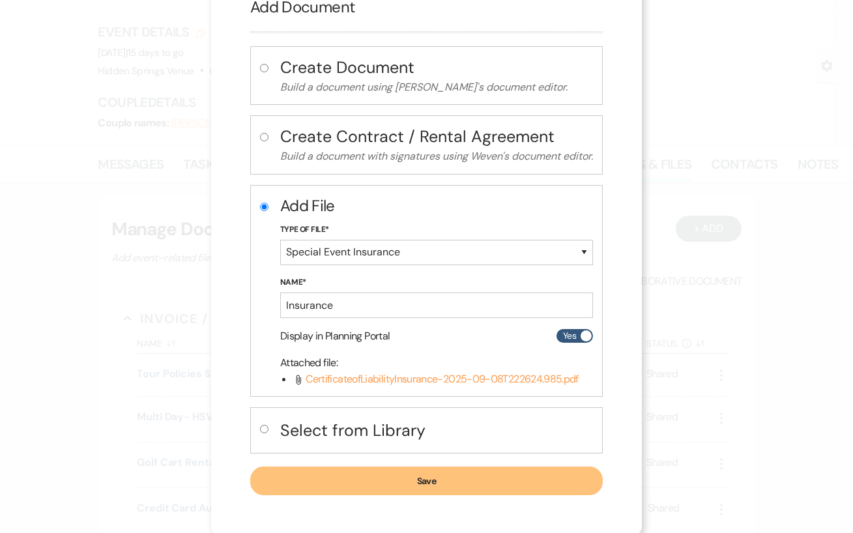
click at [463, 487] on button "Save" at bounding box center [426, 481] width 353 height 29
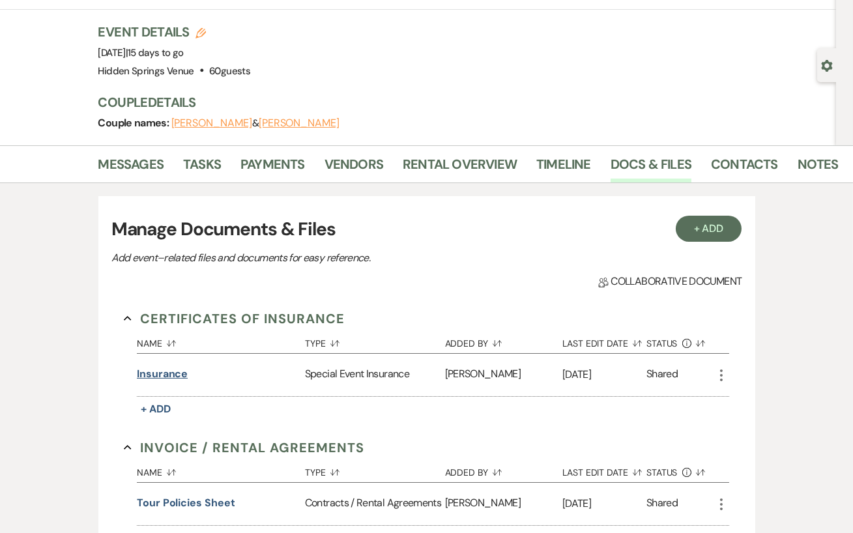
click at [171, 376] on button "Insurance" at bounding box center [162, 374] width 51 height 16
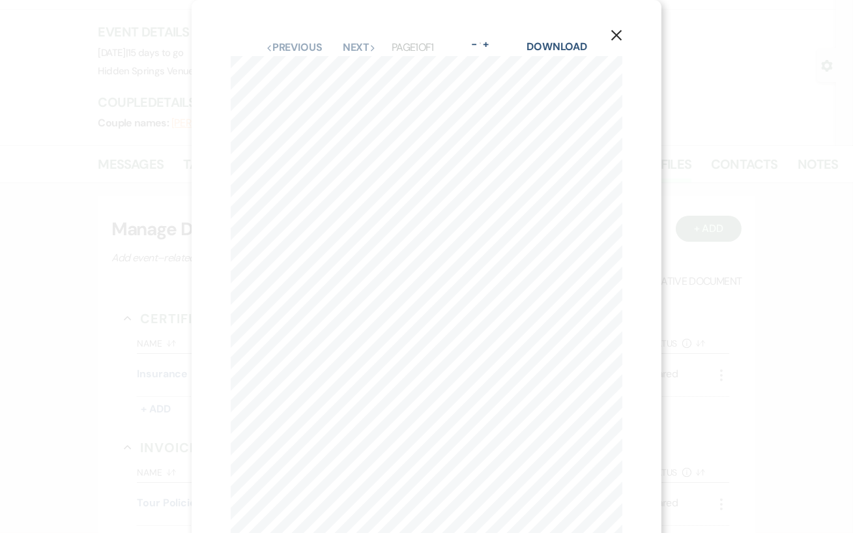
click at [617, 25] on button "X" at bounding box center [617, 34] width 20 height 23
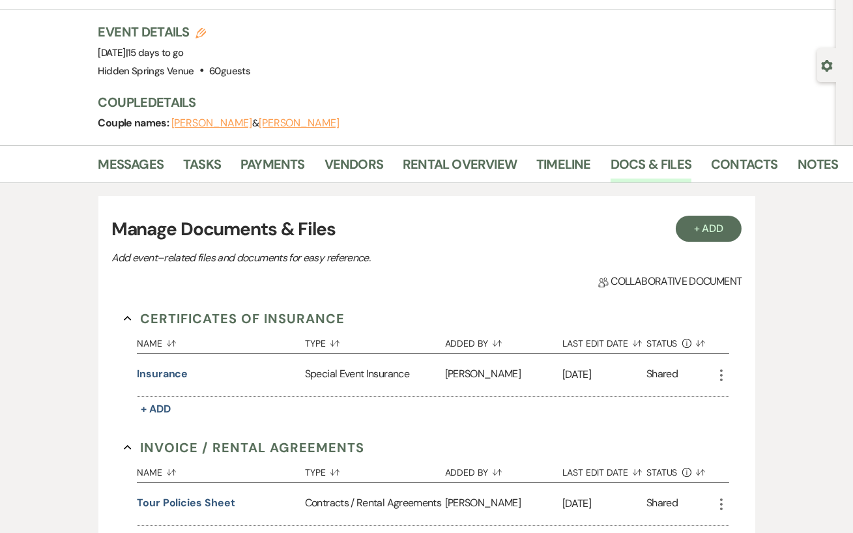
scroll to position [0, 0]
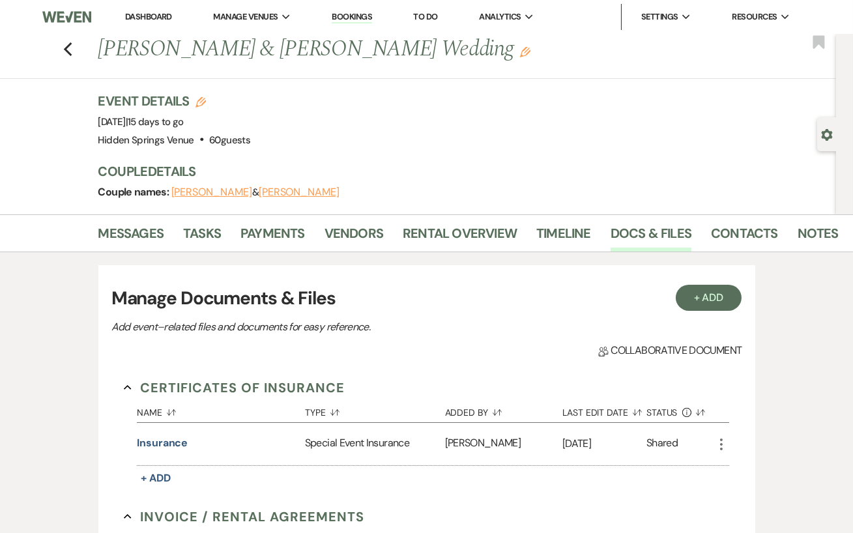
click at [166, 18] on link "Dashboard" at bounding box center [148, 16] width 47 height 11
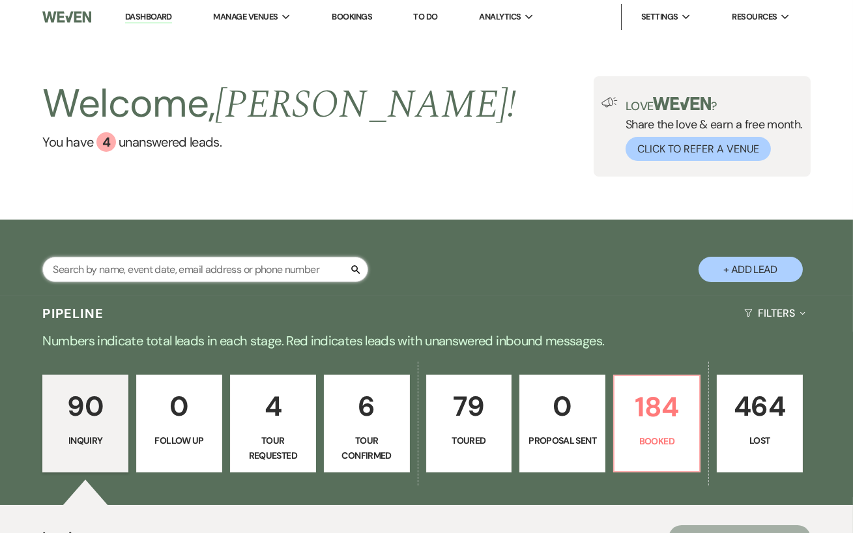
click at [123, 273] on input "text" at bounding box center [205, 269] width 326 height 25
type input "sa"
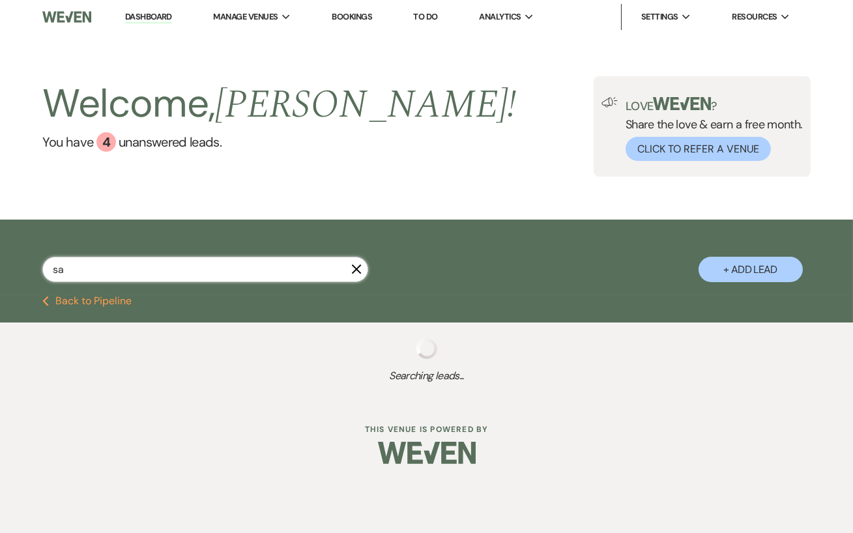
select select "8"
select select "5"
select select "8"
select select "4"
select select "8"
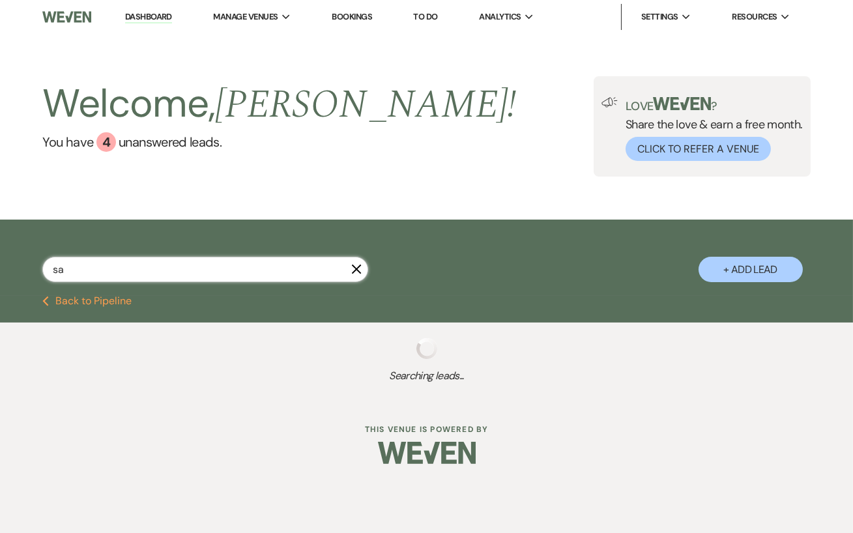
select select "5"
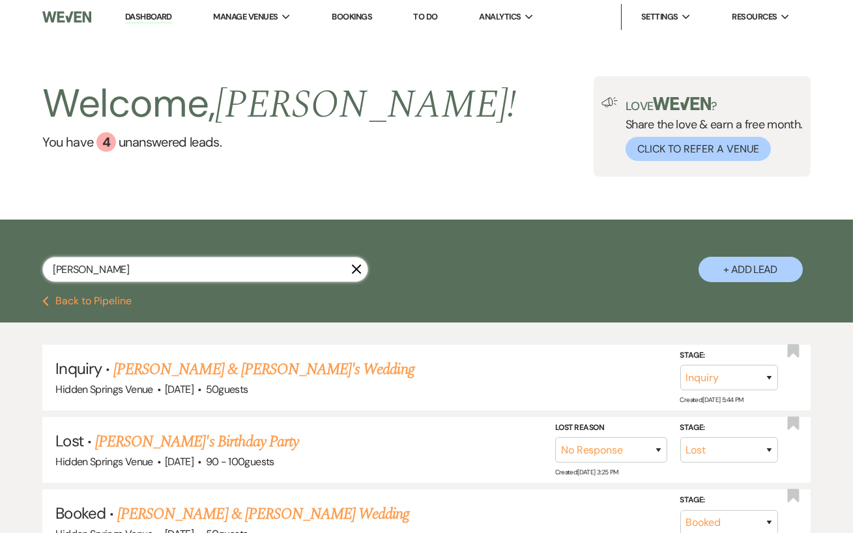
type input "sarahg"
select select "5"
select select "8"
select select "5"
select select "8"
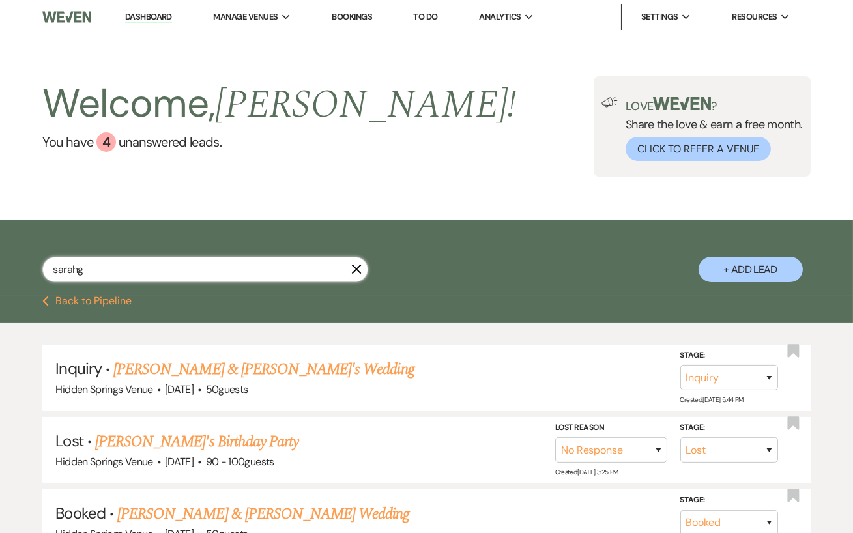
select select "6"
select select "8"
select select "5"
select select "8"
select select "5"
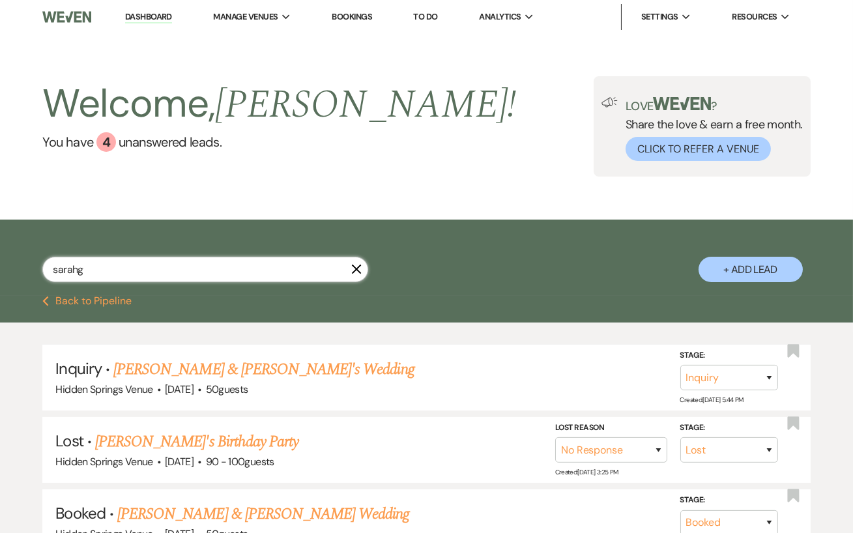
select select "8"
select select "5"
select select "8"
select select "5"
select select "8"
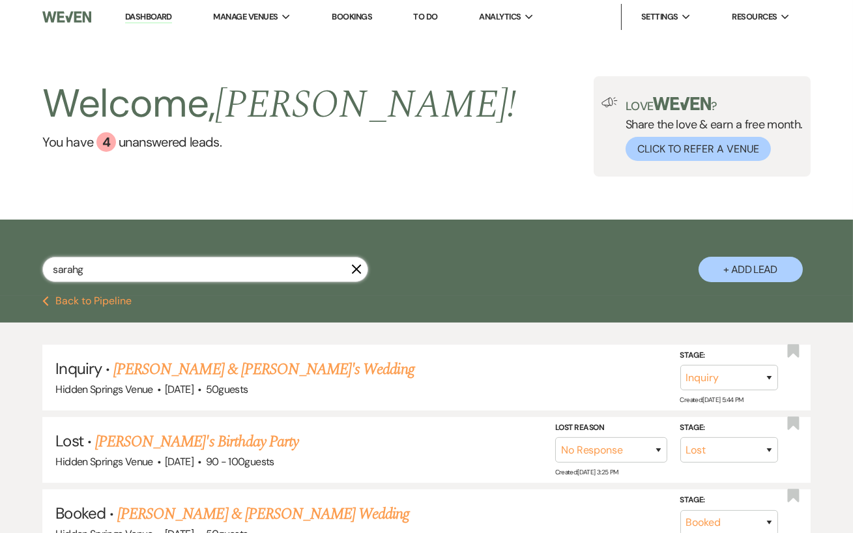
select select "5"
select select "8"
select select "5"
select select "8"
select select "5"
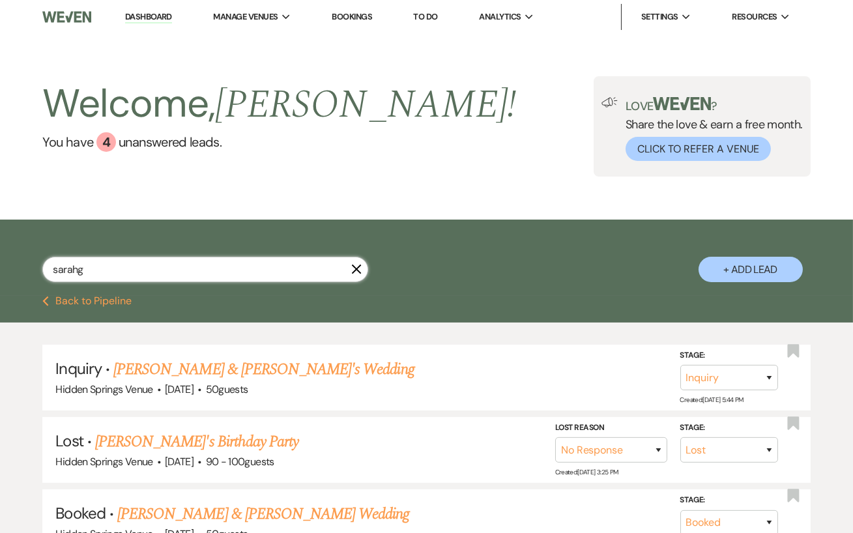
select select "8"
select select "6"
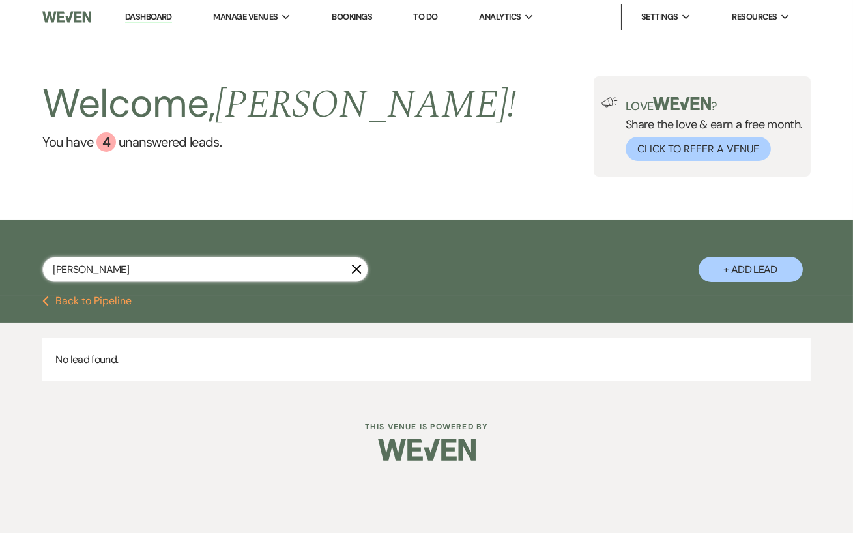
type input "[PERSON_NAME]"
select select "5"
select select "8"
select select "5"
select select "8"
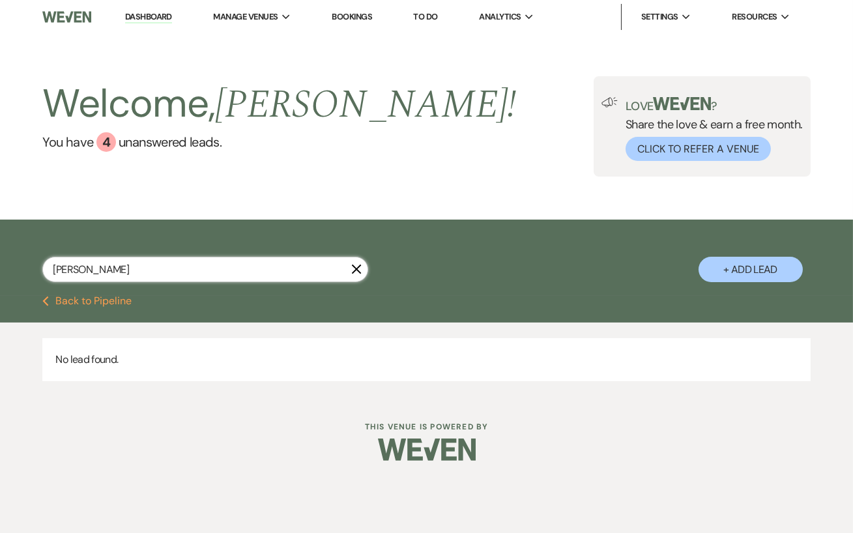
select select "6"
select select "8"
select select "5"
select select "8"
select select "5"
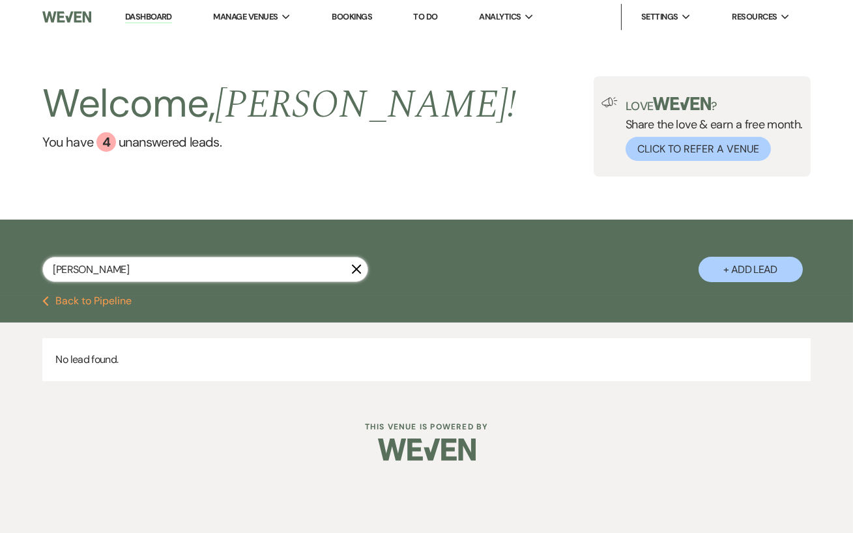
select select "8"
select select "5"
select select "8"
select select "5"
select select "8"
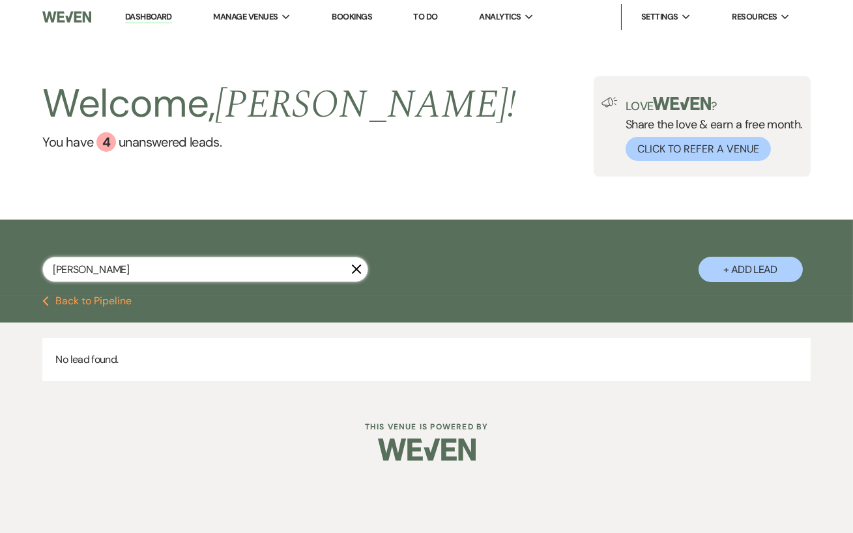
select select "5"
select select "8"
select select "6"
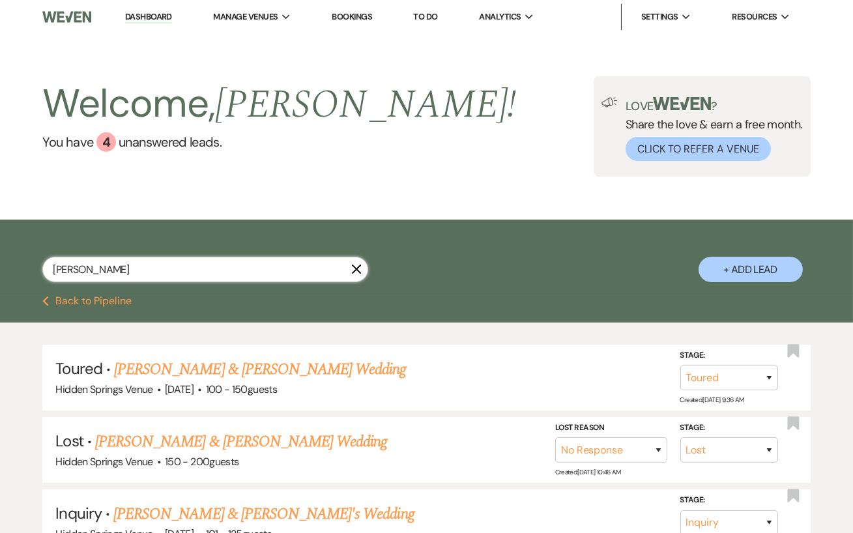
type input "[PERSON_NAME] [PERSON_NAME]"
select select "5"
select select "8"
select select "5"
select select "8"
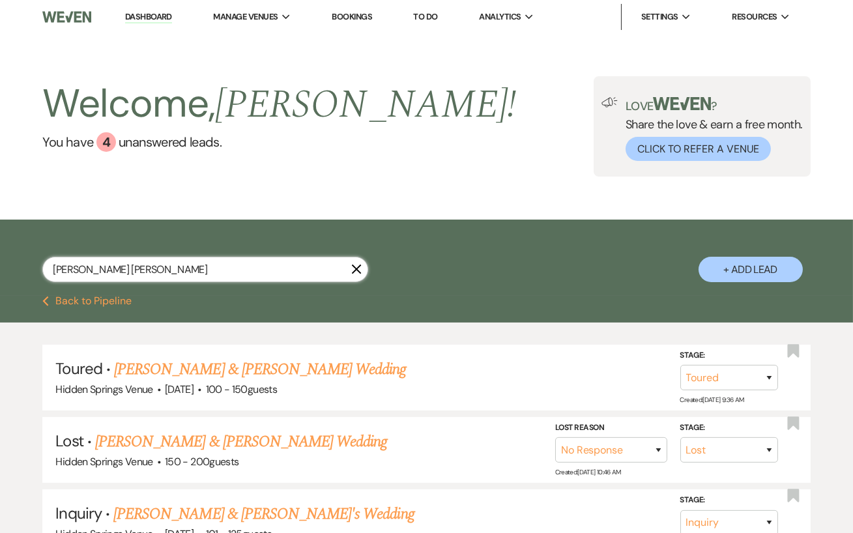
select select "6"
select select "8"
select select "5"
select select "8"
select select "5"
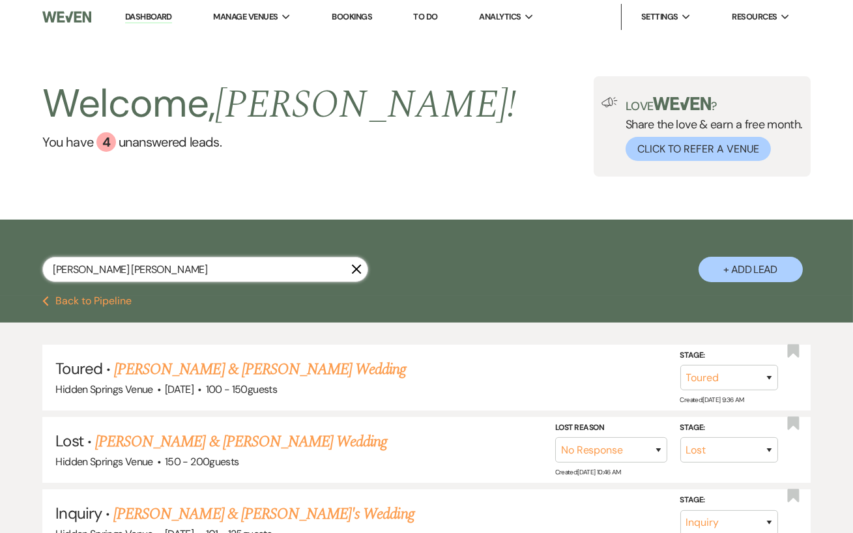
select select "8"
select select "5"
select select "8"
select select "5"
select select "8"
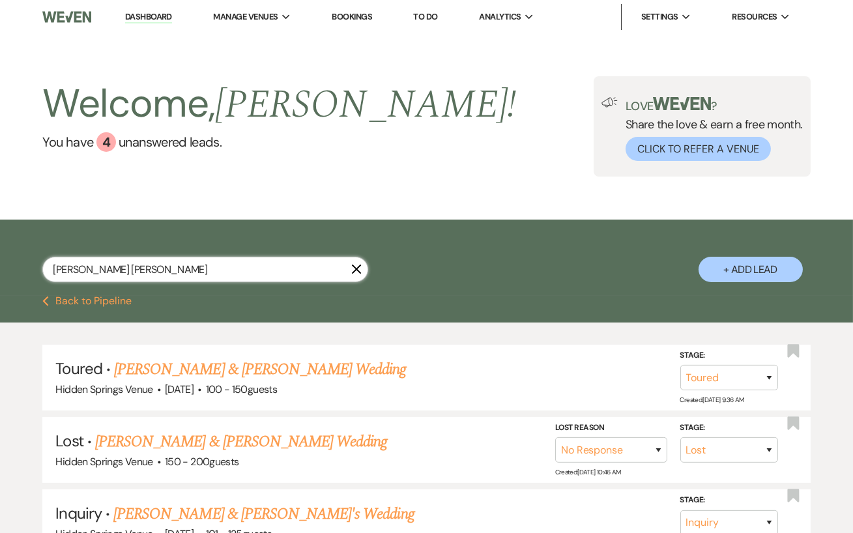
select select "5"
select select "8"
select select "6"
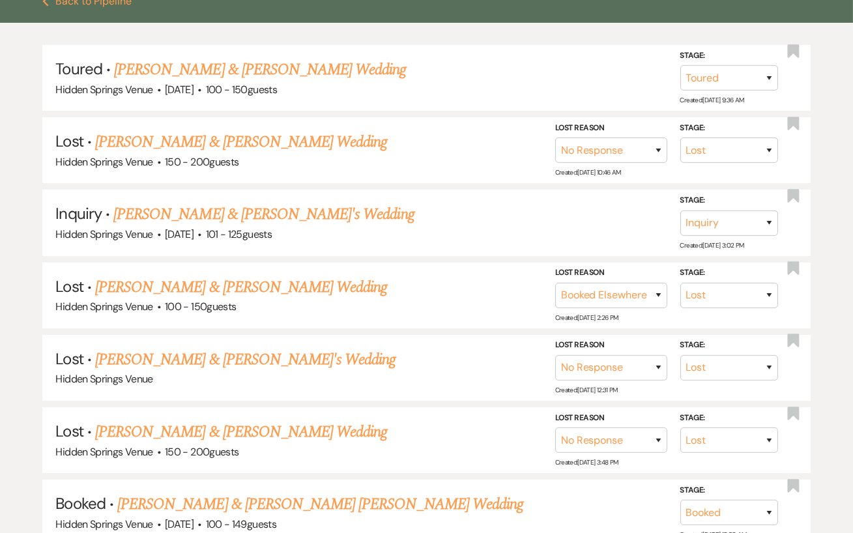
scroll to position [324, 0]
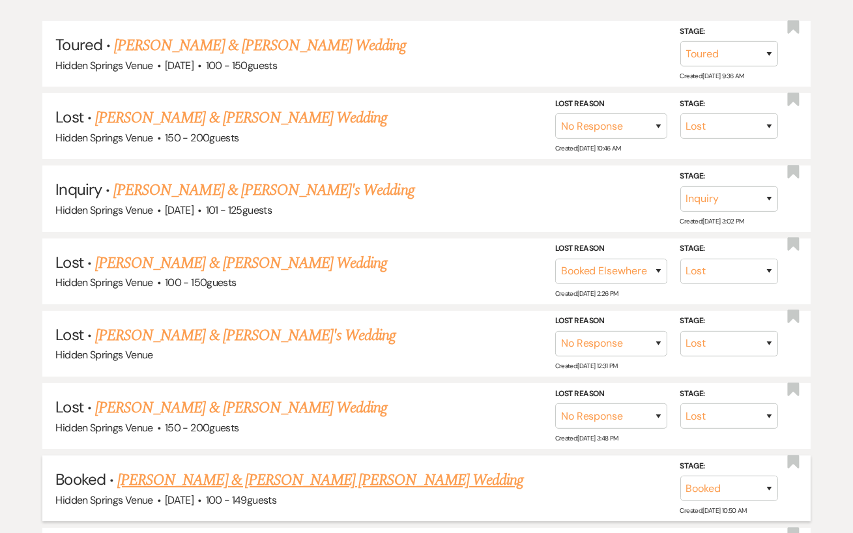
type input "[PERSON_NAME] [PERSON_NAME]"
click at [312, 473] on link "[PERSON_NAME] & [PERSON_NAME] [PERSON_NAME] Wedding" at bounding box center [320, 480] width 406 height 23
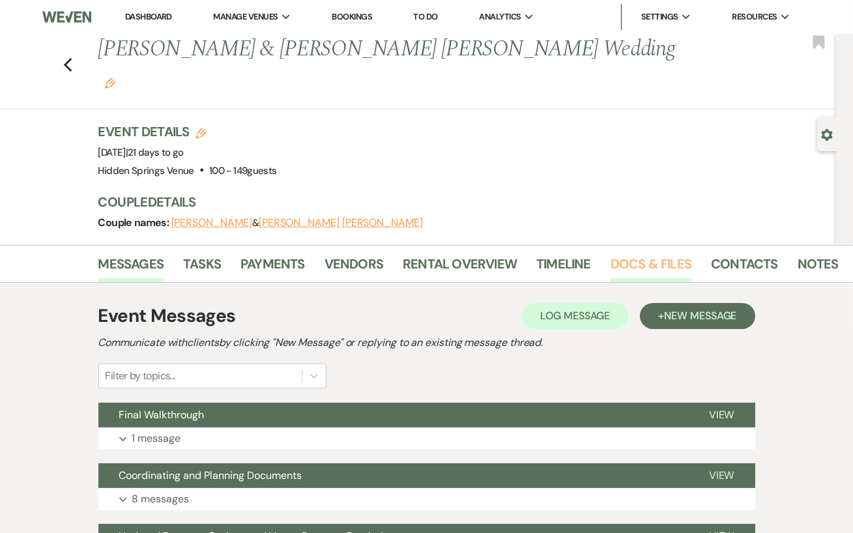
click at [635, 254] on link "Docs & Files" at bounding box center [651, 268] width 81 height 29
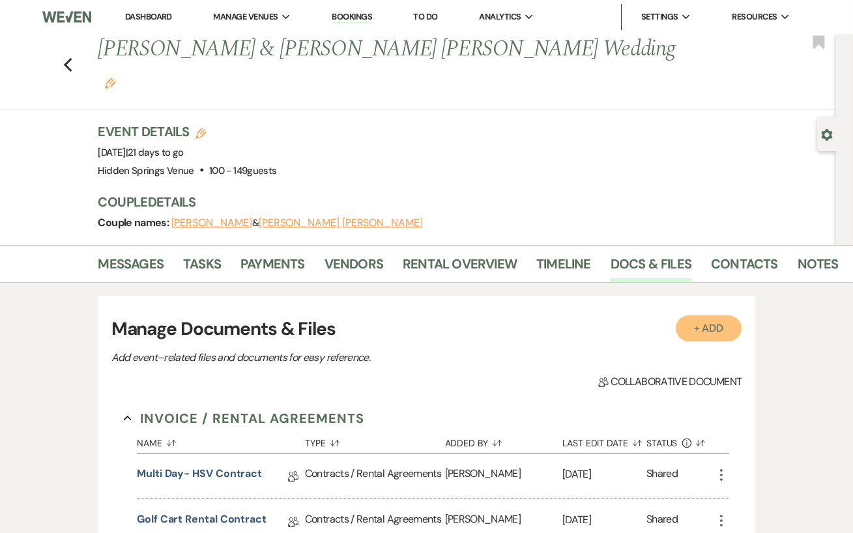
click at [706, 315] on button "+ Add" at bounding box center [709, 328] width 66 height 26
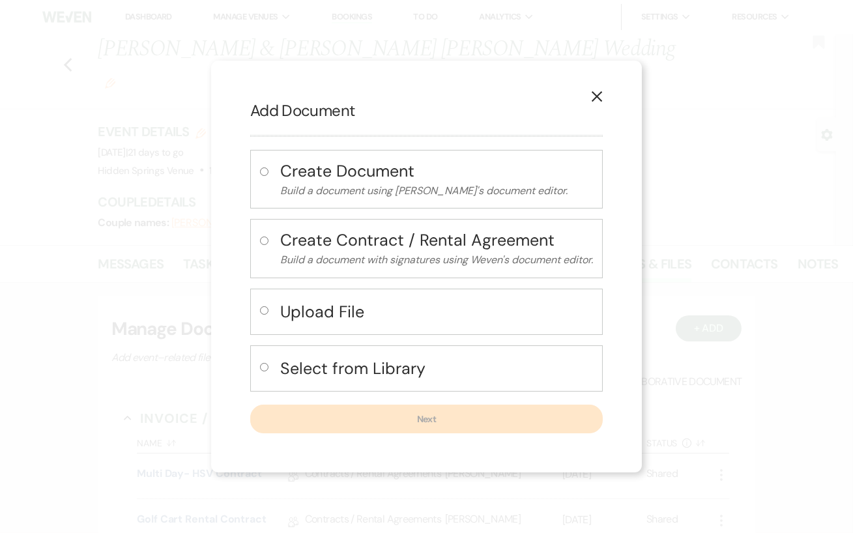
click at [263, 309] on input "radio" at bounding box center [264, 310] width 8 height 8
radio input "true"
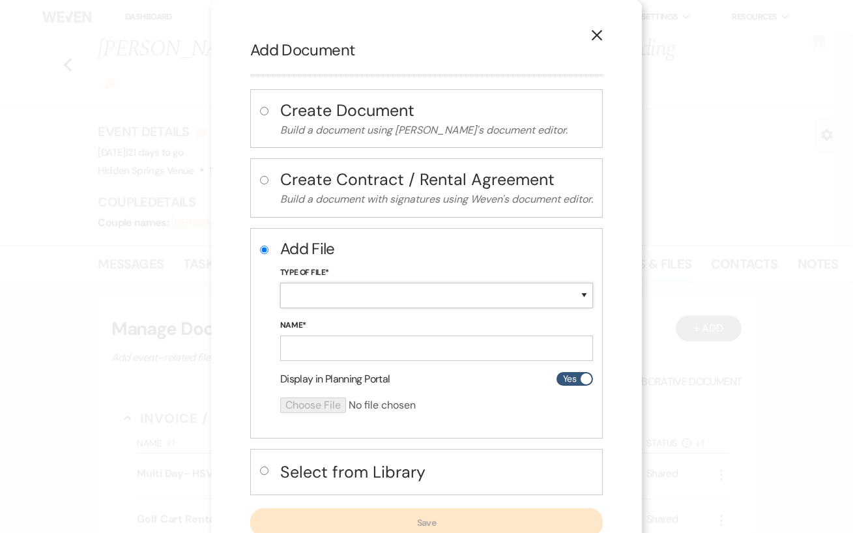
click at [319, 297] on select "Special Event Insurance Vendor Certificate of Insurance Contracts / Rental Agre…" at bounding box center [436, 295] width 313 height 25
select select "19"
click at [280, 283] on select "Special Event Insurance Vendor Certificate of Insurance Contracts / Rental Agre…" at bounding box center [436, 295] width 313 height 25
click at [314, 342] on input "Name*" at bounding box center [436, 348] width 313 height 25
type input "Insurance"
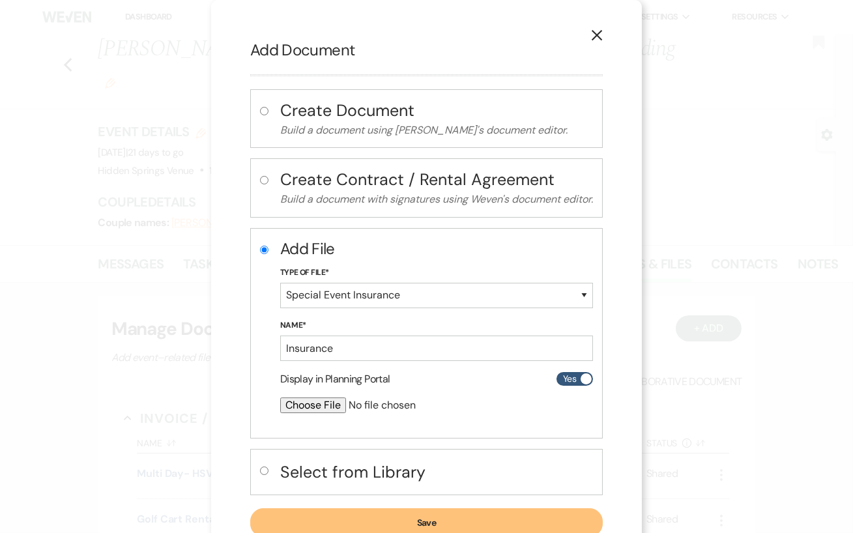
click at [312, 398] on input "file" at bounding box center [402, 406] width 244 height 16
type input "C:\fakepath\CertificateofLiabilityInsurance-2025-09-08T233550.302.pdf"
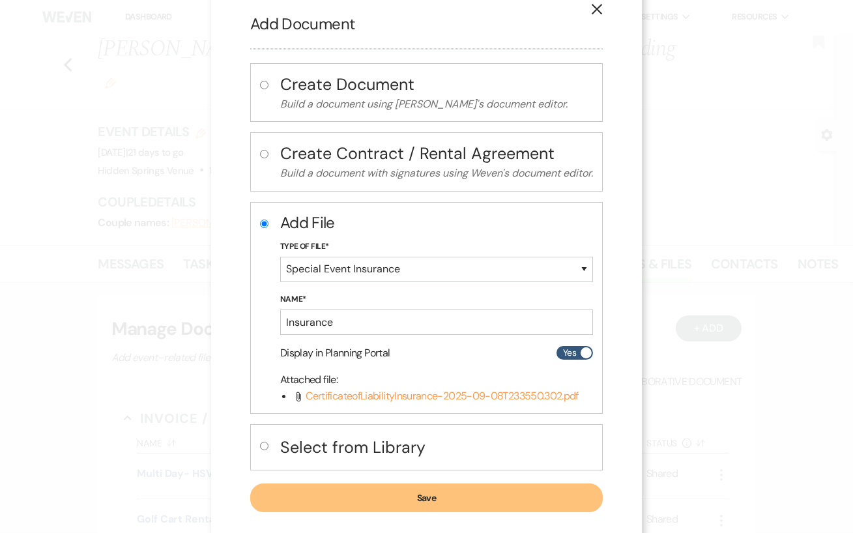
scroll to position [30, 0]
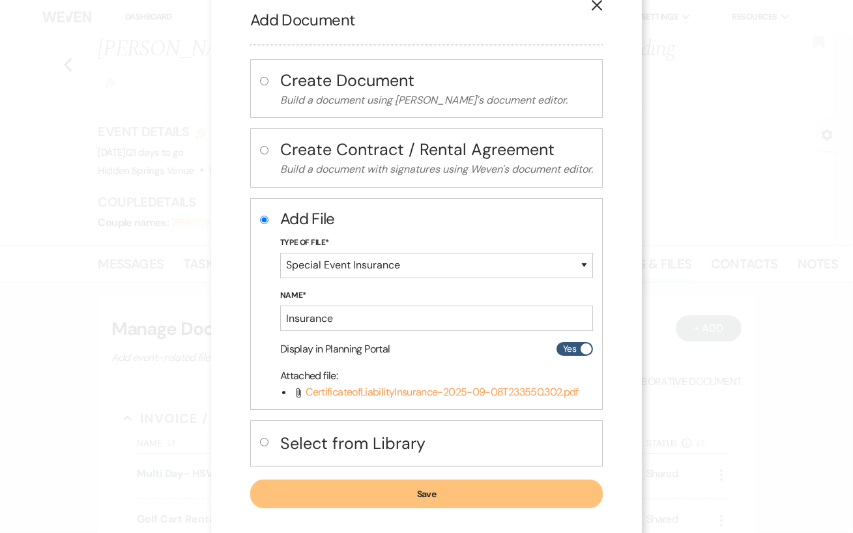
click at [435, 493] on button "Save" at bounding box center [426, 494] width 353 height 29
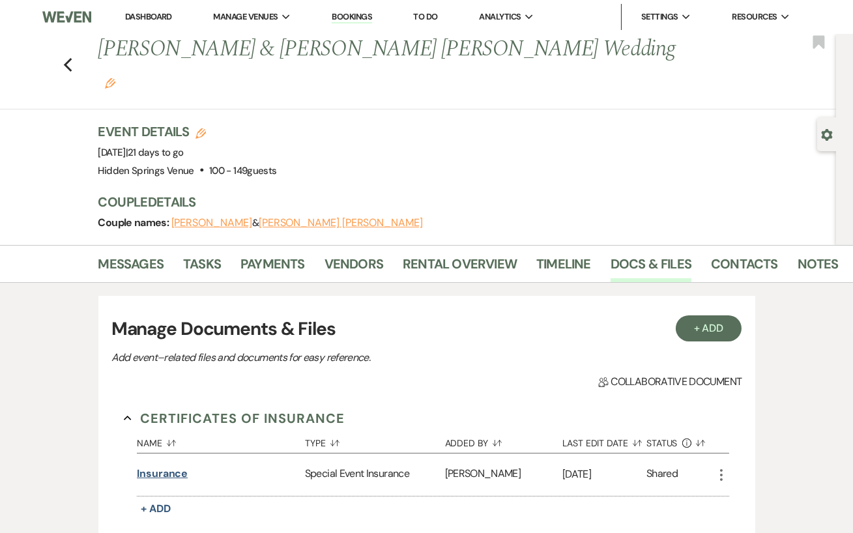
click at [159, 466] on button "Insurance" at bounding box center [162, 474] width 51 height 16
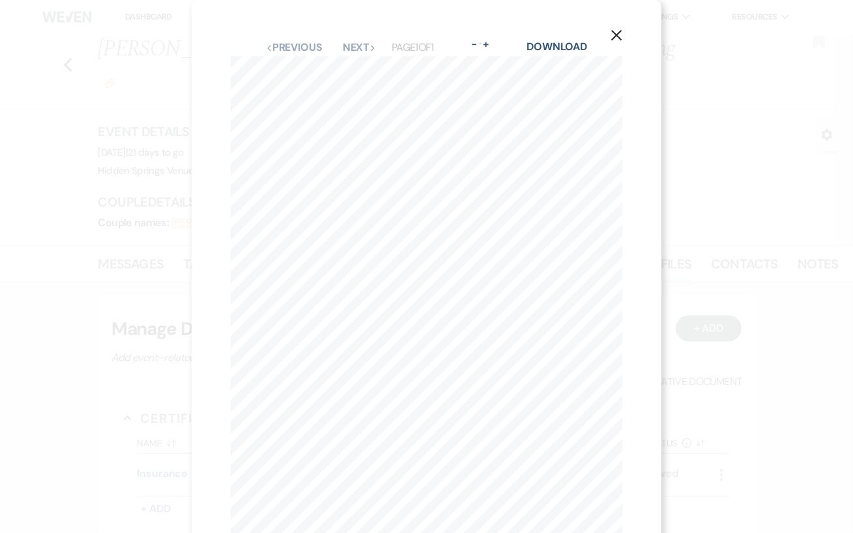
click at [615, 28] on button "X" at bounding box center [617, 34] width 20 height 23
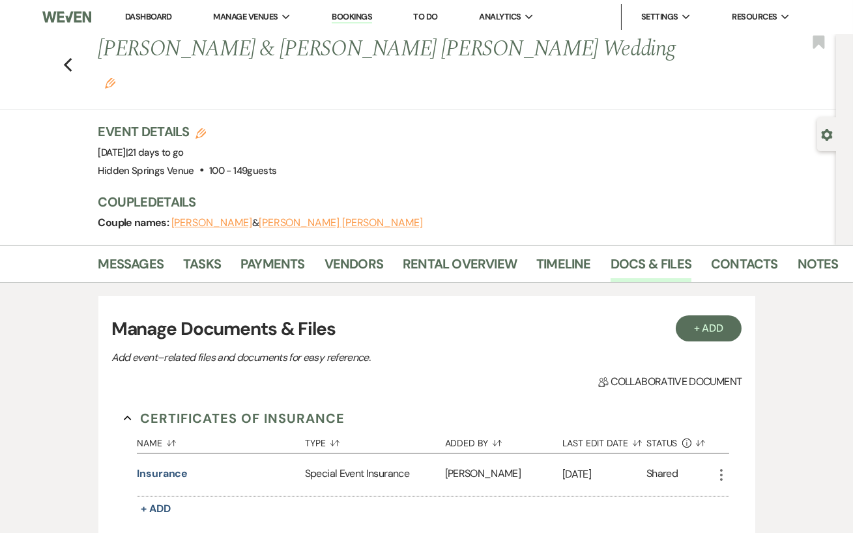
click at [141, 17] on link "Dashboard" at bounding box center [148, 16] width 47 height 11
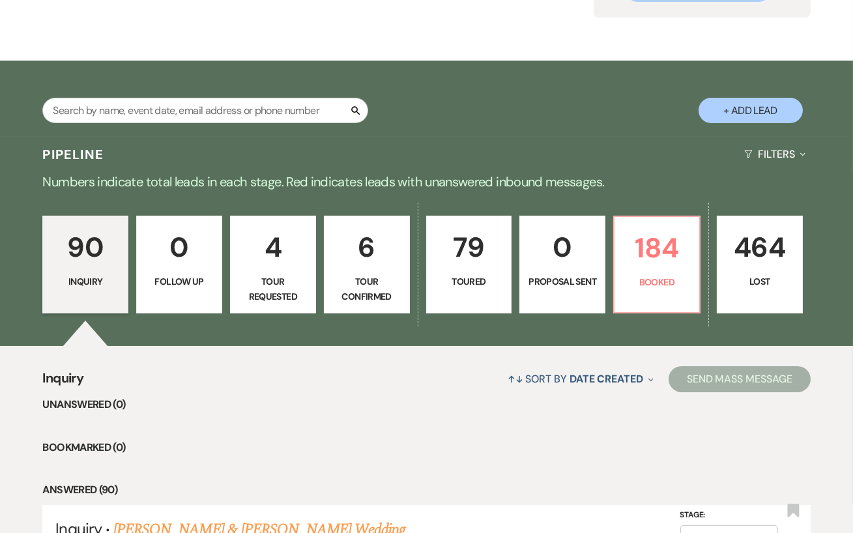
scroll to position [160, 0]
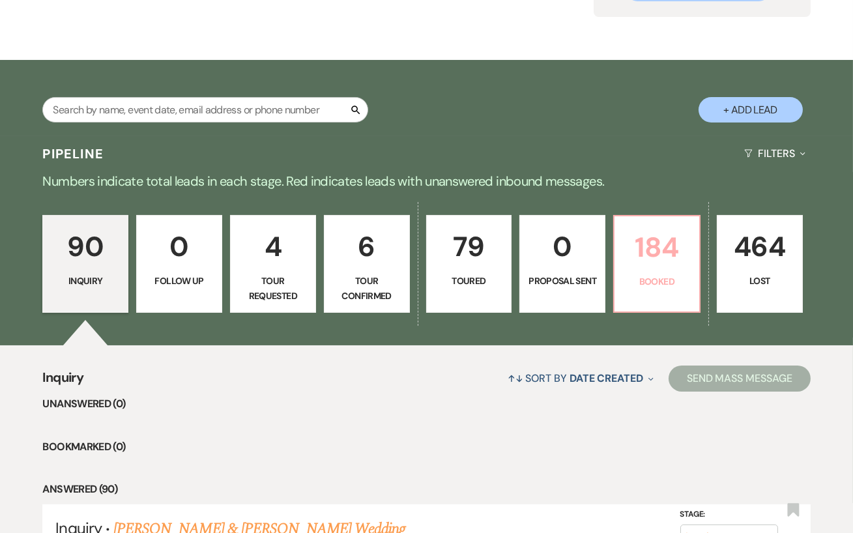
click at [654, 283] on p "Booked" at bounding box center [656, 281] width 69 height 14
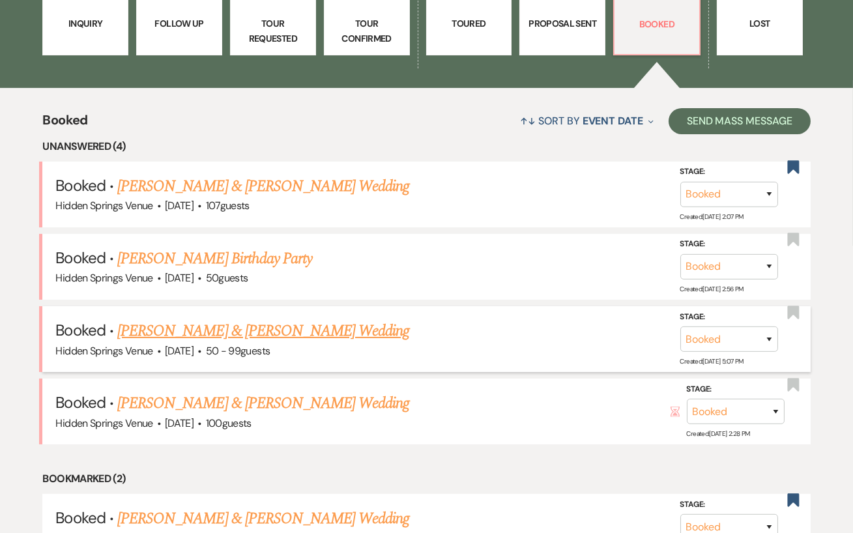
scroll to position [427, 0]
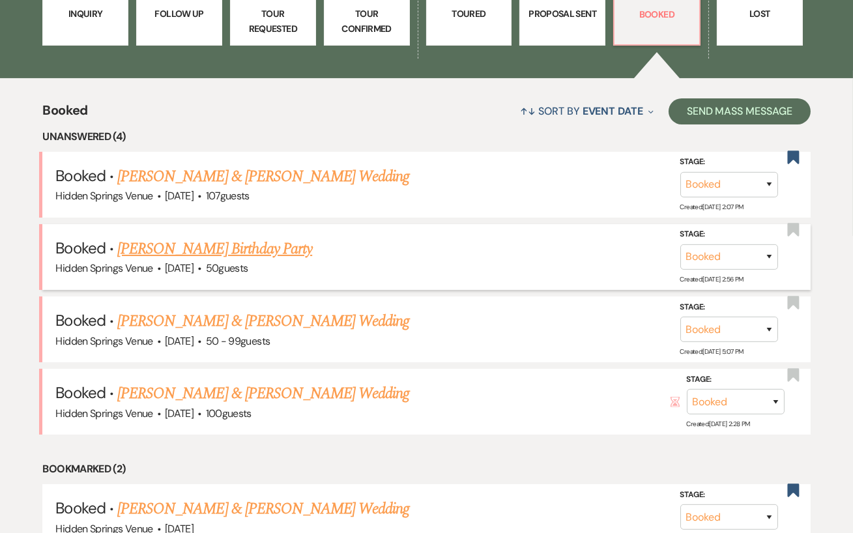
click at [230, 246] on link "[PERSON_NAME] Birthday Party" at bounding box center [214, 248] width 195 height 23
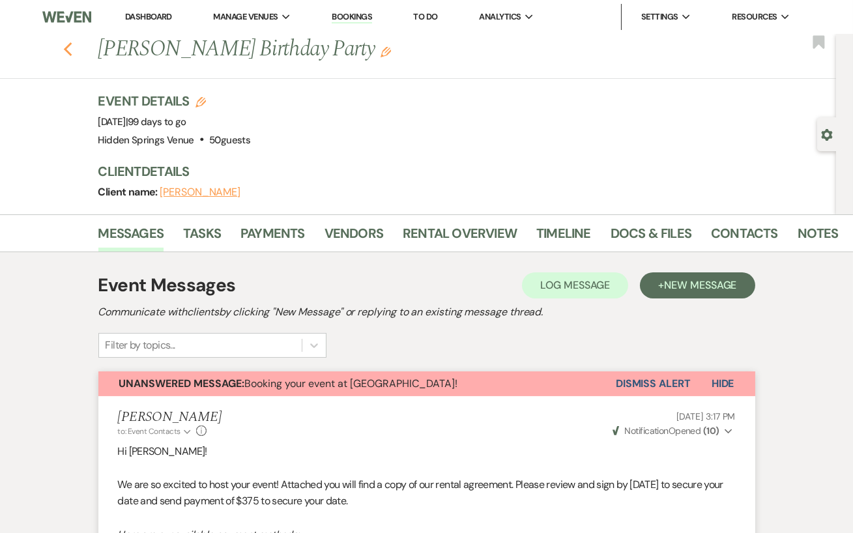
click at [70, 55] on use "button" at bounding box center [67, 49] width 8 height 14
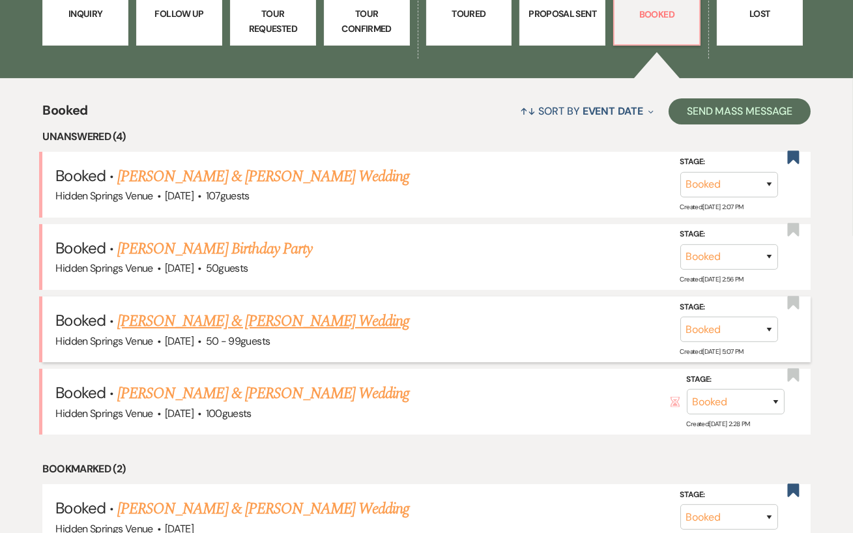
scroll to position [62, 0]
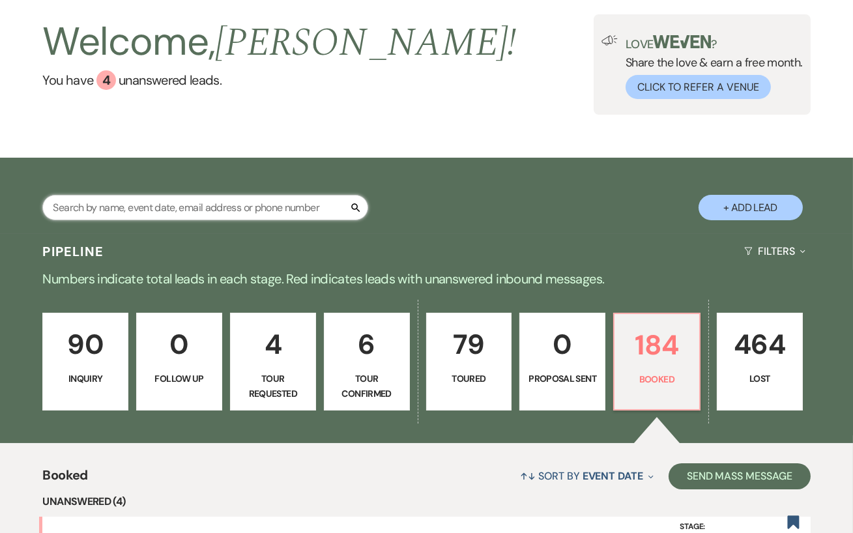
click at [147, 216] on input "text" at bounding box center [205, 207] width 326 height 25
type input "dustins"
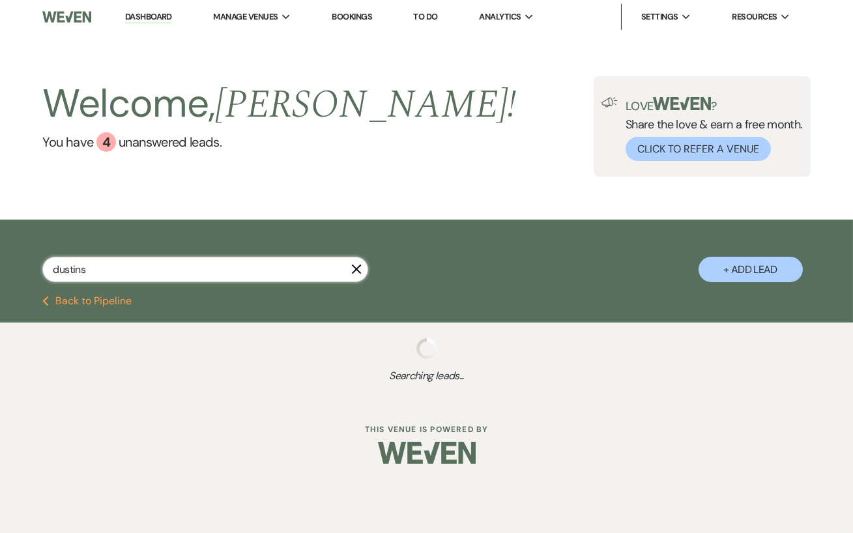
select select "8"
select select "4"
select select "8"
select select "4"
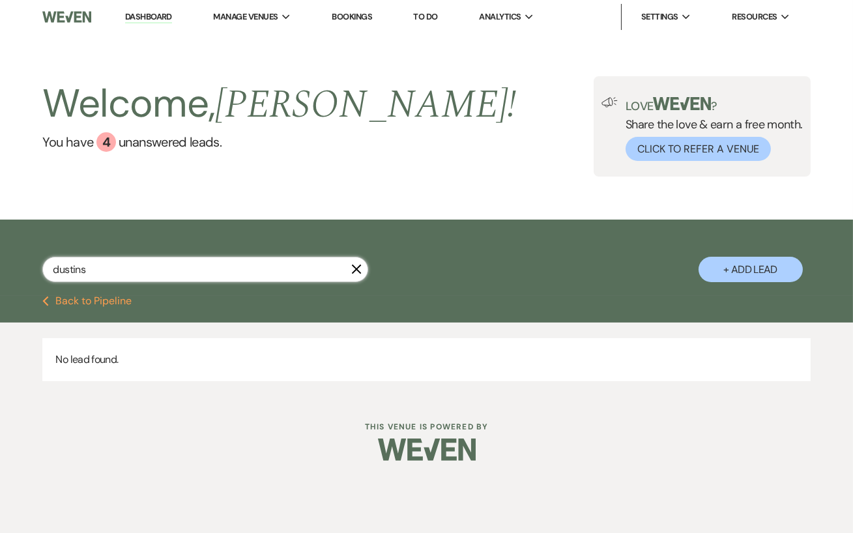
type input "[PERSON_NAME]"
select select "8"
select select "4"
select select "8"
select select "4"
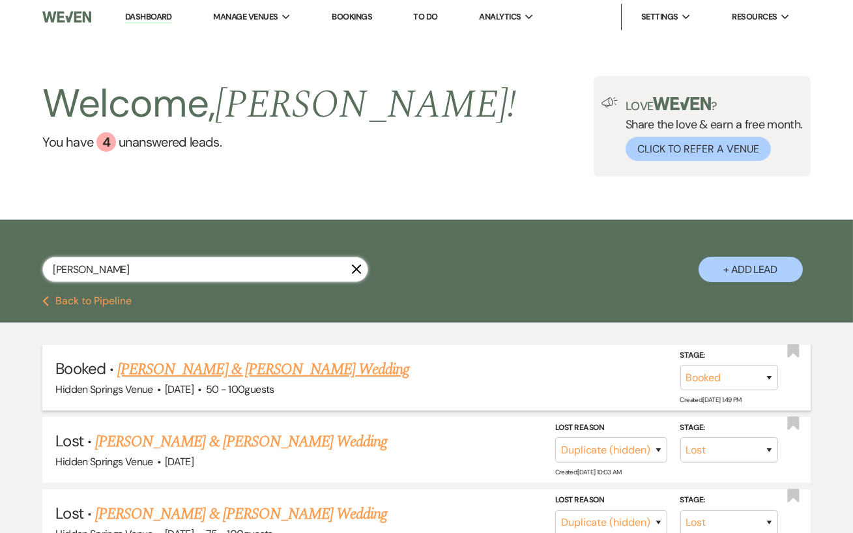
type input "[PERSON_NAME]"
click at [274, 368] on link "[PERSON_NAME] & [PERSON_NAME] Wedding" at bounding box center [263, 369] width 292 height 23
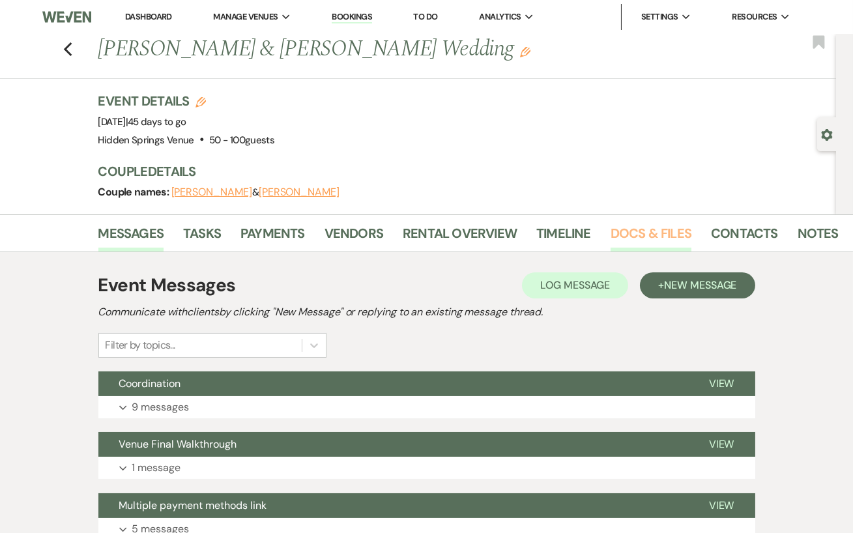
click at [650, 233] on link "Docs & Files" at bounding box center [651, 237] width 81 height 29
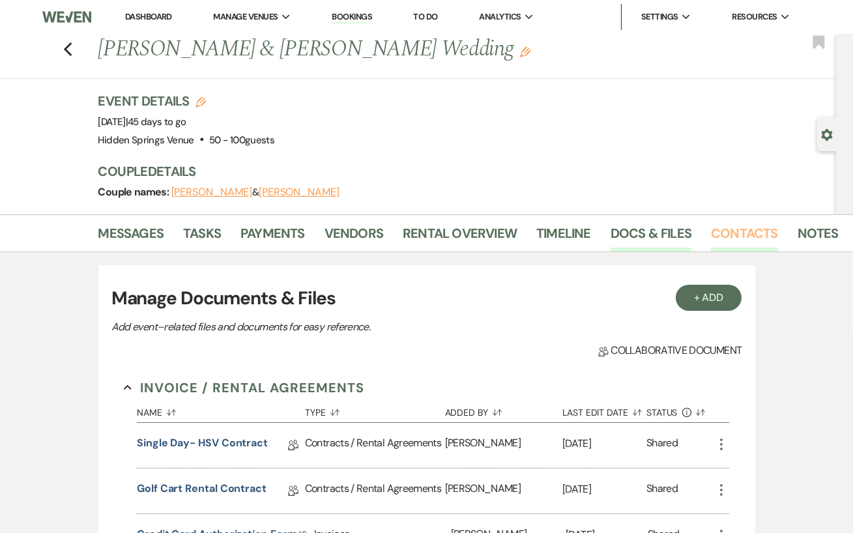
click at [727, 232] on link "Contacts" at bounding box center [744, 237] width 67 height 29
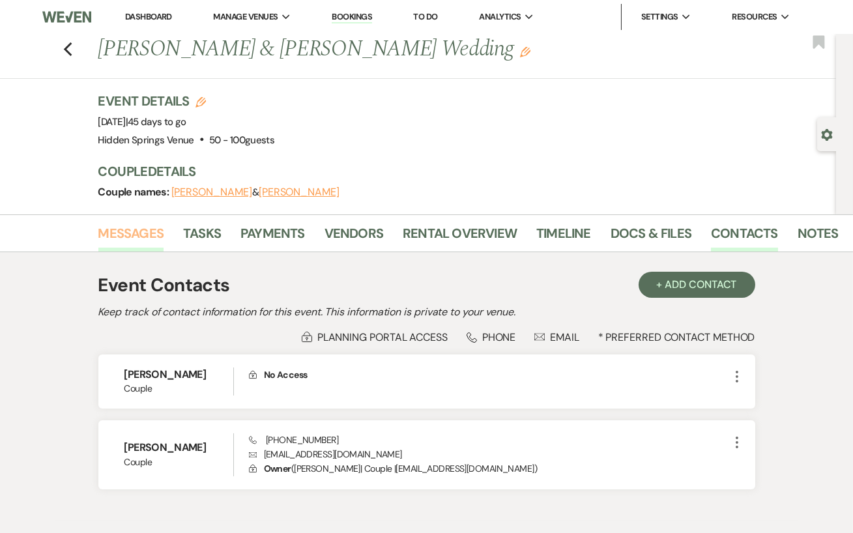
click at [132, 249] on link "Messages" at bounding box center [131, 237] width 66 height 29
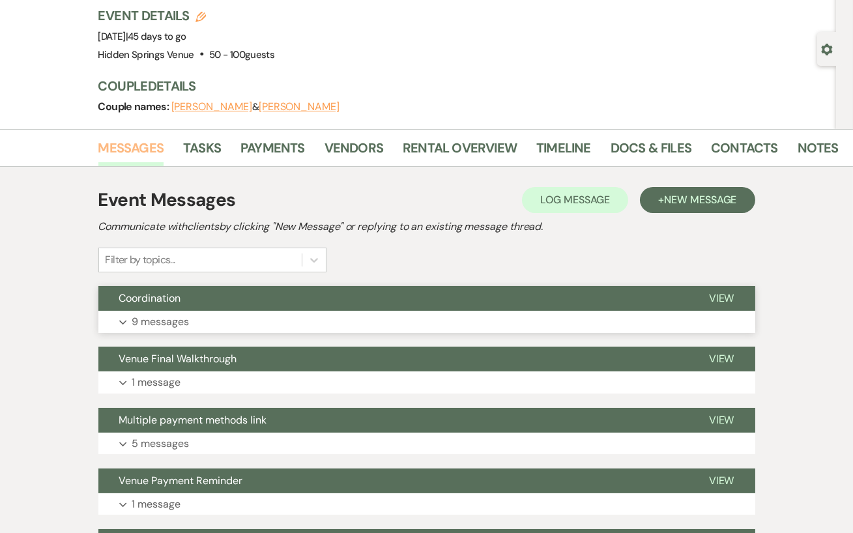
scroll to position [99, 0]
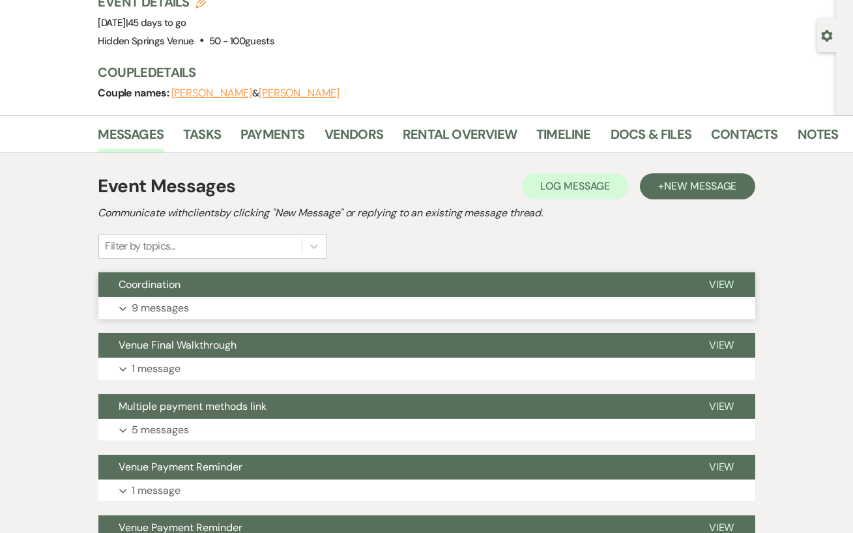
click at [257, 298] on button "Expand 9 messages" at bounding box center [426, 308] width 657 height 22
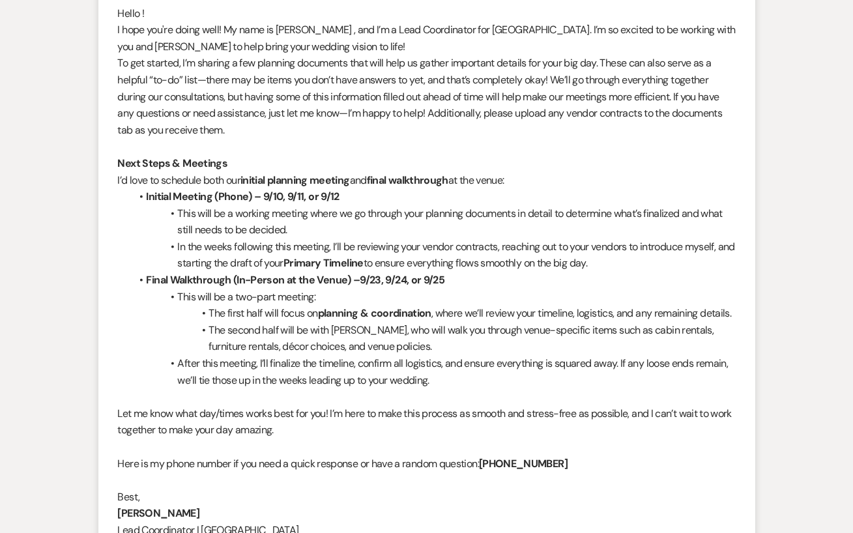
scroll to position [0, 0]
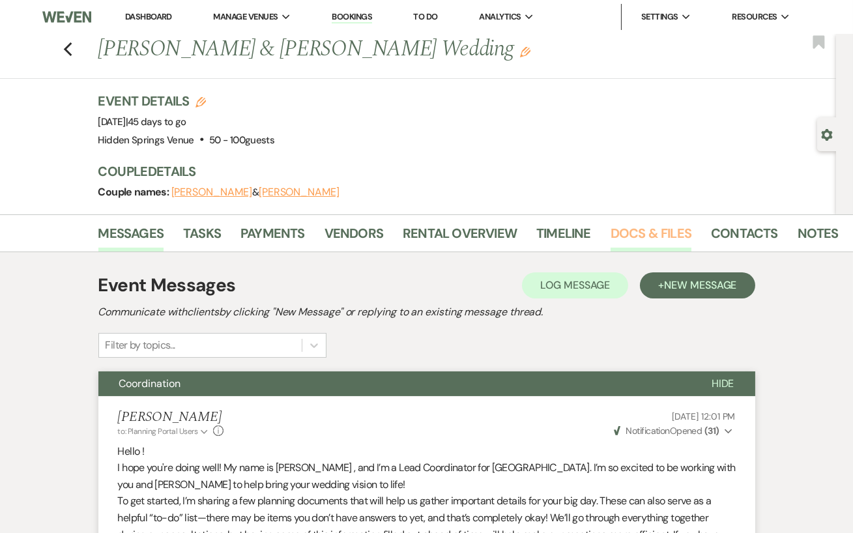
click at [641, 230] on link "Docs & Files" at bounding box center [651, 237] width 81 height 29
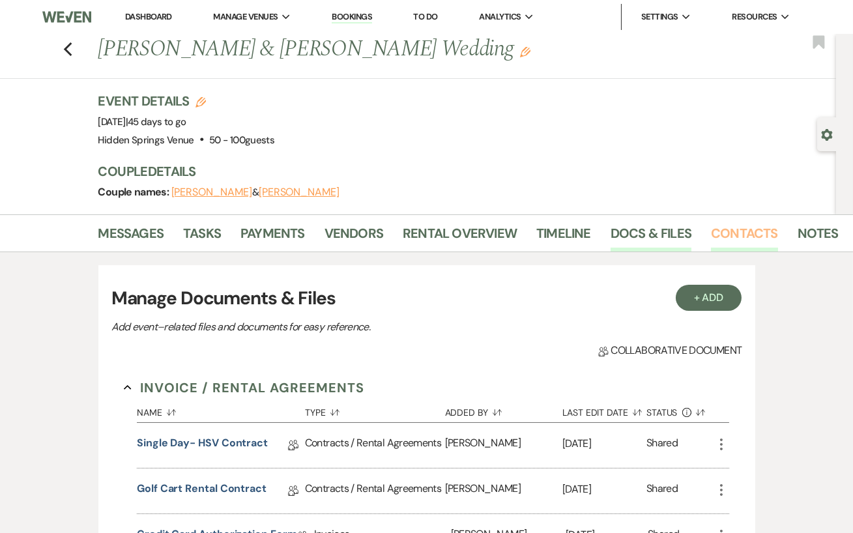
click at [729, 246] on link "Contacts" at bounding box center [744, 237] width 67 height 29
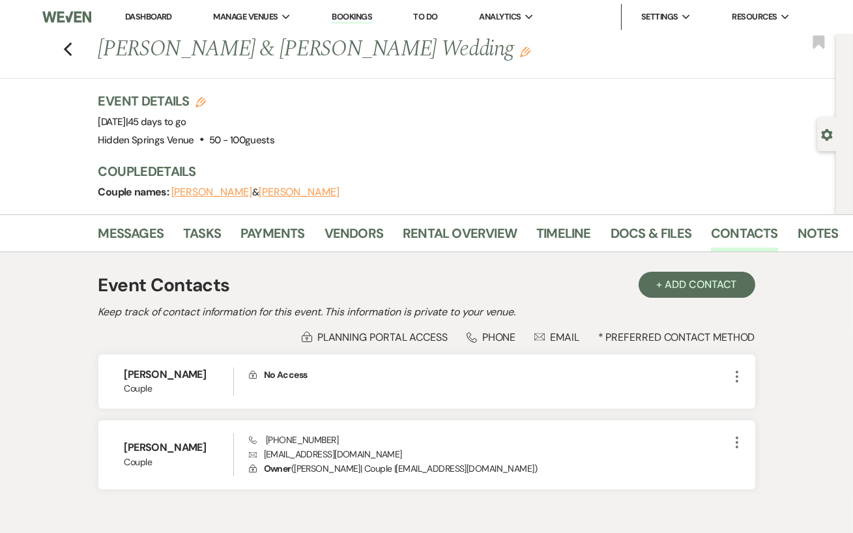
click at [151, 18] on link "Dashboard" at bounding box center [148, 16] width 47 height 11
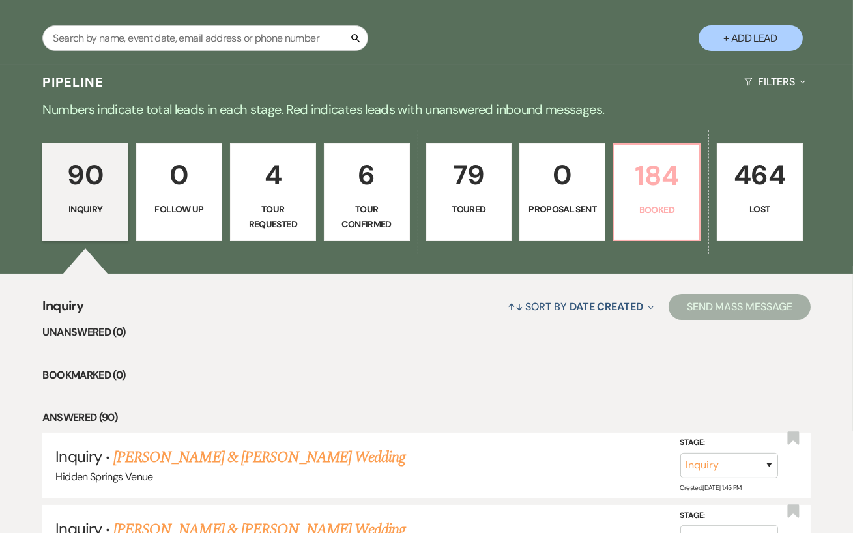
scroll to position [123, 0]
